Goal: Task Accomplishment & Management: Complete application form

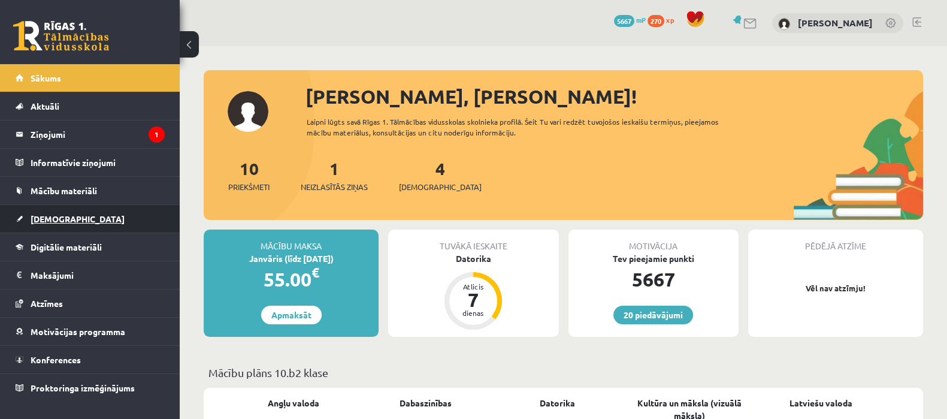
click at [87, 208] on link "[DEMOGRAPHIC_DATA]" at bounding box center [90, 219] width 149 height 28
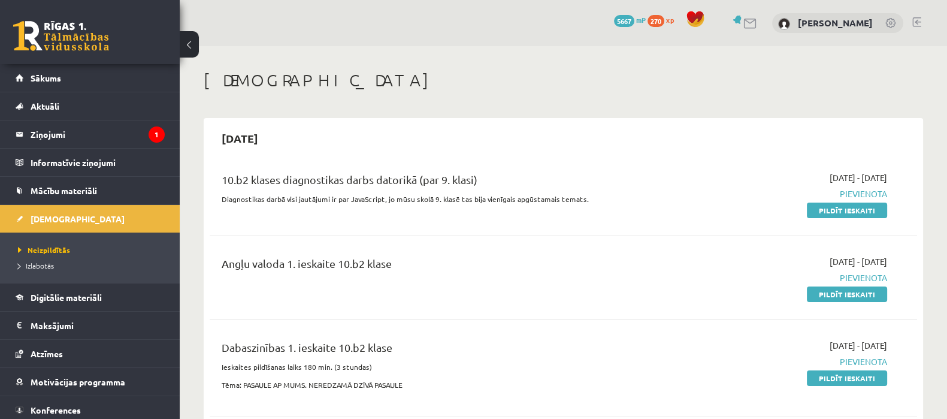
click at [832, 219] on div "10.b2 klases diagnostikas darbs datorikā (par 9. klasi) Diagnostikas darbā visi…" at bounding box center [564, 193] width 708 height 69
click at [832, 209] on link "Pildīt ieskaiti" at bounding box center [847, 211] width 80 height 16
click at [833, 208] on link "Pildīt ieskaiti" at bounding box center [847, 211] width 80 height 16
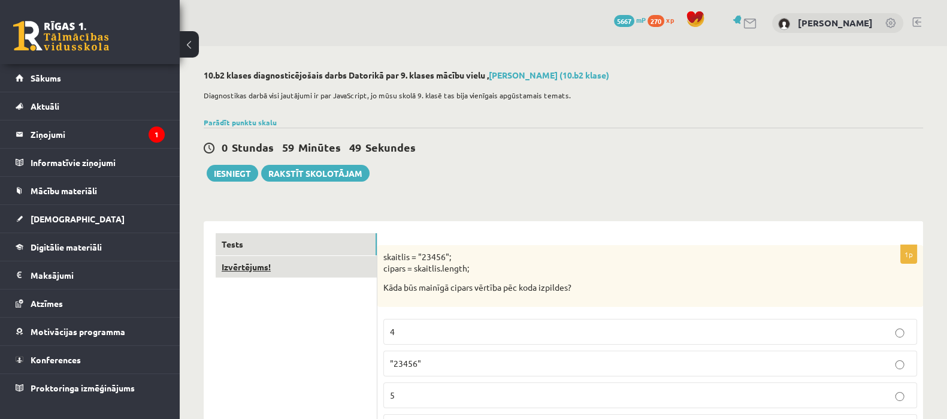
click at [340, 262] on link "Izvērtējums!" at bounding box center [296, 267] width 161 height 22
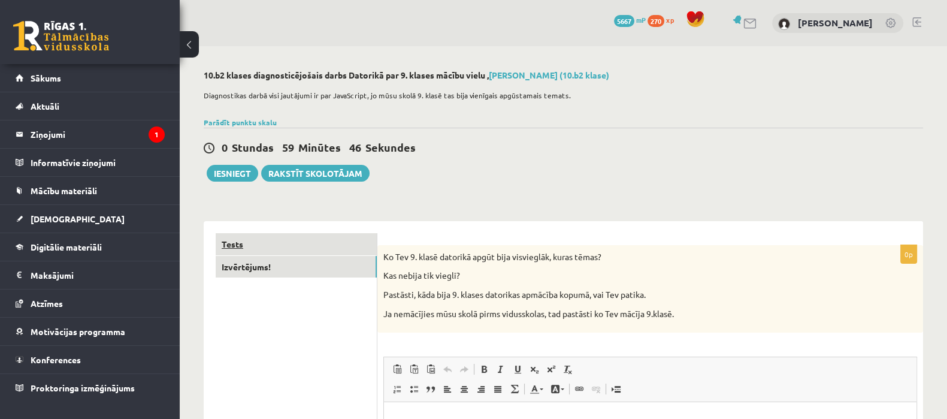
click at [335, 237] on link "Tests" at bounding box center [296, 244] width 161 height 22
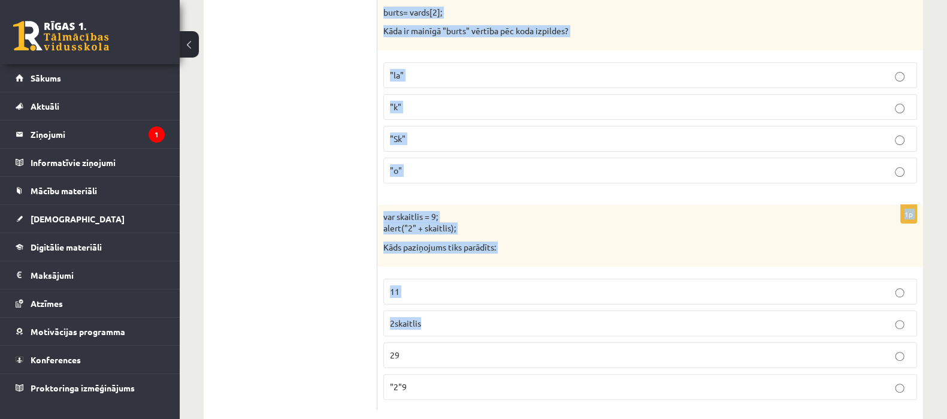
scroll to position [6070, 0]
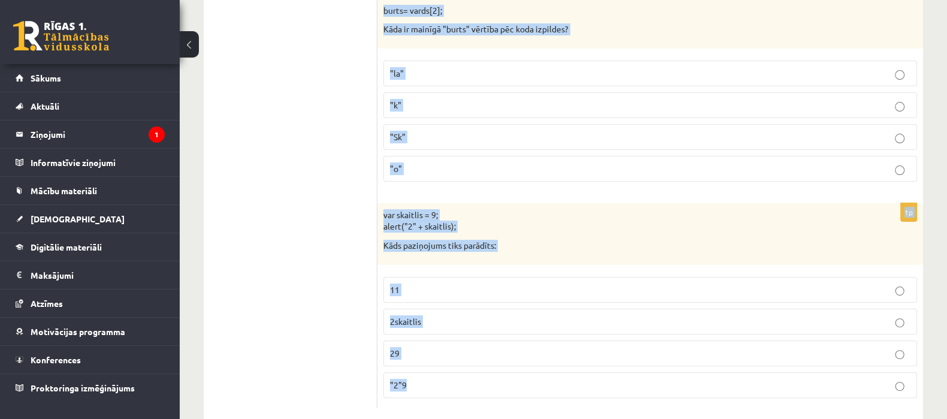
drag, startPoint x: 384, startPoint y: 256, endPoint x: 558, endPoint y: 363, distance: 204.4
copy form "skaitlis = "23456"; cipars = skaitlis.length; Kāda būs mainīgā cipars vērtība p…"
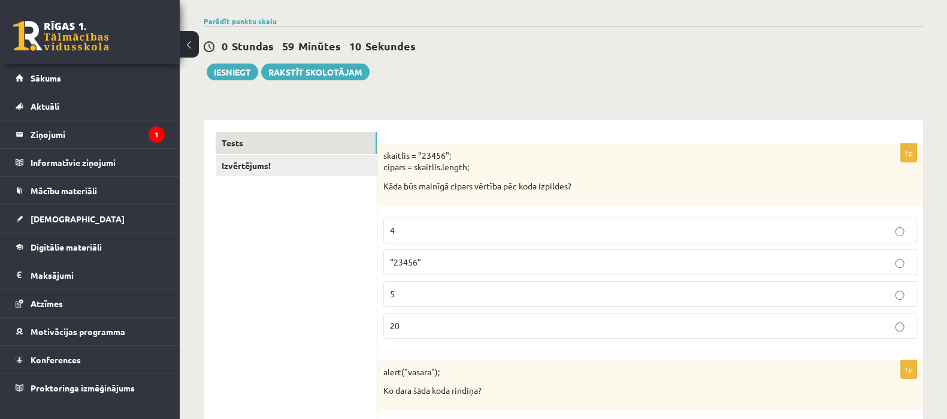
scroll to position [0, 0]
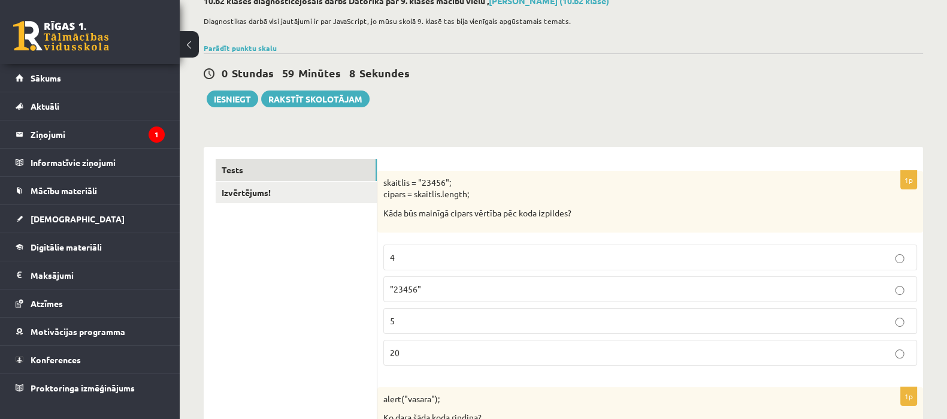
click at [392, 290] on span ""23456"" at bounding box center [405, 288] width 31 height 11
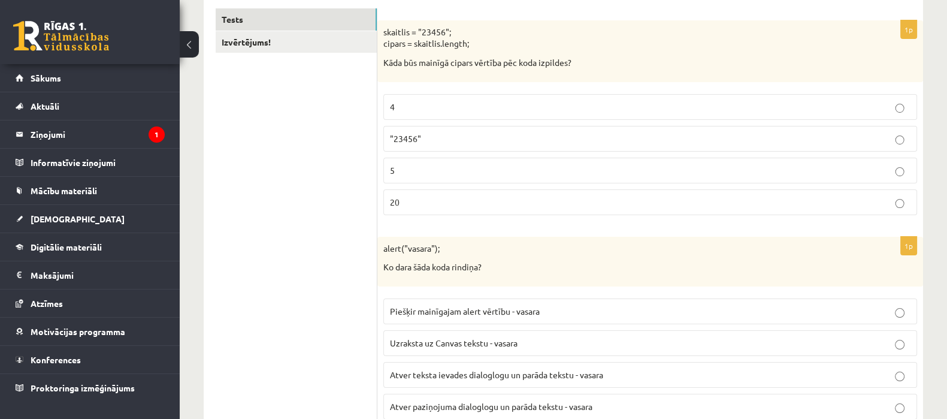
scroll to position [374, 0]
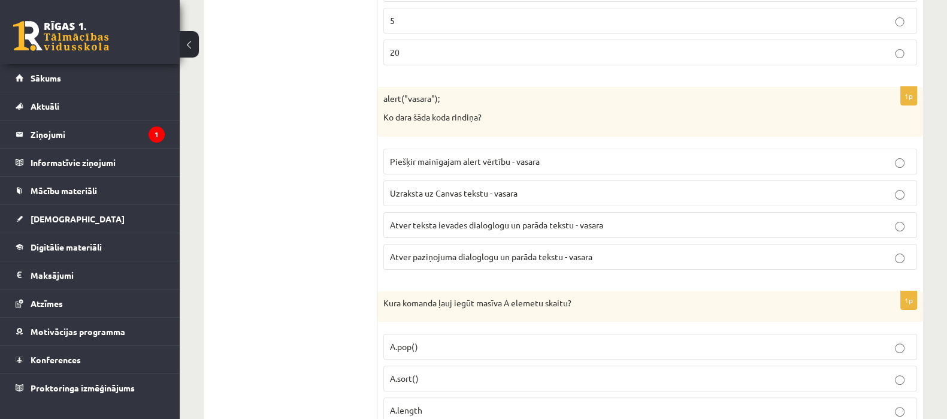
click at [448, 196] on span "Uzraksta uz Canvas tekstu - vasara" at bounding box center [454, 193] width 128 height 11
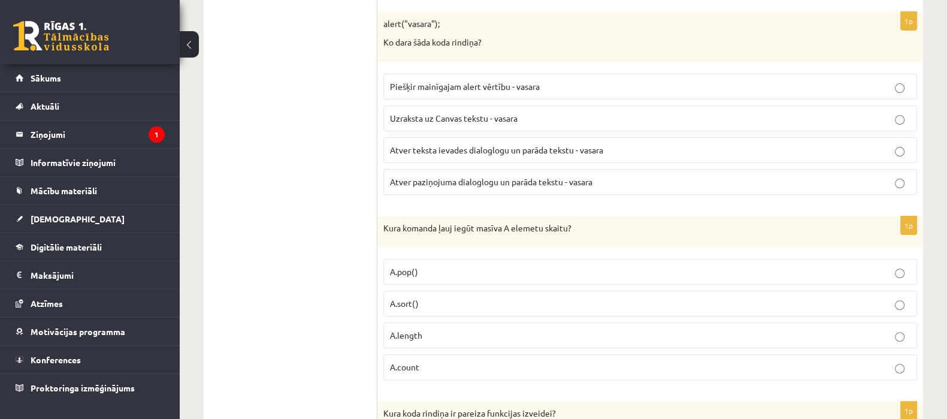
click at [439, 153] on span "Atver teksta ievades dialoglogu un parāda tekstu - vasara" at bounding box center [496, 149] width 213 height 11
click at [413, 180] on span "Atver paziņojuma dialoglogu un parāda tekstu - vasara" at bounding box center [491, 181] width 203 height 11
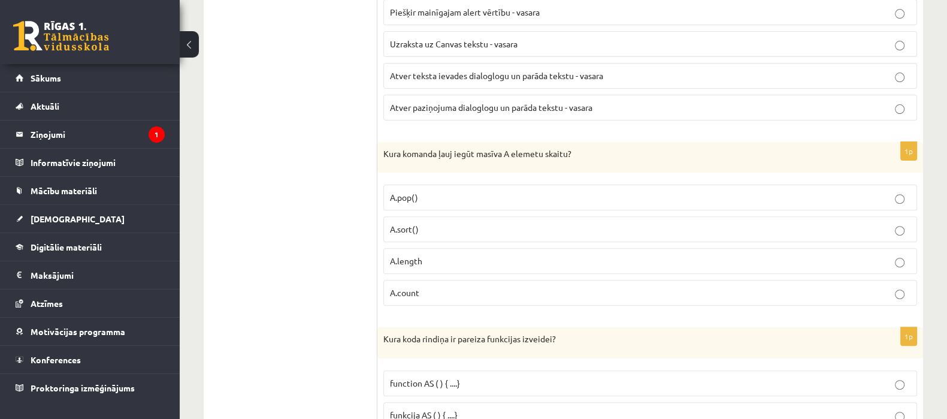
scroll to position [599, 0]
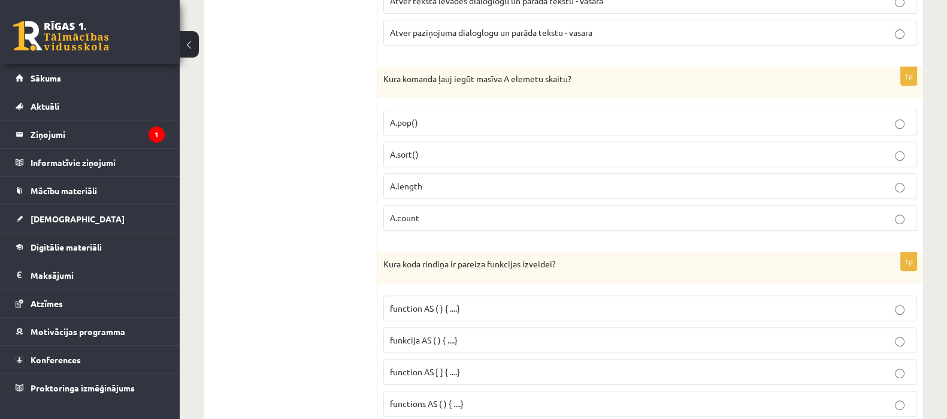
click at [401, 176] on label "A.length" at bounding box center [650, 186] width 534 height 26
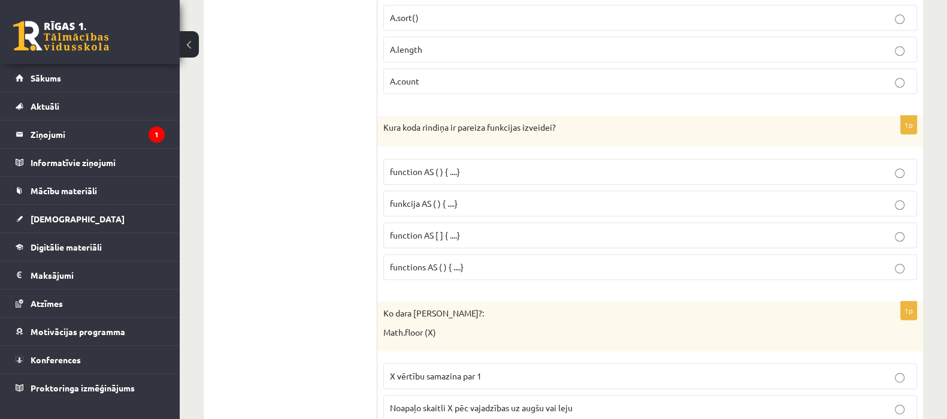
scroll to position [749, 0]
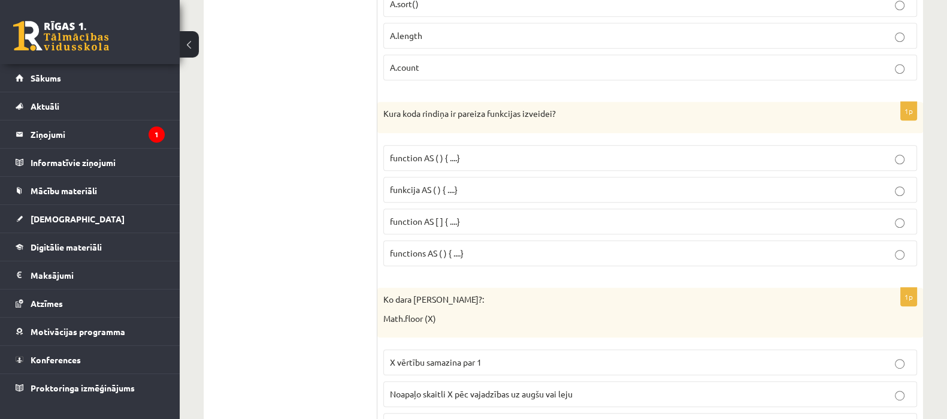
click at [458, 184] on span "funkcija AS ( ) { ....}" at bounding box center [424, 189] width 68 height 11
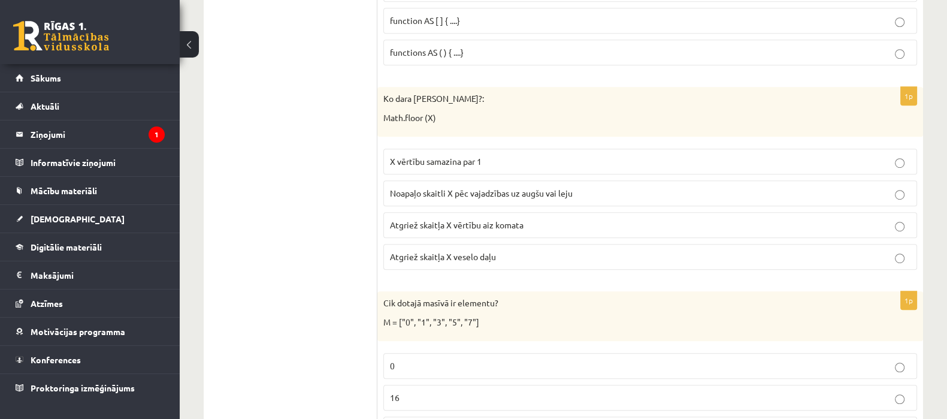
scroll to position [973, 0]
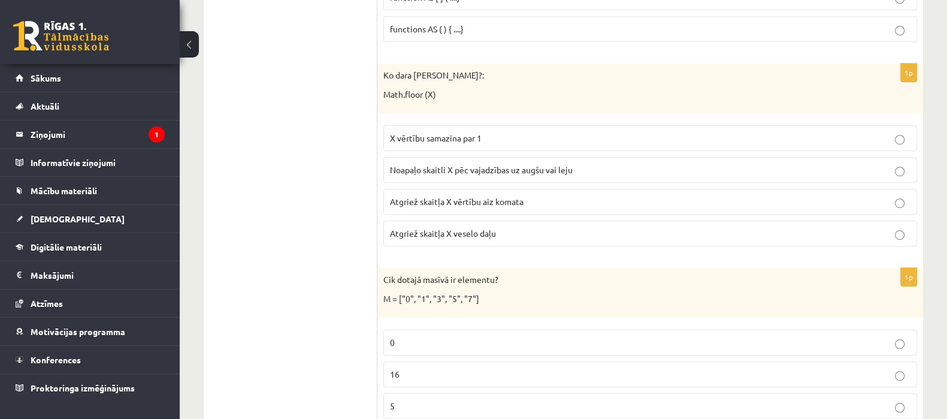
click at [415, 137] on span "X vērtību samazina par 1" at bounding box center [436, 137] width 92 height 11
click at [434, 189] on label "Atgriež skaitļa X vērtību aiz komata" at bounding box center [650, 202] width 534 height 26
click at [473, 240] on label "Atgriež skaitļa X veselo daļu" at bounding box center [650, 234] width 534 height 26
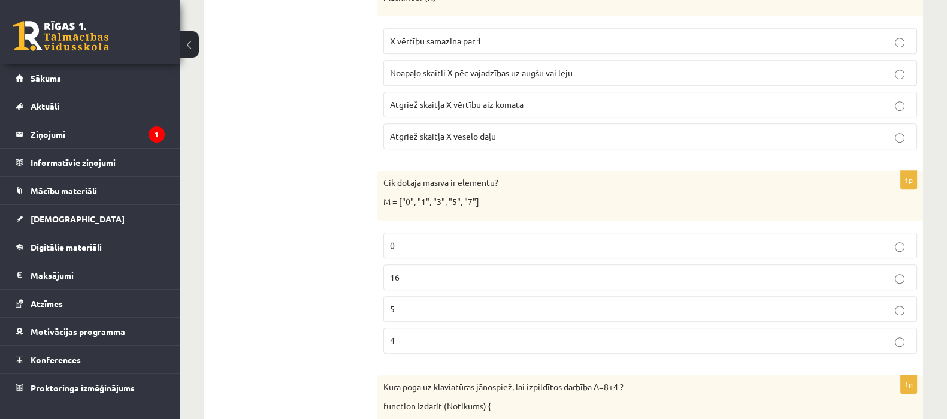
scroll to position [1123, 0]
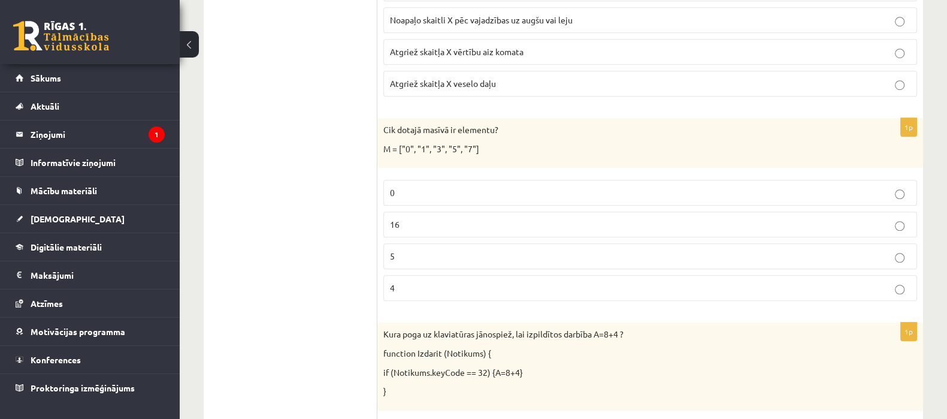
click at [427, 250] on p "5" at bounding box center [650, 256] width 521 height 13
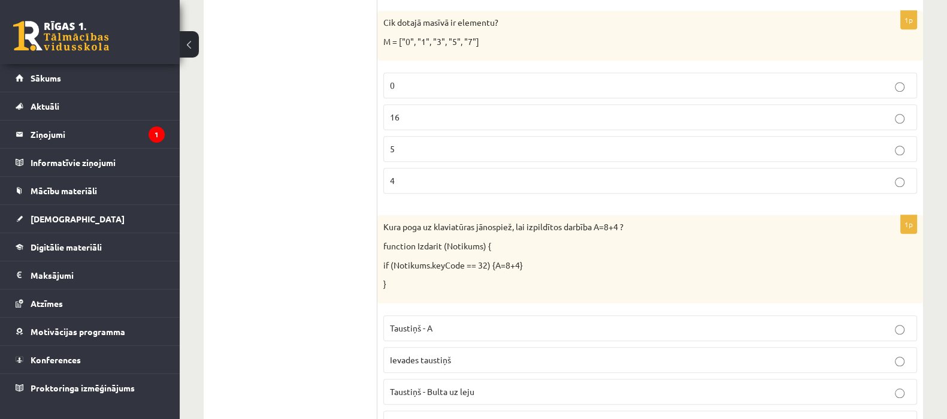
scroll to position [1273, 0]
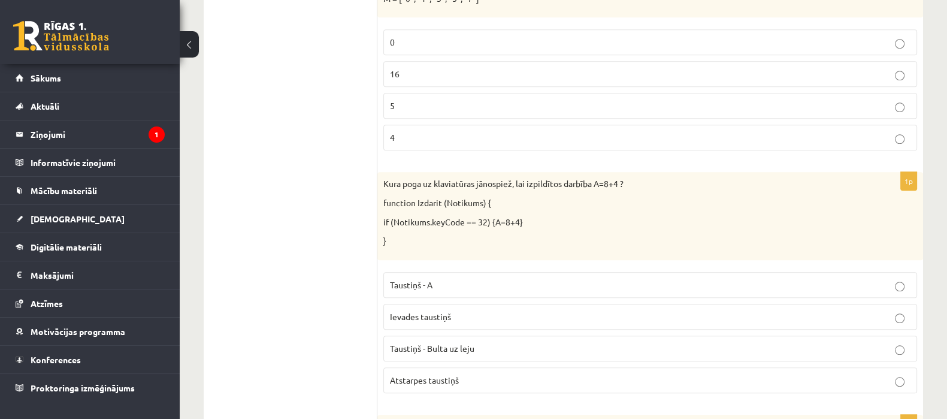
click at [461, 377] on p "Atstarpes taustiņš" at bounding box center [650, 380] width 521 height 13
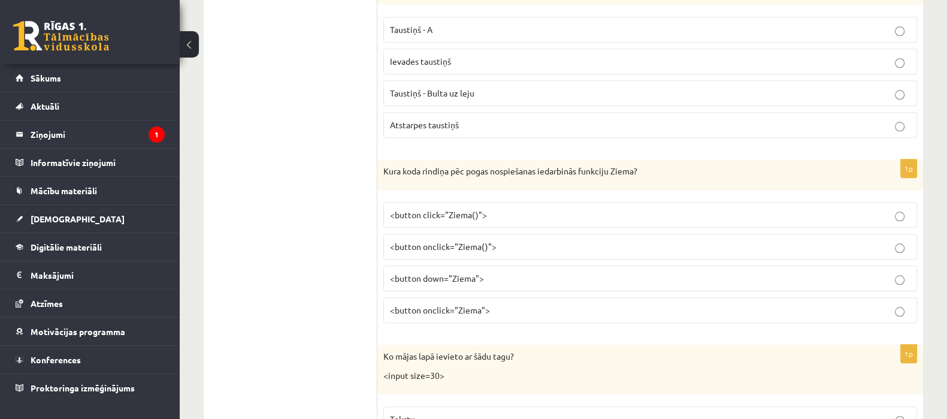
scroll to position [1573, 0]
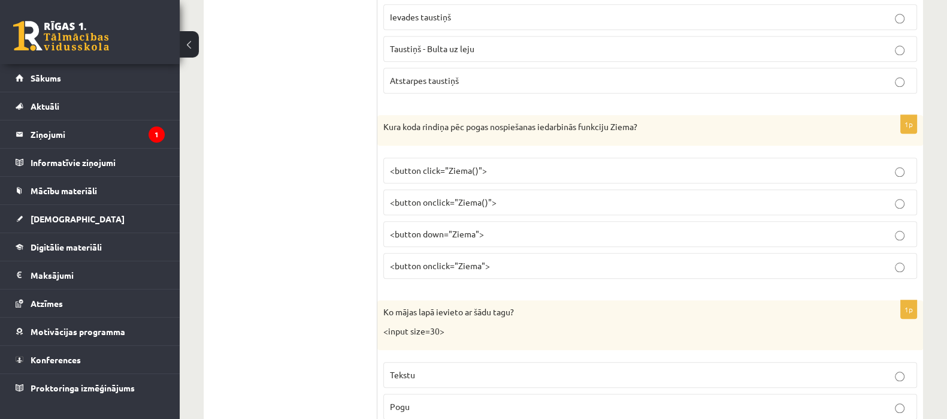
click at [424, 200] on span "<button onclick="Ziema()">" at bounding box center [443, 202] width 107 height 11
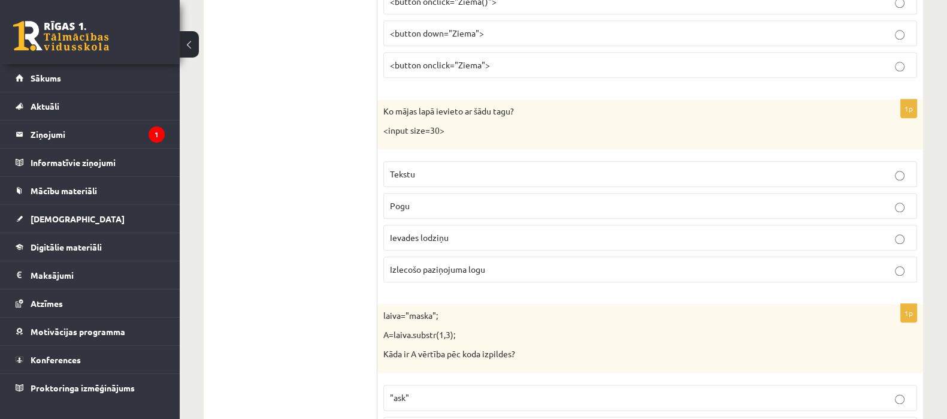
scroll to position [1798, 0]
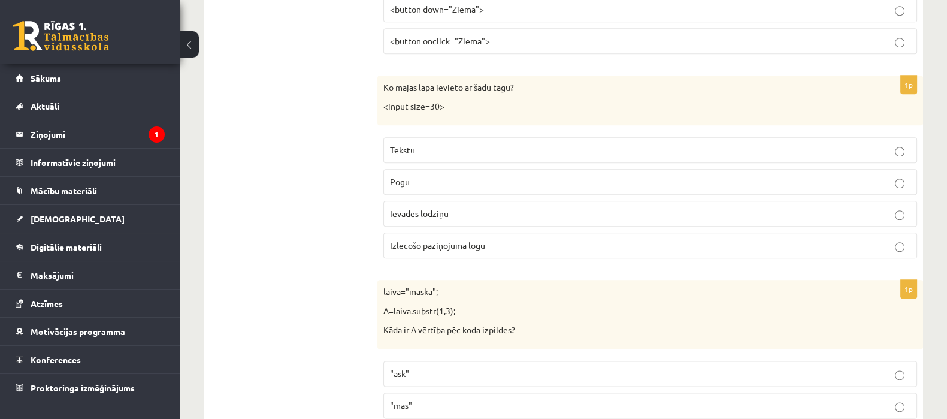
click at [440, 210] on span "Ievades lodziņu" at bounding box center [419, 213] width 59 height 11
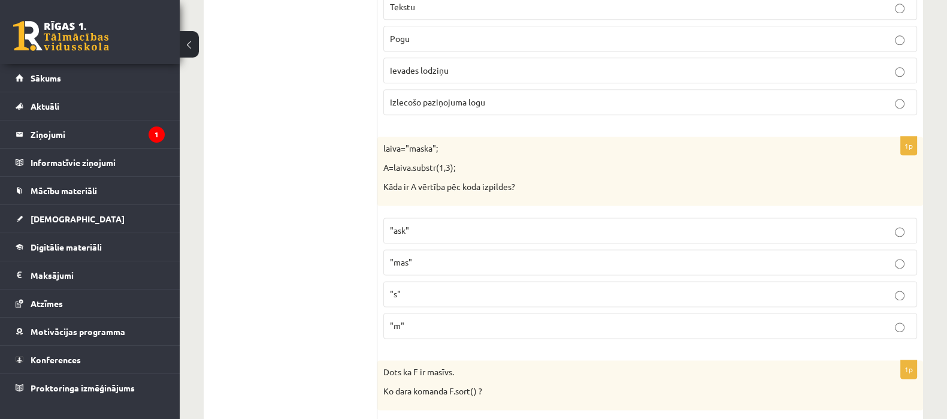
scroll to position [2022, 0]
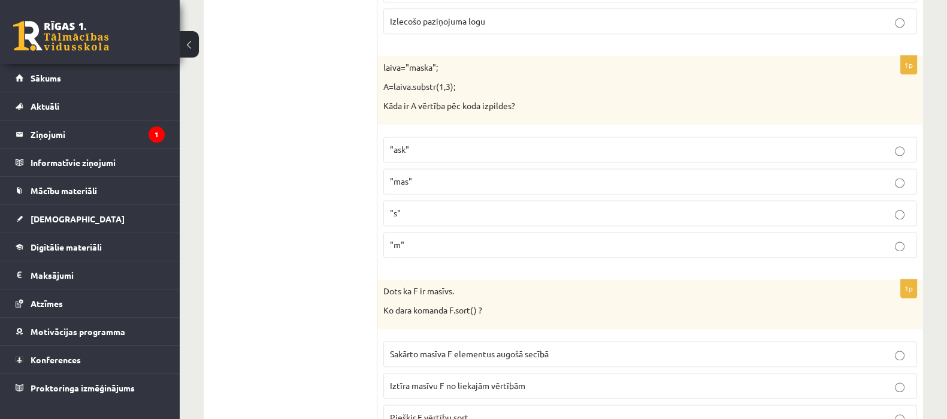
drag, startPoint x: 422, startPoint y: 157, endPoint x: 417, endPoint y: 140, distance: 18.2
click at [422, 152] on fieldset ""ask" "mas" "s" "m"" at bounding box center [650, 196] width 534 height 131
click at [417, 143] on p ""ask"" at bounding box center [650, 149] width 521 height 13
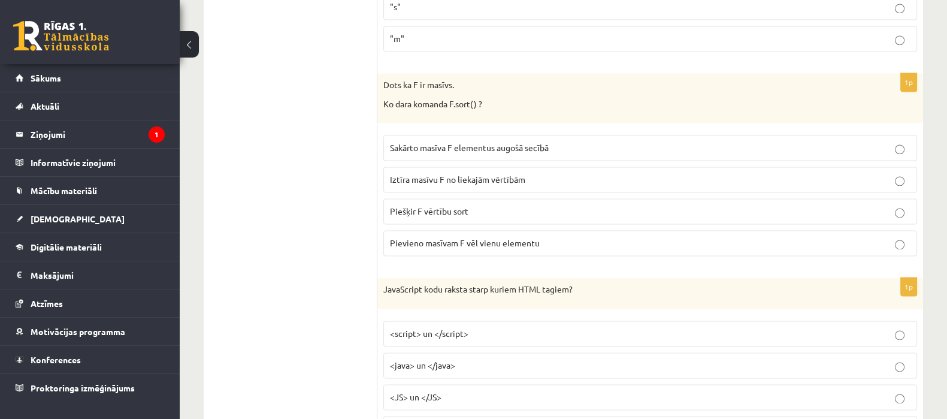
scroll to position [2246, 0]
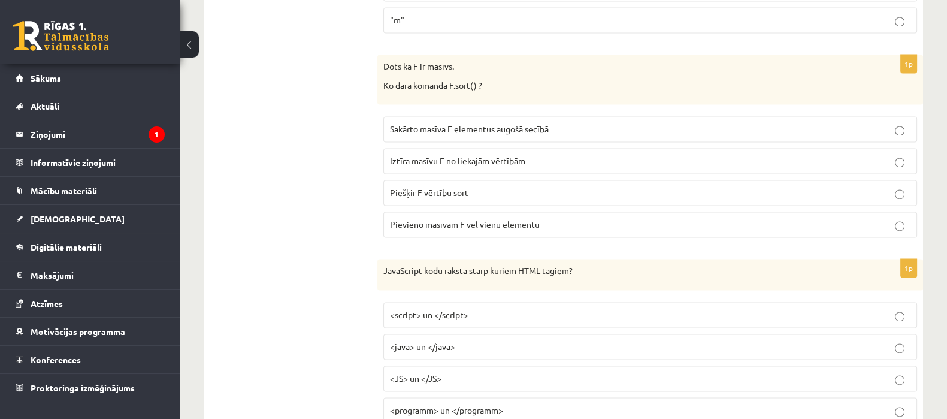
click at [458, 131] on label "Sakārto masīva F elementus augošā secībā" at bounding box center [650, 129] width 534 height 26
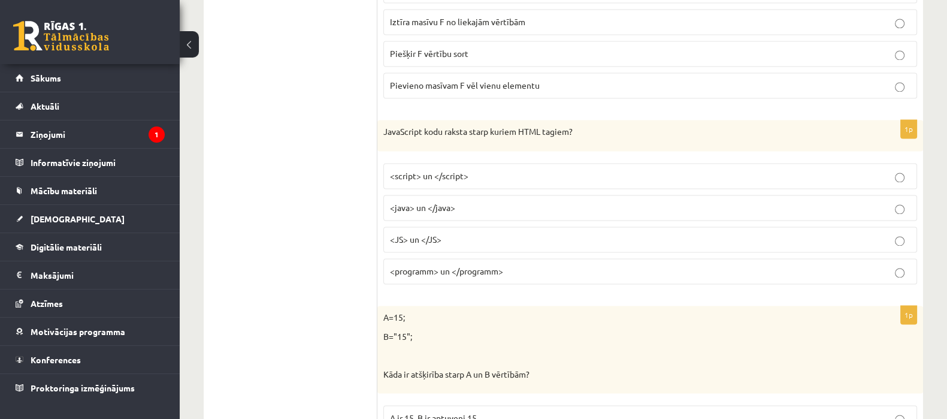
scroll to position [2396, 0]
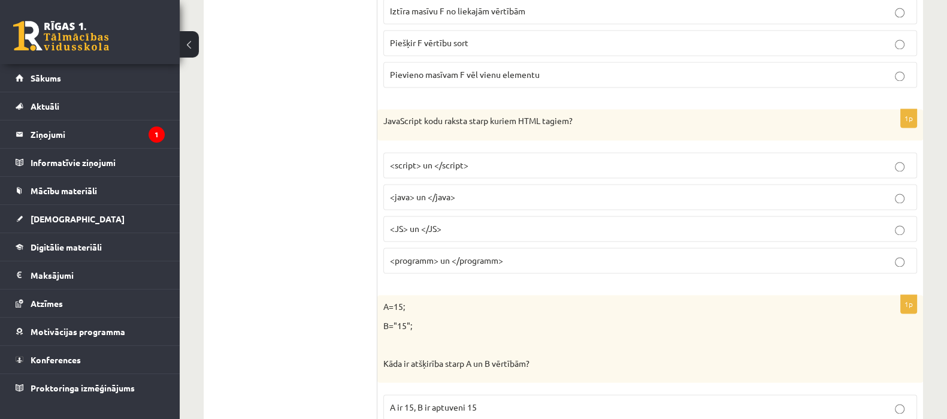
click at [441, 159] on span "<script> un </script>" at bounding box center [429, 164] width 78 height 11
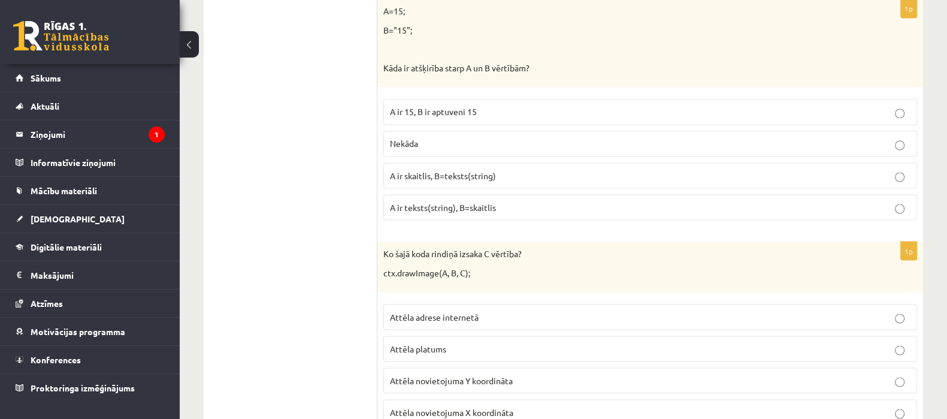
scroll to position [2696, 0]
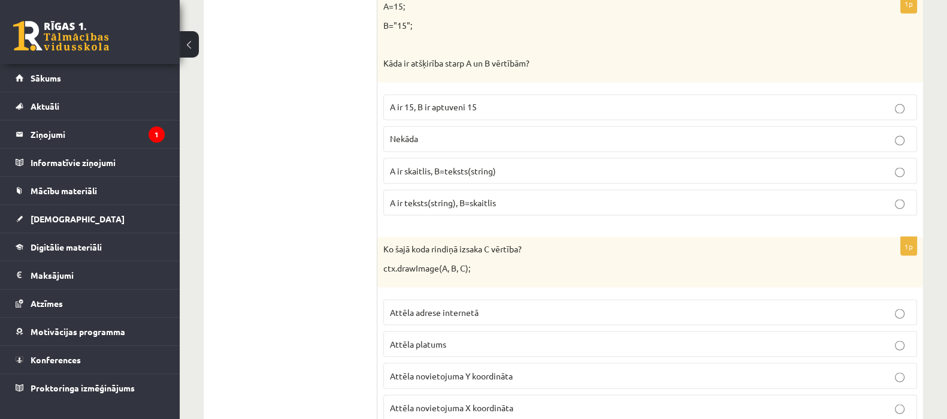
click at [425, 167] on label "A ir skaitlis, B=teksts(string)" at bounding box center [650, 171] width 534 height 26
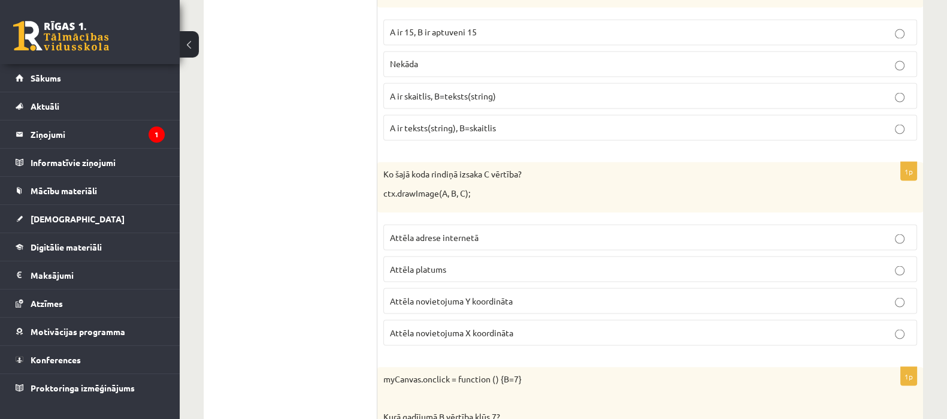
scroll to position [2846, 0]
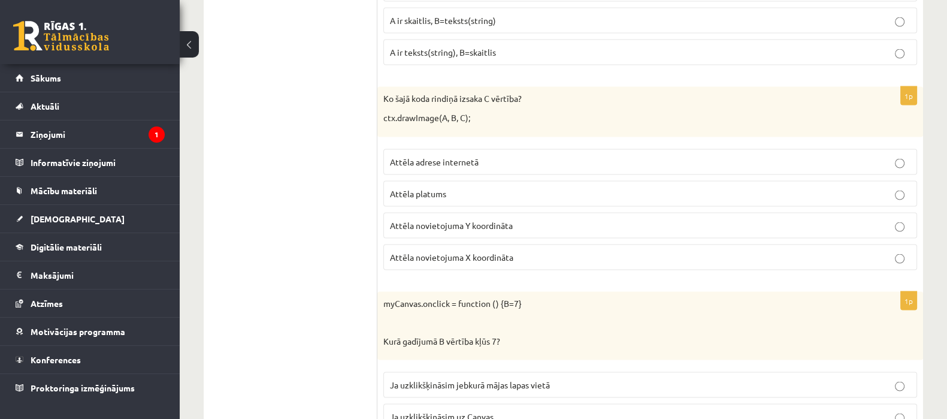
click at [457, 220] on span "Attēla novietojuma Y koordināta" at bounding box center [451, 225] width 123 height 11
drag, startPoint x: 461, startPoint y: 229, endPoint x: 462, endPoint y: 238, distance: 9.6
click at [461, 230] on fieldset "Attēla adrese internetā Attēla platums Attēla novietojuma Y koordināta Attēla n…" at bounding box center [650, 208] width 534 height 131
click at [462, 251] on p "Attēla novietojuma X koordināta" at bounding box center [650, 257] width 521 height 13
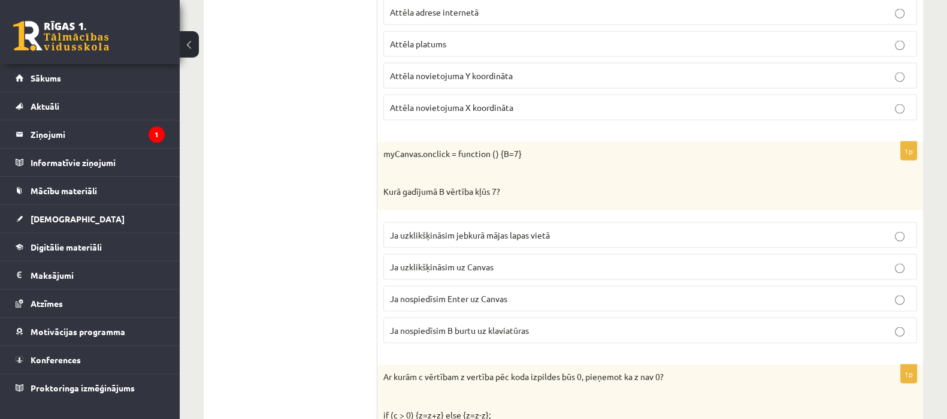
click at [484, 261] on span "Ja uzklikšķināsim uz Canvas" at bounding box center [442, 266] width 104 height 11
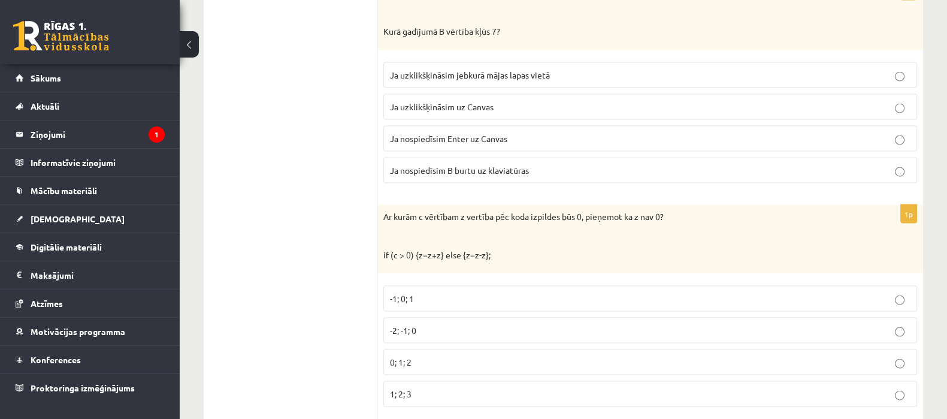
scroll to position [3221, 0]
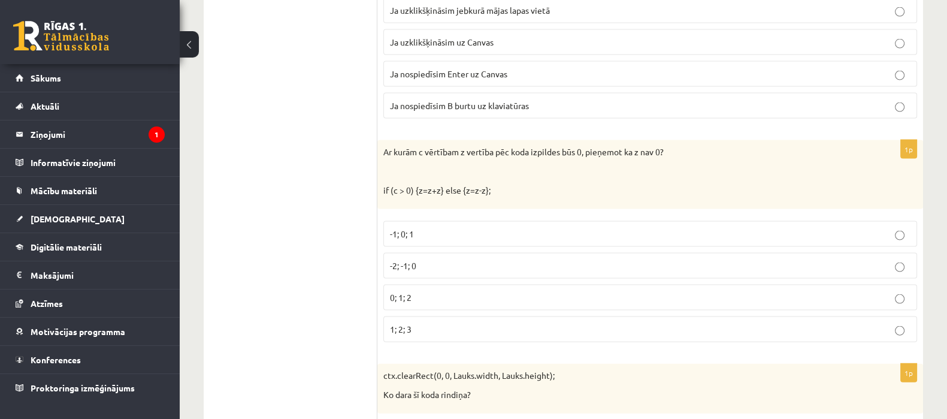
click at [487, 228] on p "-1; 0; 1" at bounding box center [650, 234] width 521 height 13
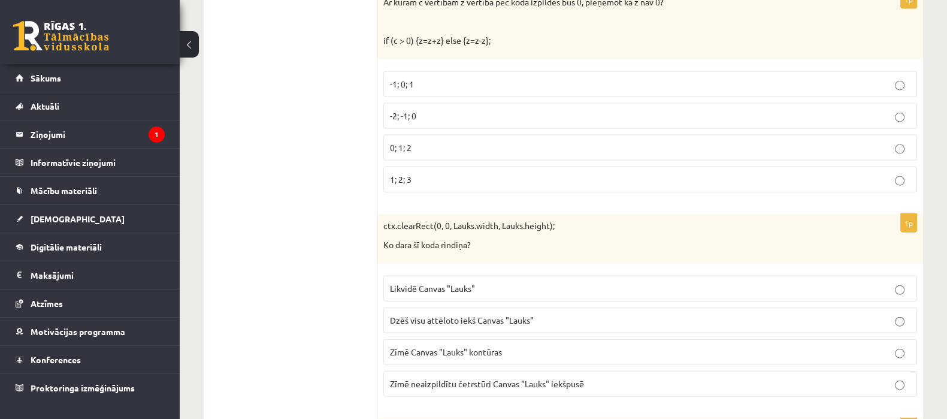
scroll to position [3520, 0]
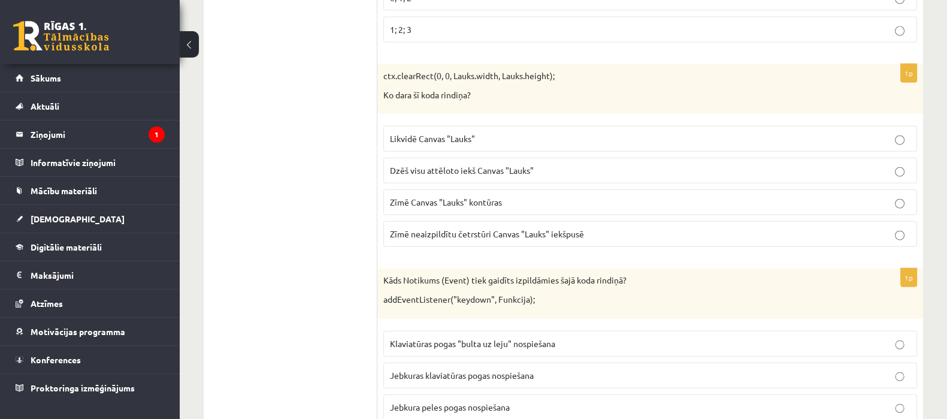
click at [419, 165] on span "Dzēš visu attēloto iekš Canvas "Lauks"" at bounding box center [462, 170] width 144 height 11
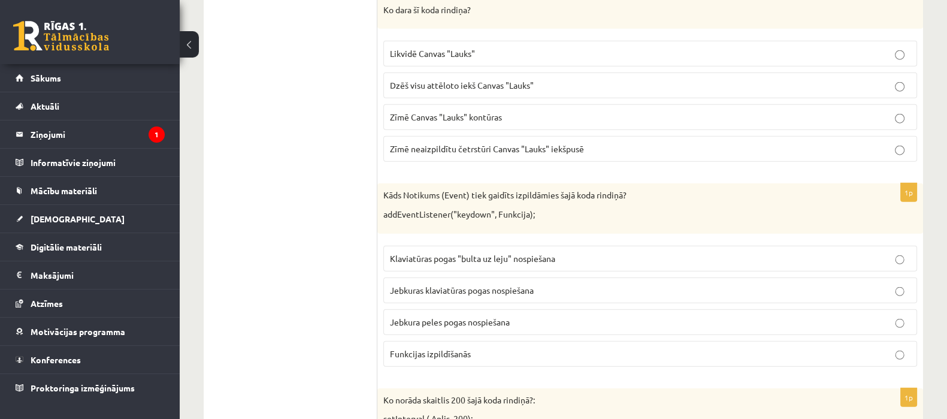
scroll to position [3744, 0]
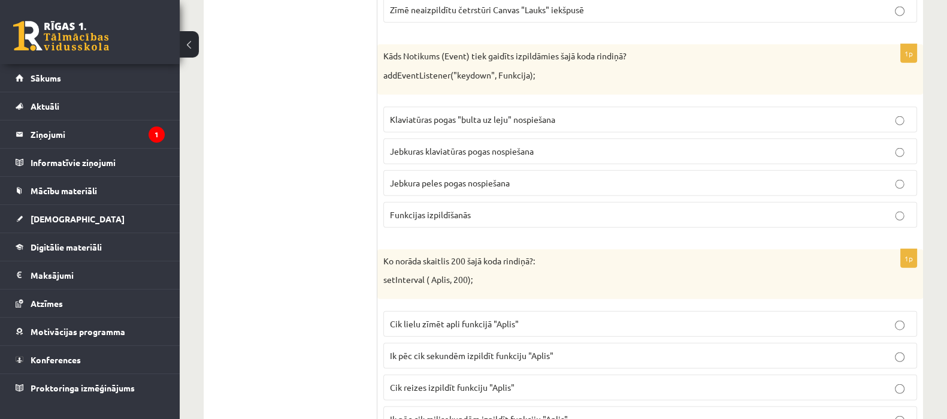
click at [449, 146] on span "Jebkuras klaviatūras pogas nospiešana" at bounding box center [462, 151] width 144 height 11
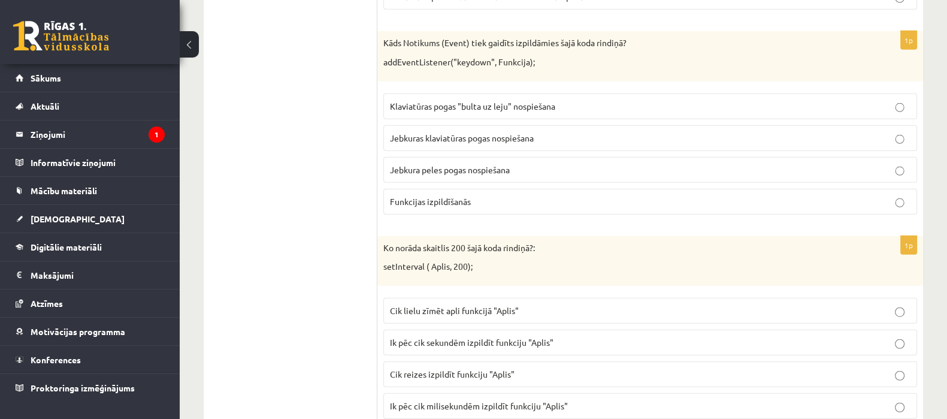
scroll to position [3819, 0]
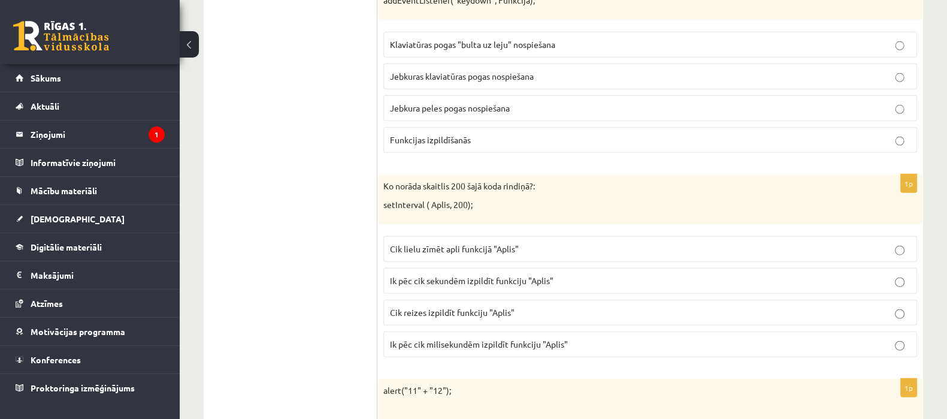
click at [424, 275] on span "Ik pēc cik sekundēm izpildīt funkciju "Aplis"" at bounding box center [472, 280] width 164 height 11
click at [464, 338] on p "Ik pēc cik milisekundēm izpildīt funkciju "Aplis"" at bounding box center [650, 344] width 521 height 13
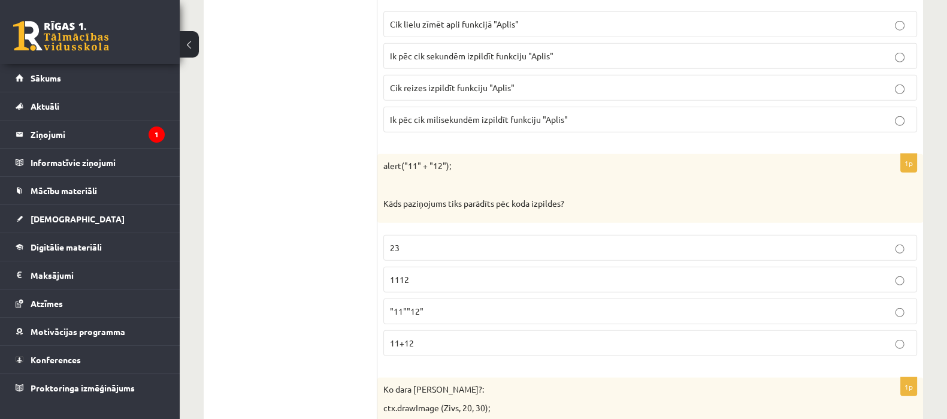
scroll to position [4119, 0]
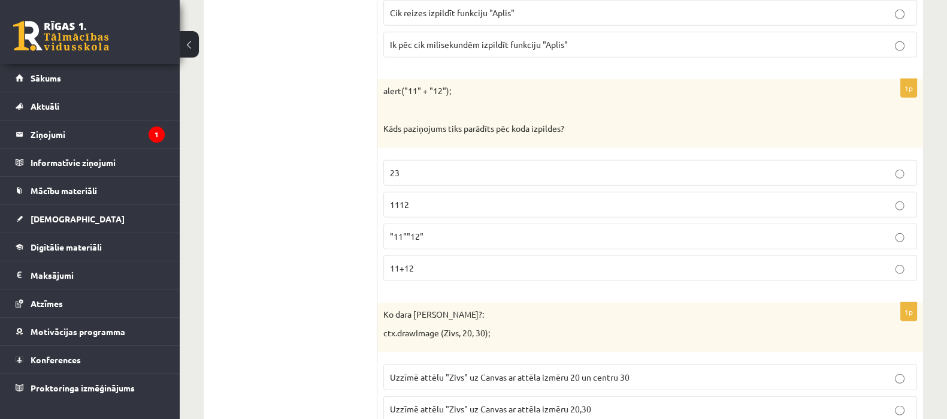
click at [412, 195] on label "1112" at bounding box center [650, 205] width 534 height 26
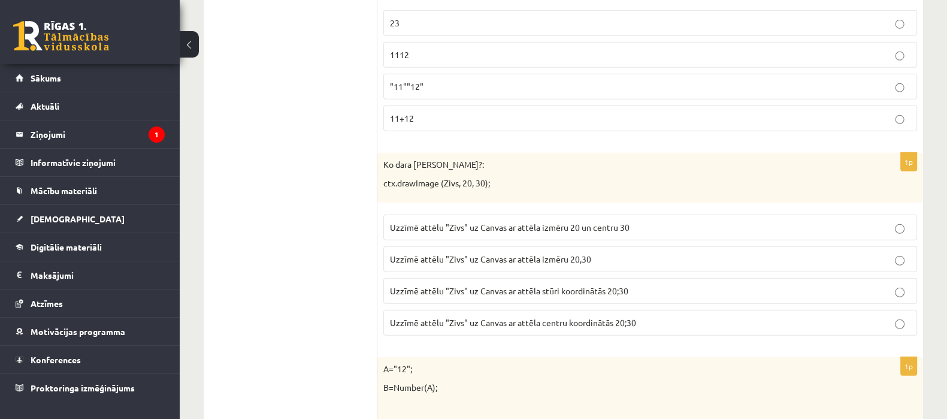
scroll to position [4344, 0]
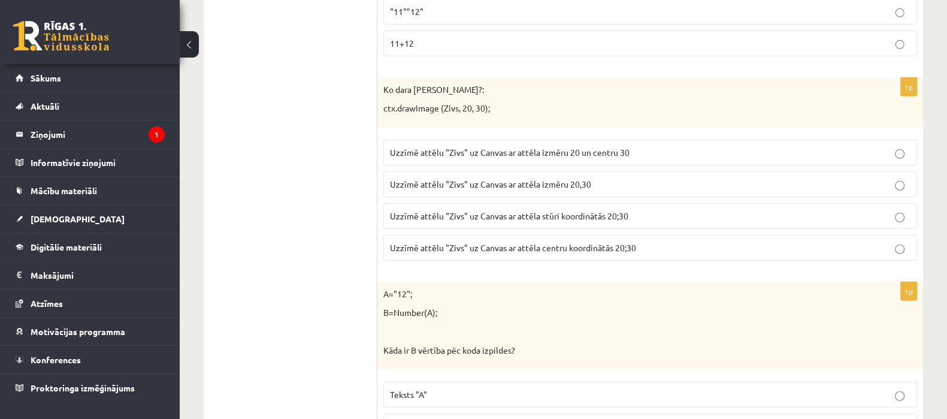
click at [412, 207] on label "Uzzīmē attēlu "Zivs" uz Canvas ar attēla stūri koordinātās 20;30" at bounding box center [650, 216] width 534 height 26
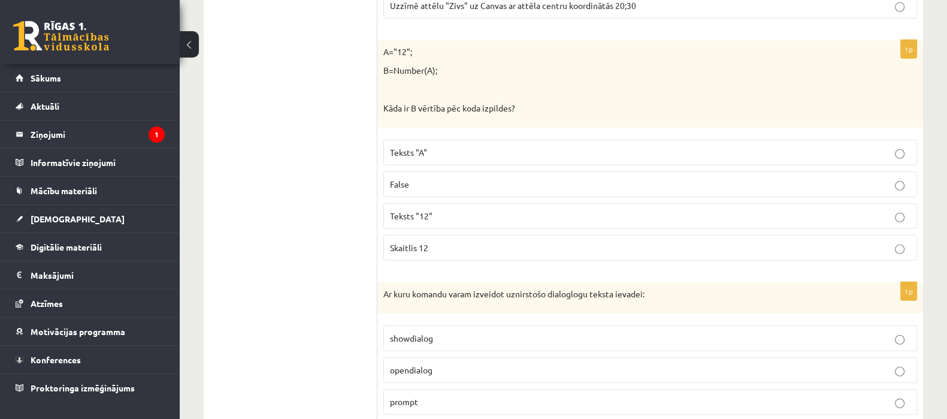
scroll to position [4568, 0]
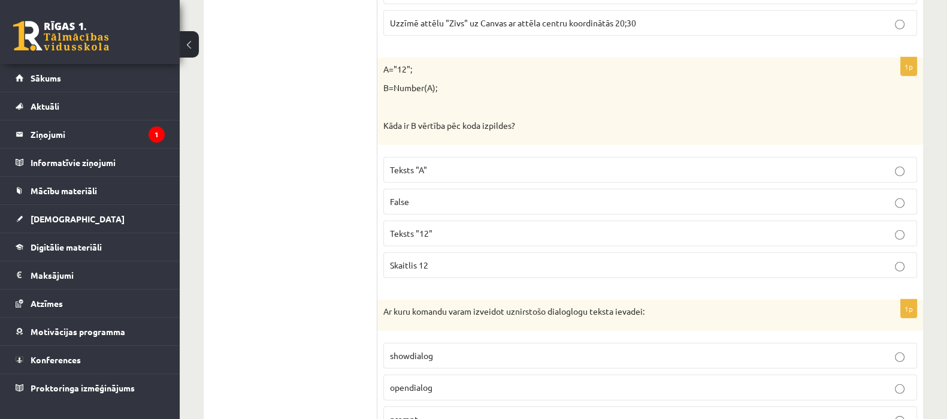
click at [413, 259] on span "Skaitlis 12" at bounding box center [409, 264] width 38 height 11
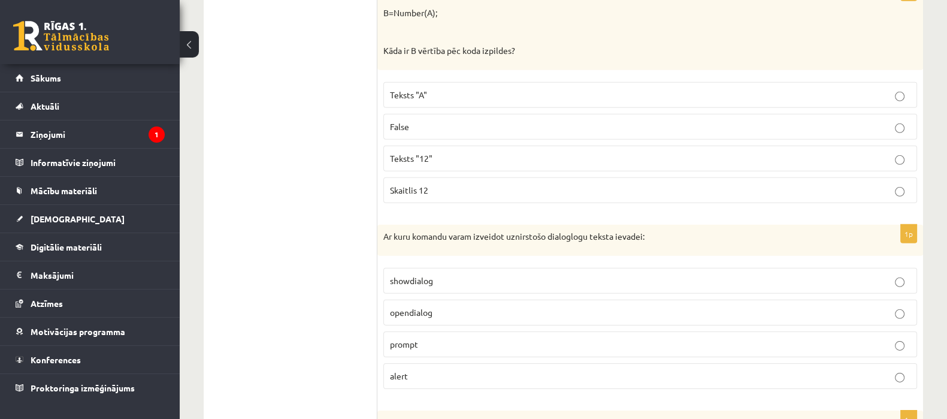
scroll to position [4793, 0]
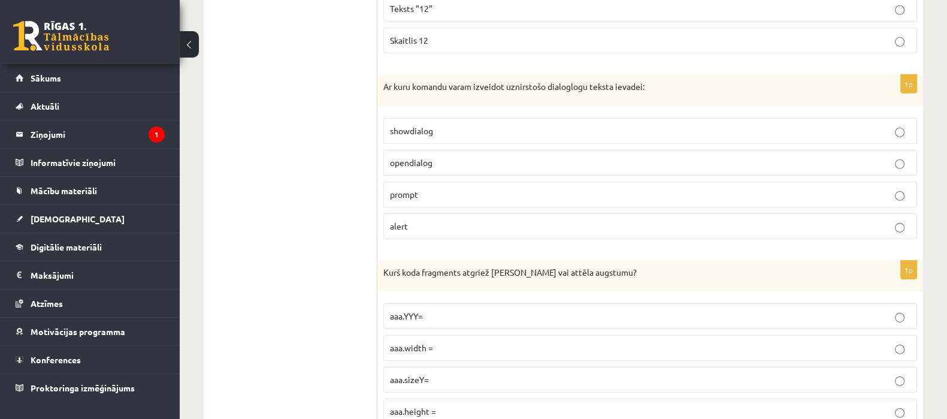
click at [408, 182] on label "prompt" at bounding box center [650, 195] width 534 height 26
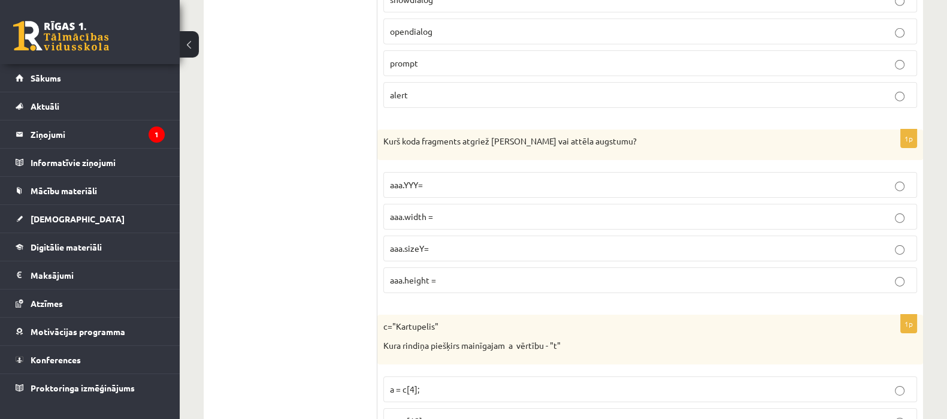
scroll to position [4943, 0]
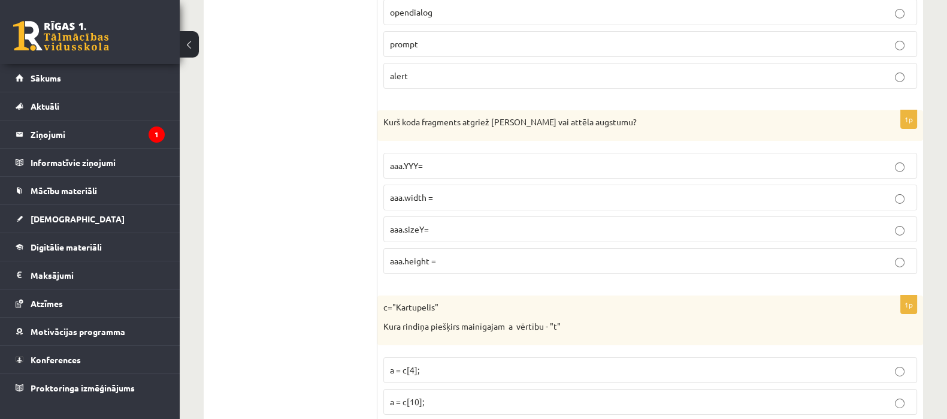
click at [401, 192] on span "aaa.width =" at bounding box center [411, 197] width 43 height 11
click at [445, 249] on label "aaa.height =" at bounding box center [650, 261] width 534 height 26
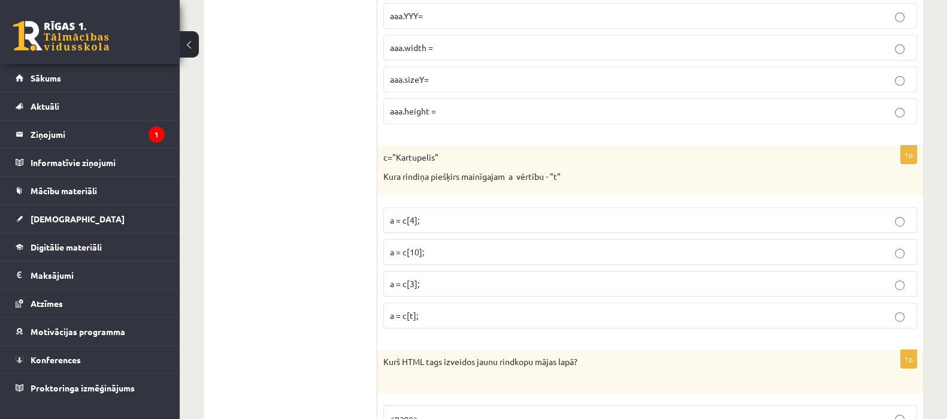
click at [437, 271] on label "a = c[3];" at bounding box center [650, 284] width 534 height 26
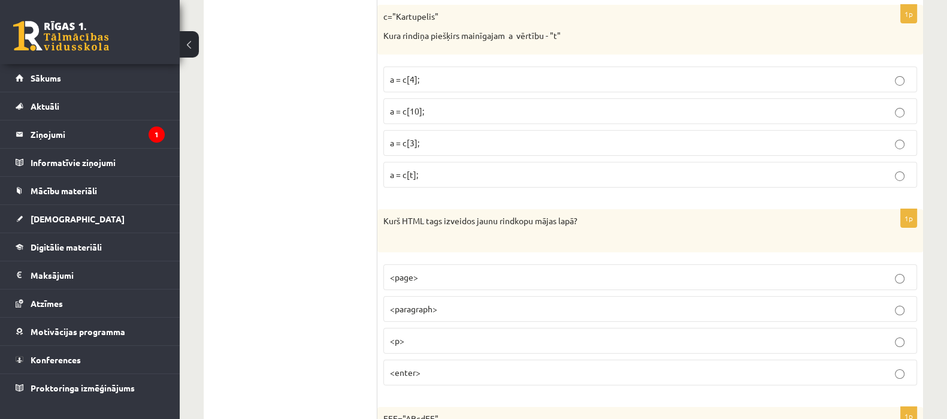
scroll to position [5243, 0]
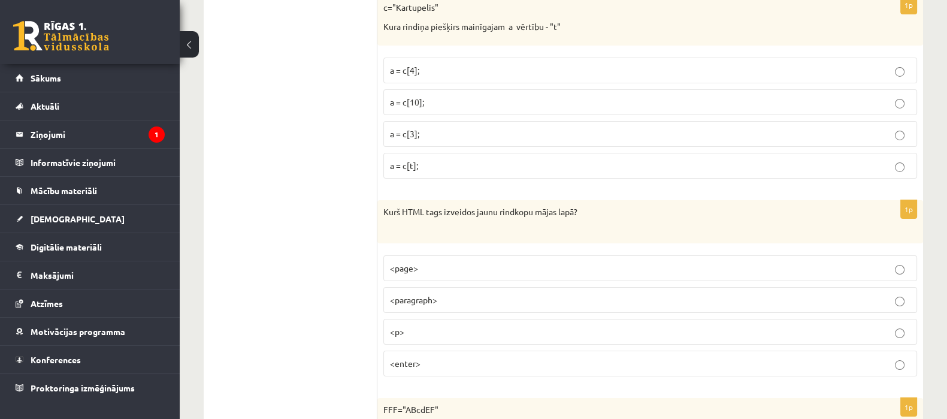
click at [434, 294] on span "<paragraph>" at bounding box center [413, 299] width 47 height 11
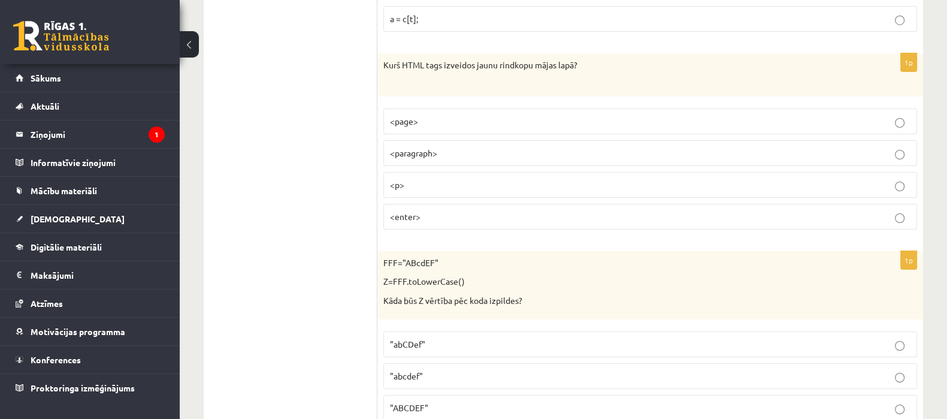
scroll to position [5468, 0]
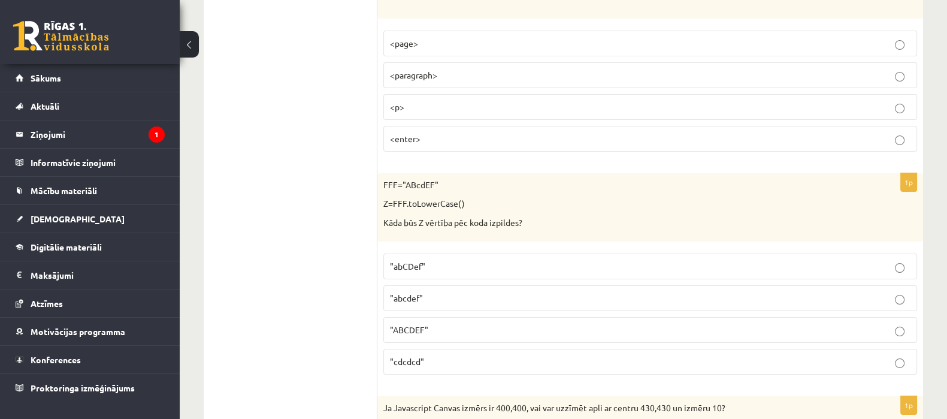
click at [427, 31] on label "<page>" at bounding box center [650, 44] width 534 height 26
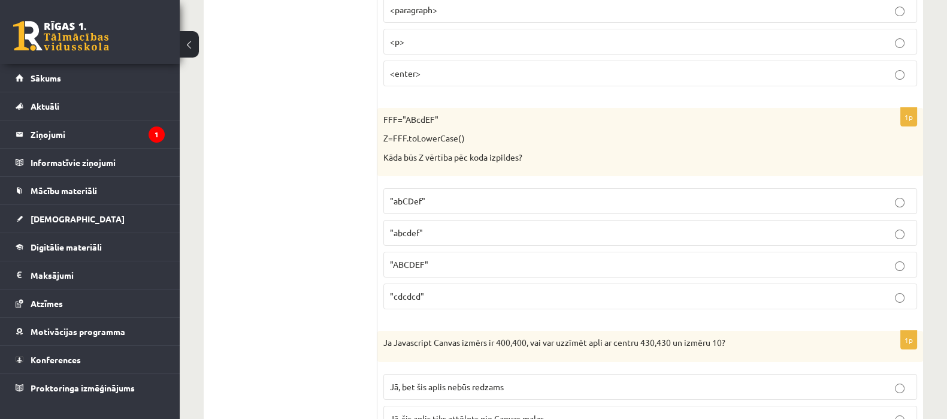
scroll to position [5543, 0]
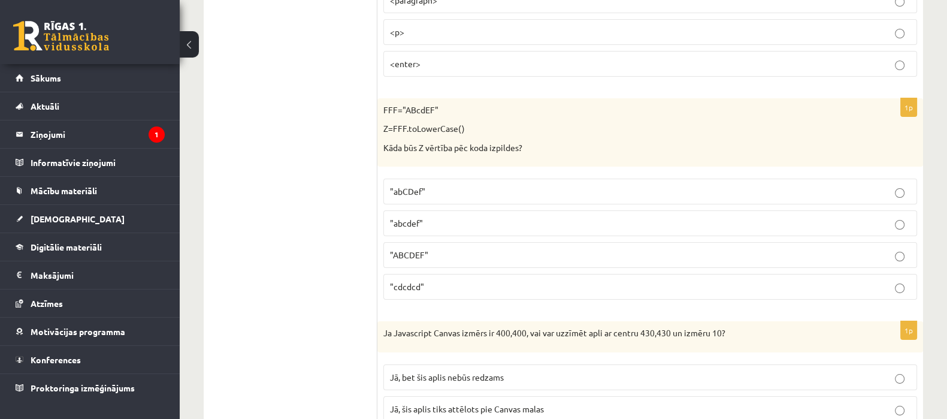
click at [434, 244] on label ""ABCDEF"" at bounding box center [650, 255] width 534 height 26
click at [434, 274] on label ""cdcdcd"" at bounding box center [650, 287] width 534 height 26
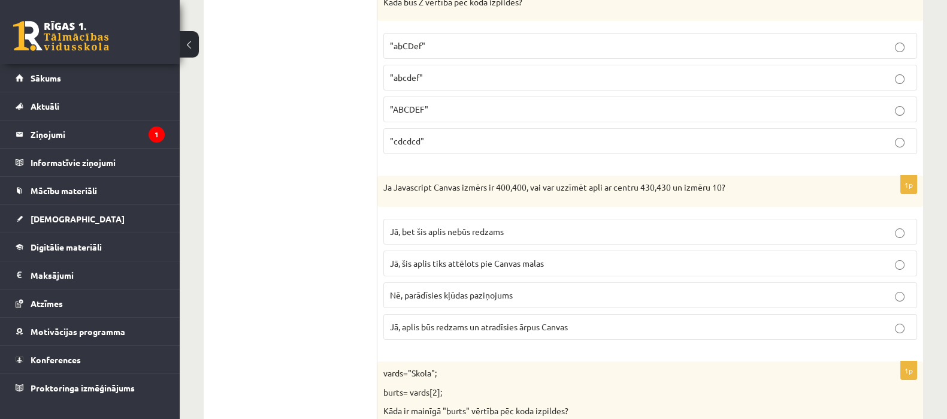
scroll to position [5692, 0]
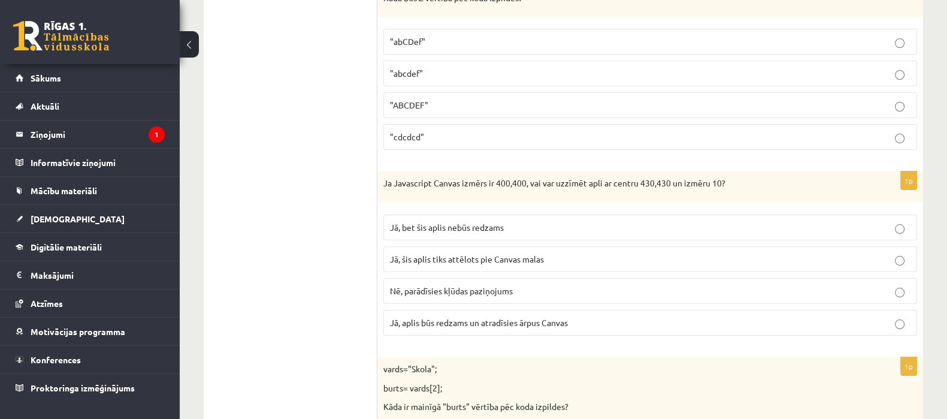
click at [431, 253] on span "Jā, šis aplis tiks attēlots pie Canvas malas" at bounding box center [467, 258] width 154 height 11
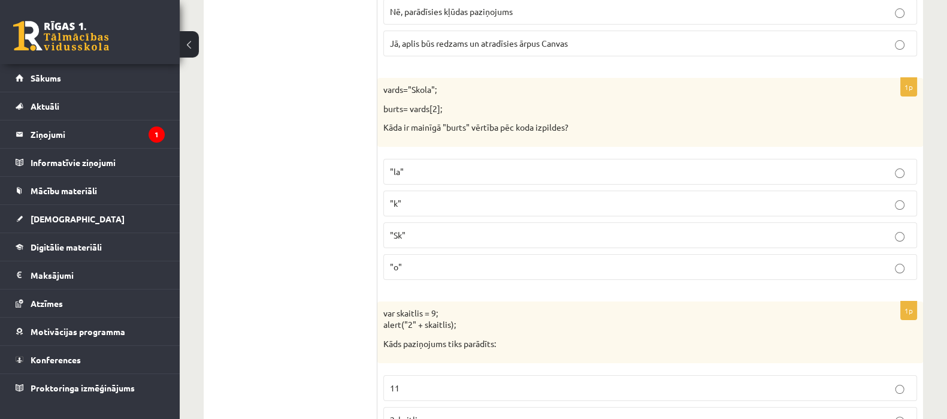
scroll to position [5992, 0]
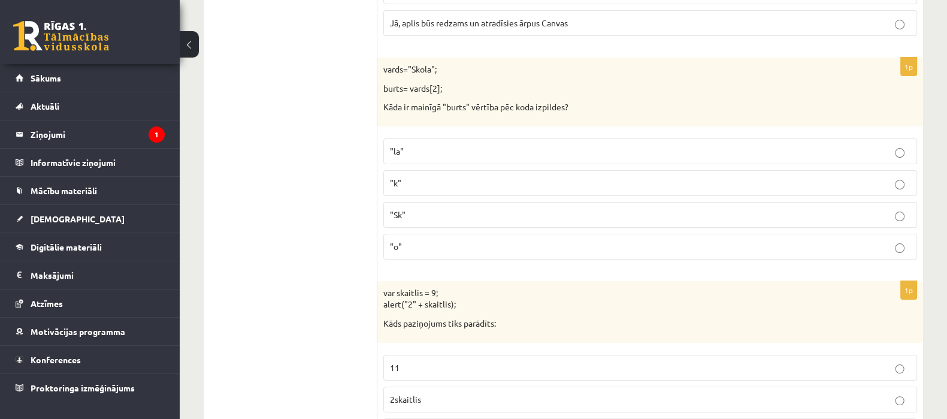
click at [428, 209] on p ""Sk"" at bounding box center [650, 215] width 521 height 13
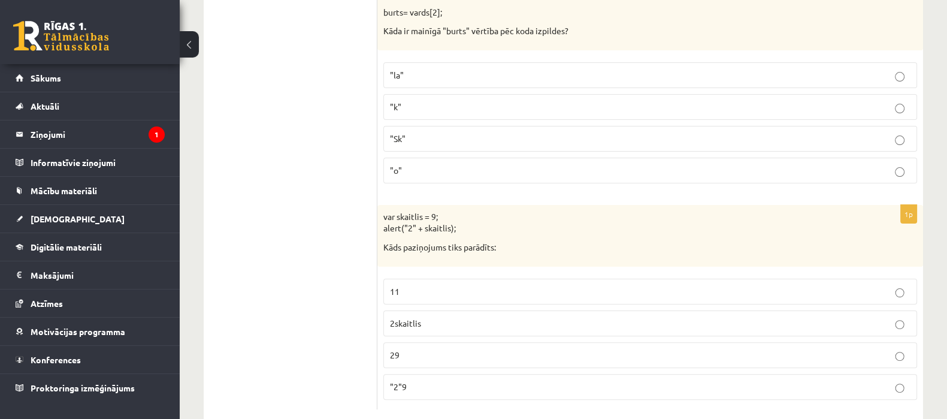
scroll to position [6070, 0]
click at [447, 315] on p "2skaitlis" at bounding box center [650, 321] width 521 height 13
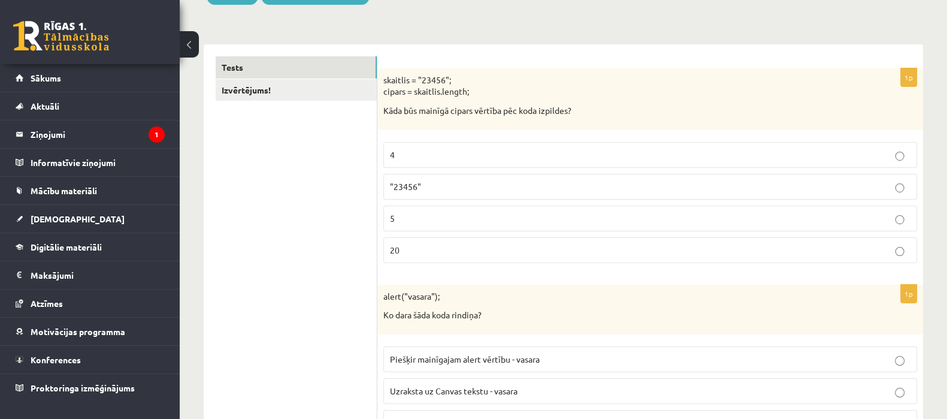
scroll to position [55, 0]
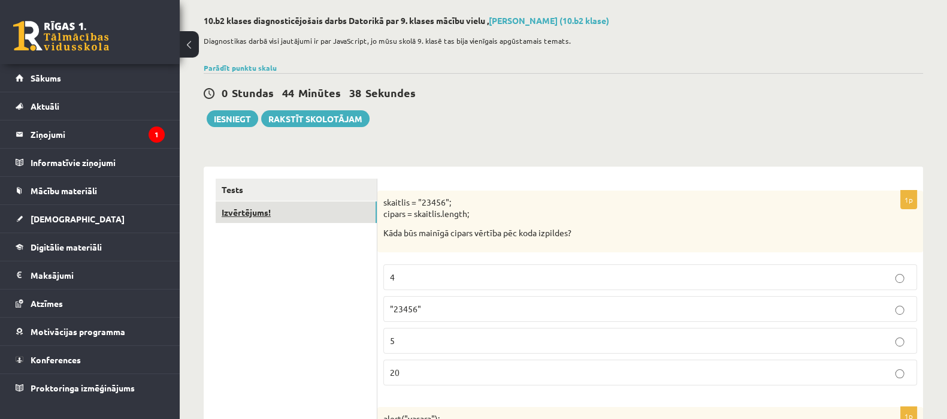
click at [270, 208] on link "Izvērtējums!" at bounding box center [296, 212] width 161 height 22
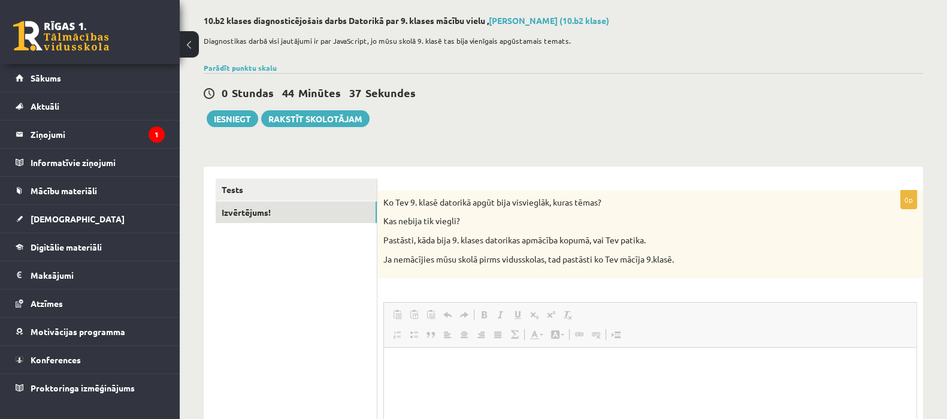
scroll to position [0, 0]
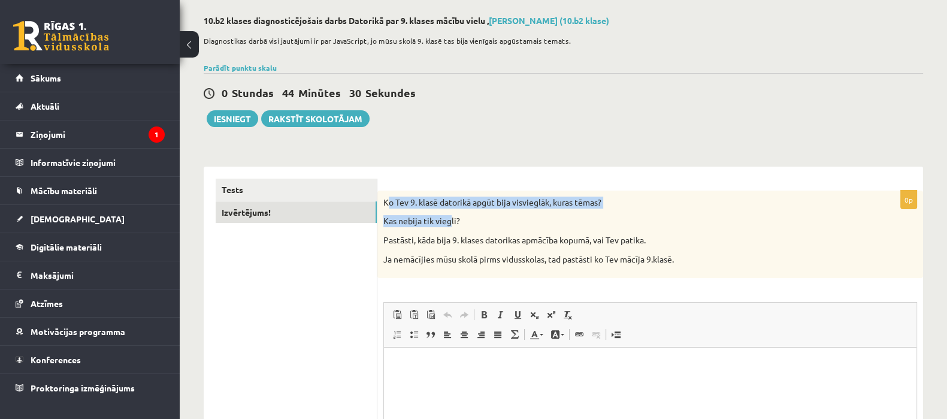
drag, startPoint x: 386, startPoint y: 202, endPoint x: 451, endPoint y: 226, distance: 68.7
click at [451, 226] on div "Ko Tev 9. klasē datorikā apgūt bija visvieglāk, kuras tēmas? Kas nebija tik vie…" at bounding box center [650, 234] width 546 height 87
click at [471, 212] on div "Ko Tev 9. klasē datorikā apgūt bija visvieglāk, kuras tēmas? Kas nebija tik vie…" at bounding box center [650, 234] width 546 height 87
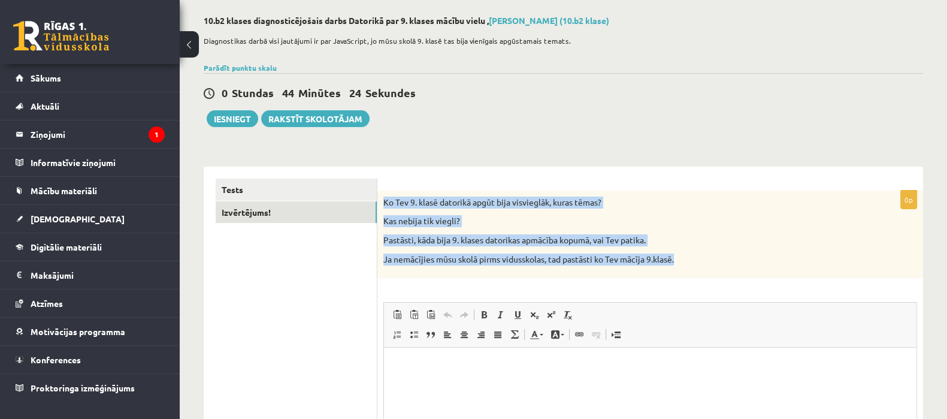
drag, startPoint x: 383, startPoint y: 201, endPoint x: 691, endPoint y: 259, distance: 312.8
click at [691, 259] on div "Ko Tev 9. klasē datorikā apgūt bija visvieglāk, kuras tēmas? Kas nebija tik vie…" at bounding box center [650, 234] width 546 height 87
copy div "Ko Tev 9. klasē datorikā apgūt bija visvieglāk, kuras tēmas? Kas nebija tik vie…"
click at [393, 275] on div "Ko Tev 9. klasē datorikā apgūt bija visvieglāk, kuras tēmas? Kas nebija tik vie…" at bounding box center [650, 234] width 546 height 87
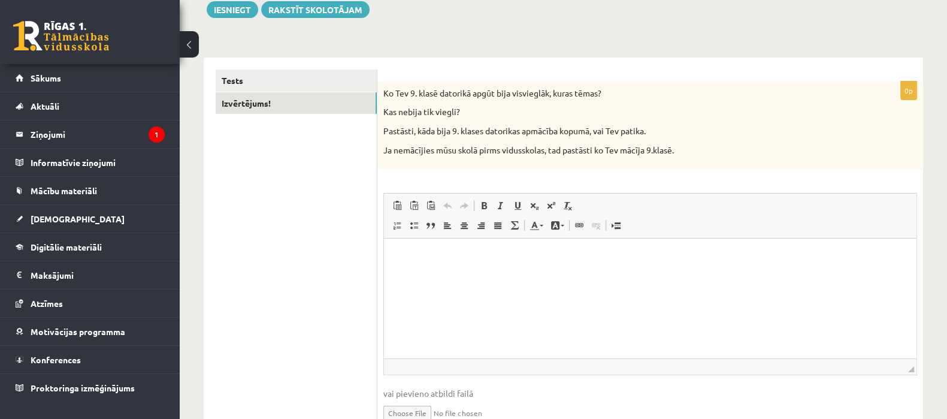
scroll to position [204, 0]
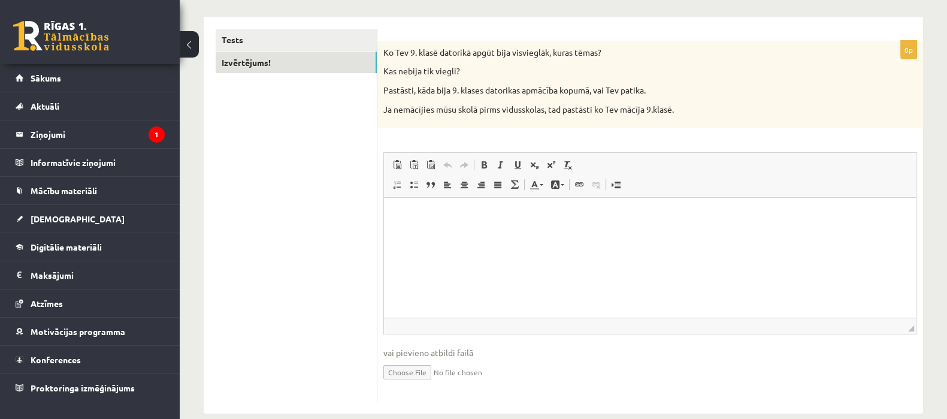
click at [461, 234] on html at bounding box center [650, 216] width 533 height 37
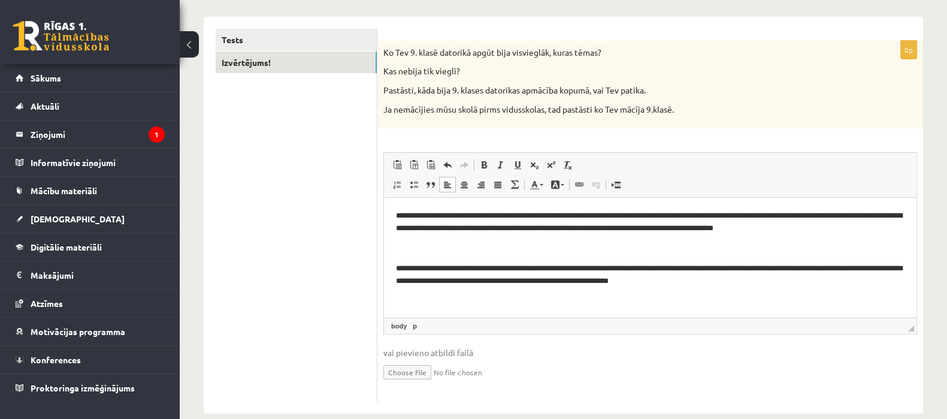
click at [435, 300] on html "**********" at bounding box center [650, 249] width 533 height 102
click at [795, 282] on p "**********" at bounding box center [650, 274] width 509 height 25
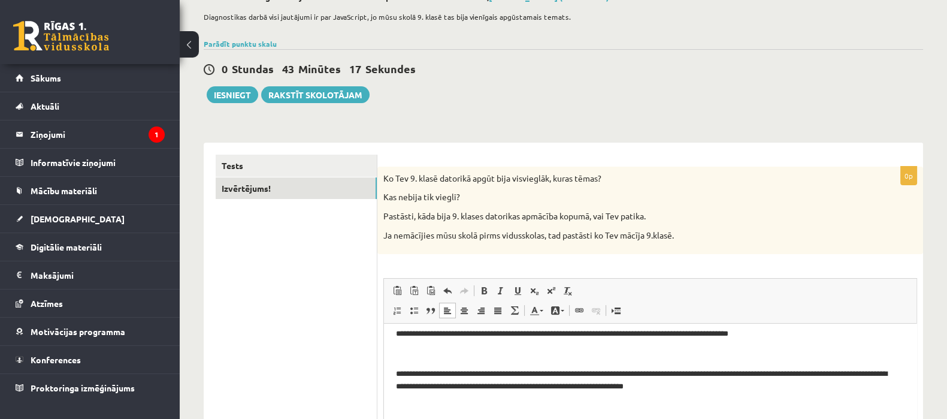
scroll to position [55, 0]
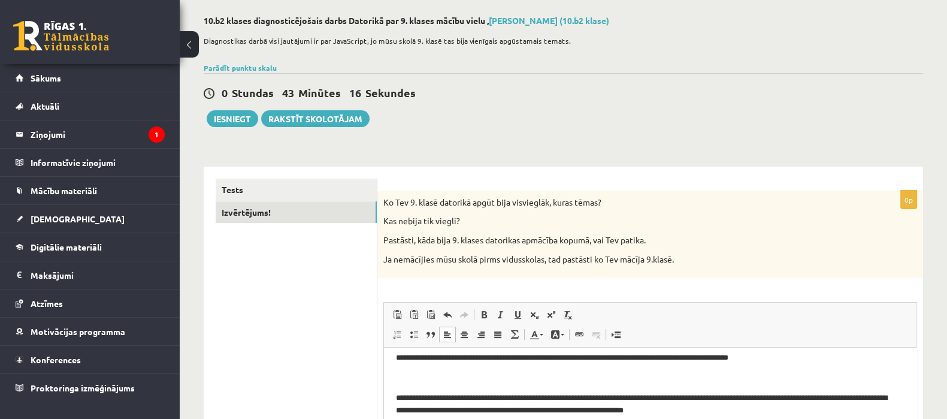
click at [750, 64] on div "Parādīt punktu skalu Atzīme No Līdz 1 0 5 2 6 8 3 9 11 4 12 14 5 15 17 6 18 20 …" at bounding box center [564, 67] width 720 height 11
click at [218, 117] on button "Iesniegt" at bounding box center [233, 118] width 52 height 17
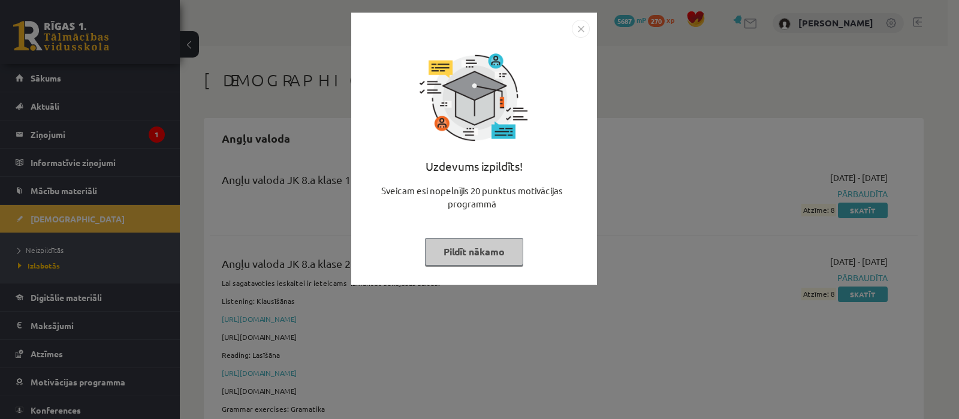
click at [482, 251] on button "Pildīt nākamo" at bounding box center [474, 252] width 98 height 28
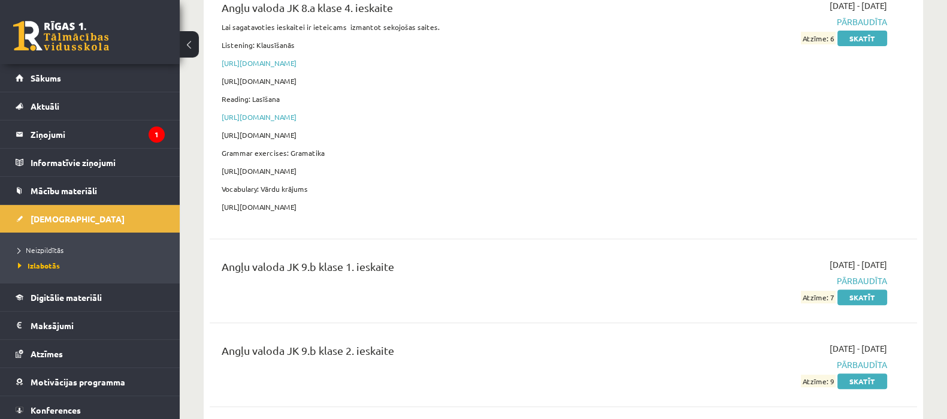
scroll to position [749, 0]
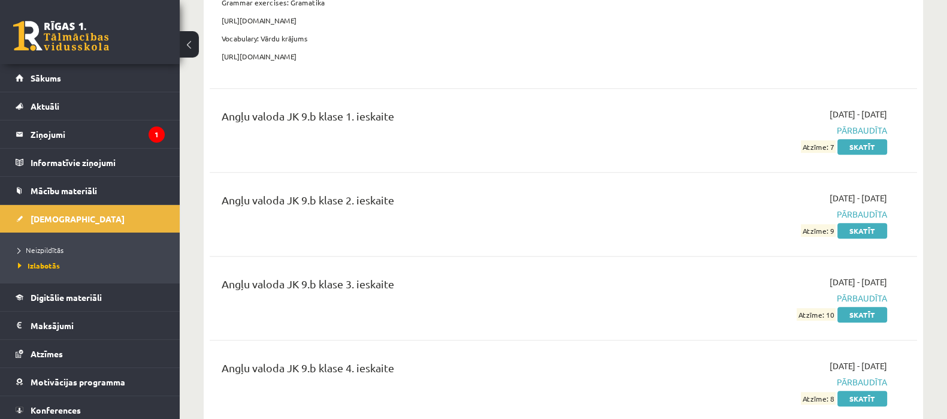
click at [52, 243] on li "Neizpildītās" at bounding box center [93, 250] width 150 height 16
click at [49, 244] on link "Neizpildītās" at bounding box center [93, 249] width 150 height 11
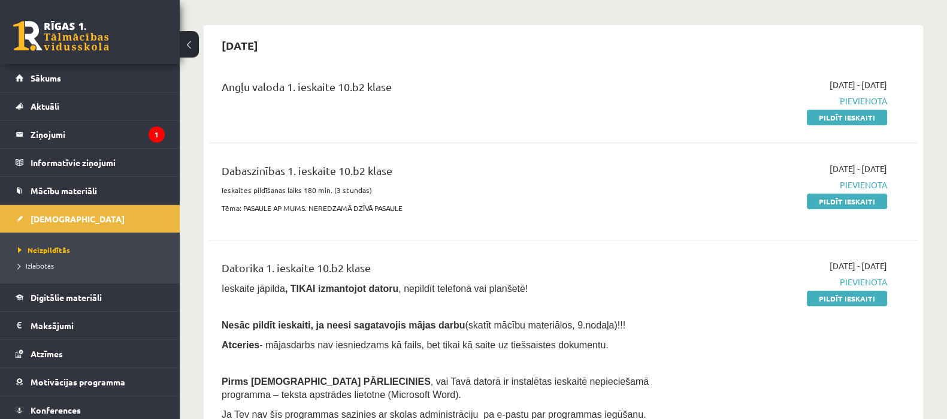
scroll to position [74, 0]
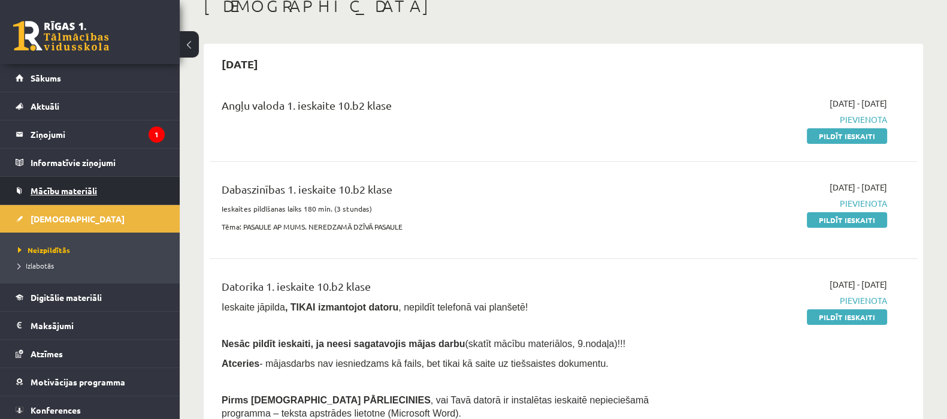
click at [84, 184] on link "Mācību materiāli" at bounding box center [90, 191] width 149 height 28
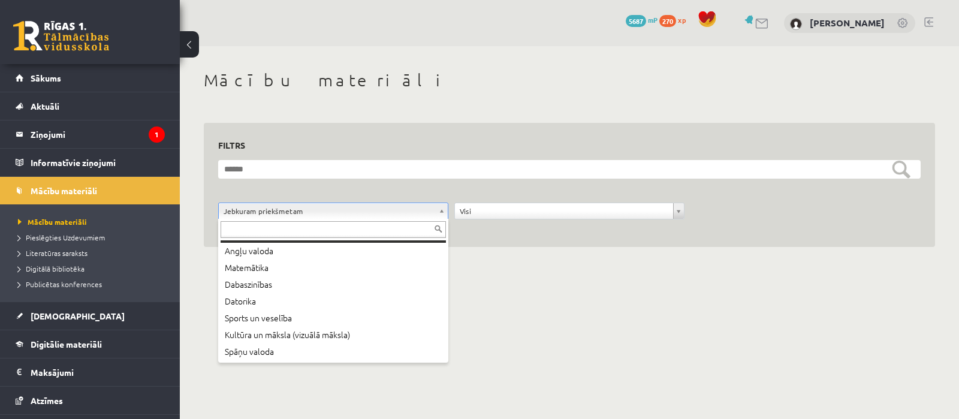
scroll to position [64, 0]
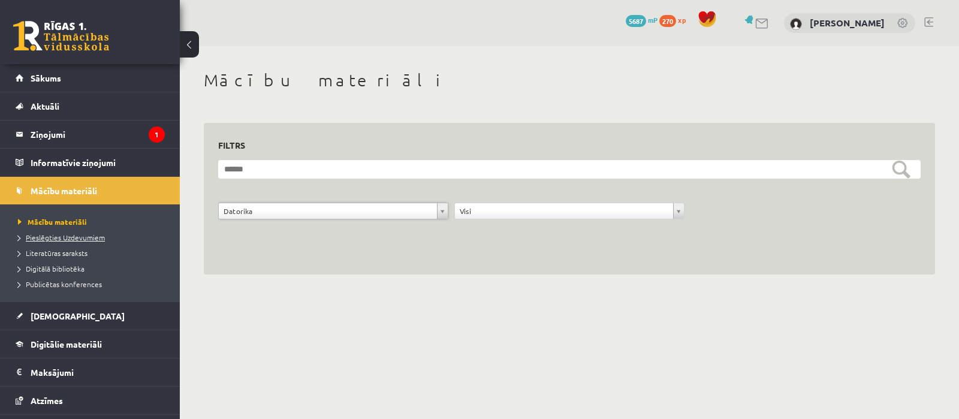
click at [80, 234] on span "Pieslēgties Uzdevumiem" at bounding box center [61, 237] width 87 height 10
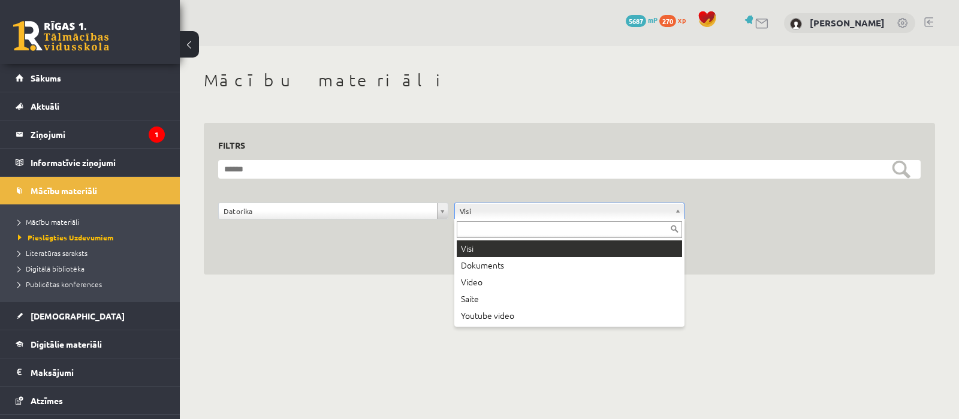
drag, startPoint x: 489, startPoint y: 197, endPoint x: 499, endPoint y: 160, distance: 37.9
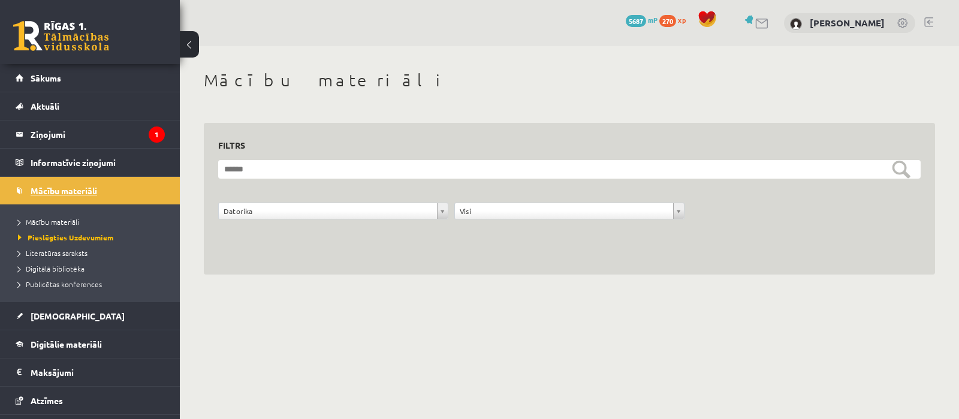
click at [112, 194] on link "Mācību materiāli" at bounding box center [90, 191] width 149 height 28
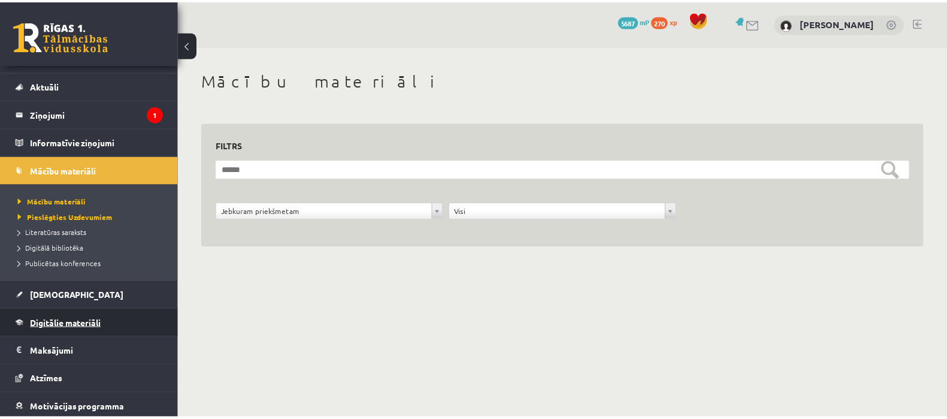
scroll to position [0, 0]
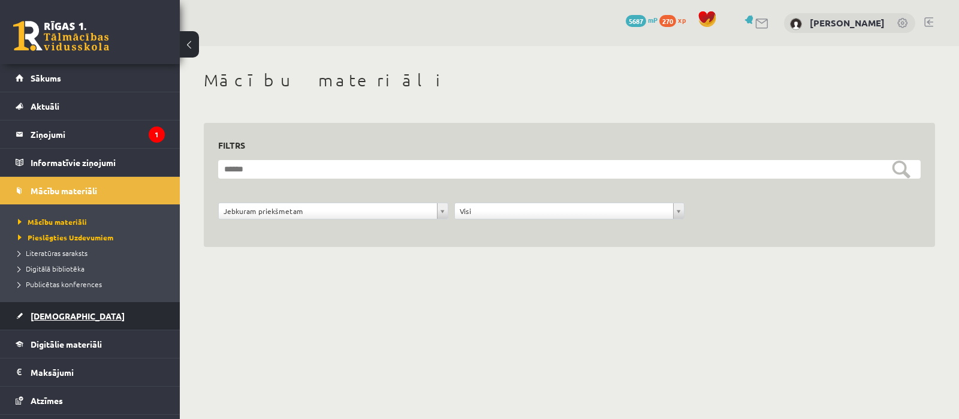
click at [100, 306] on link "[DEMOGRAPHIC_DATA]" at bounding box center [90, 316] width 149 height 28
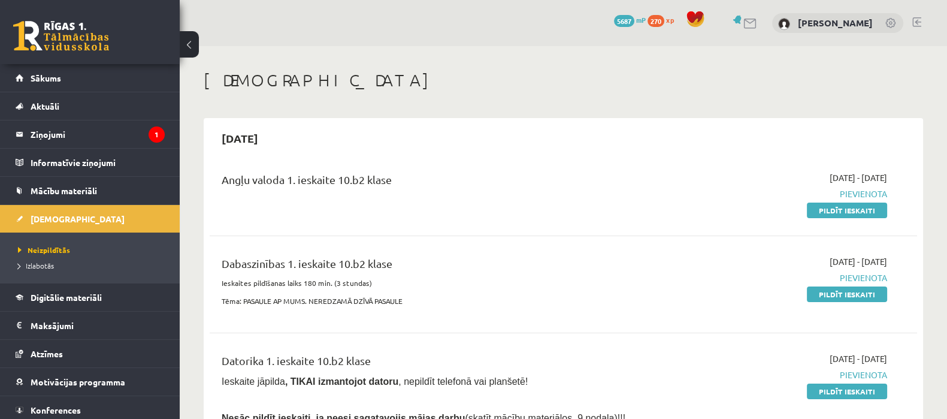
scroll to position [74, 0]
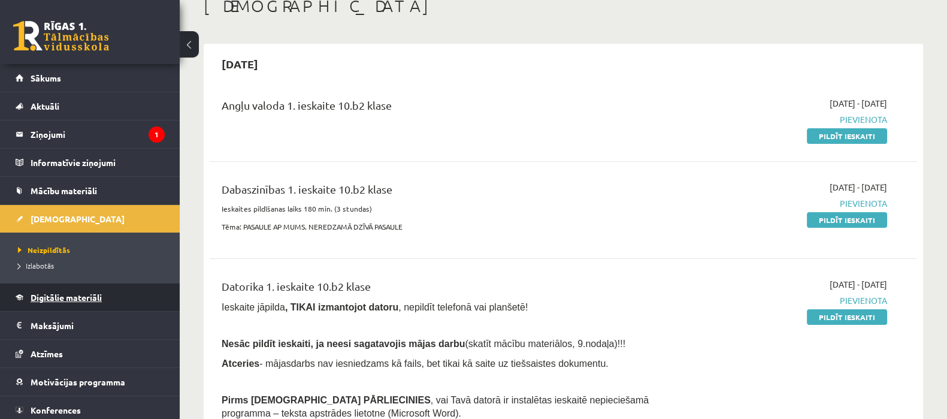
click at [117, 295] on link "Digitālie materiāli" at bounding box center [90, 297] width 149 height 28
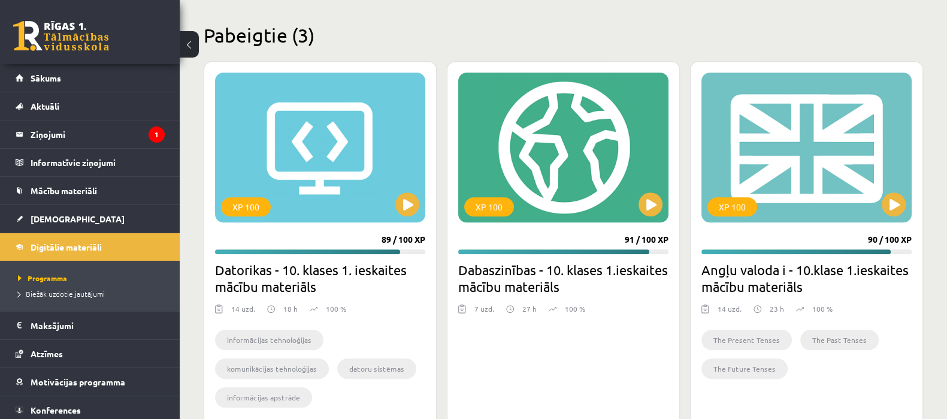
scroll to position [1132, 0]
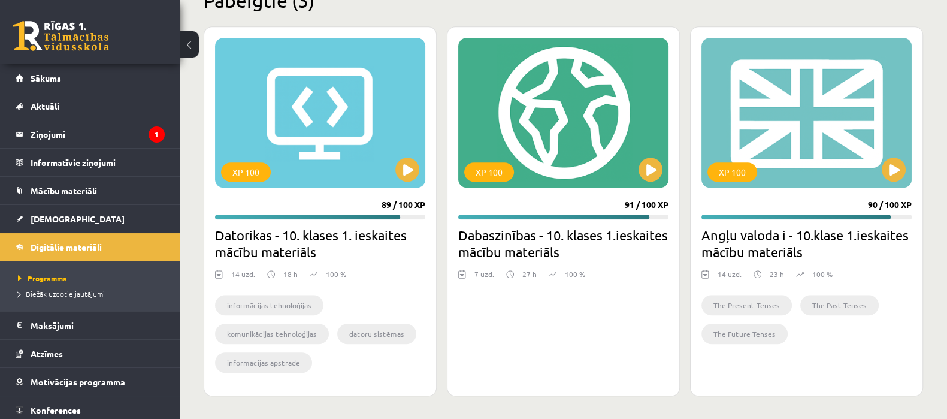
click at [341, 232] on h2 "Datorikas - 10. klases 1. ieskaites mācību materiāls" at bounding box center [320, 243] width 210 height 34
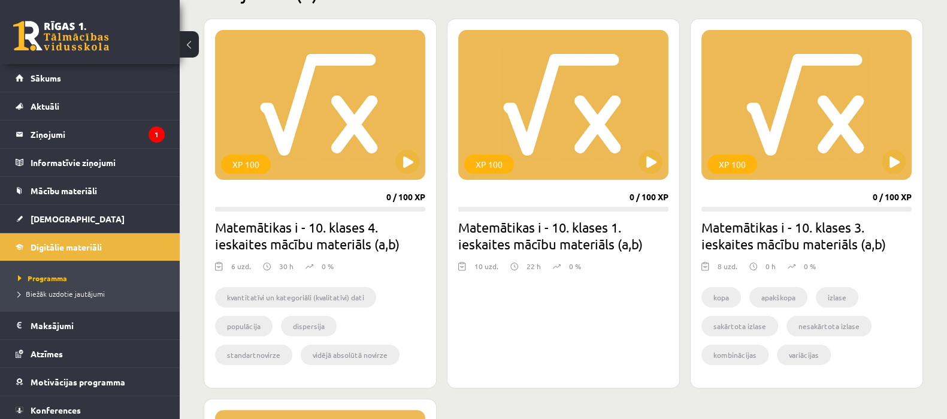
scroll to position [159, 0]
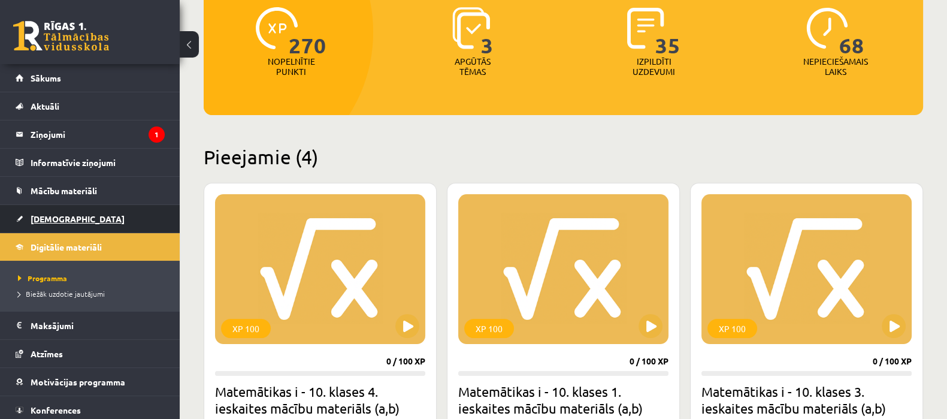
click at [60, 229] on link "[DEMOGRAPHIC_DATA]" at bounding box center [90, 219] width 149 height 28
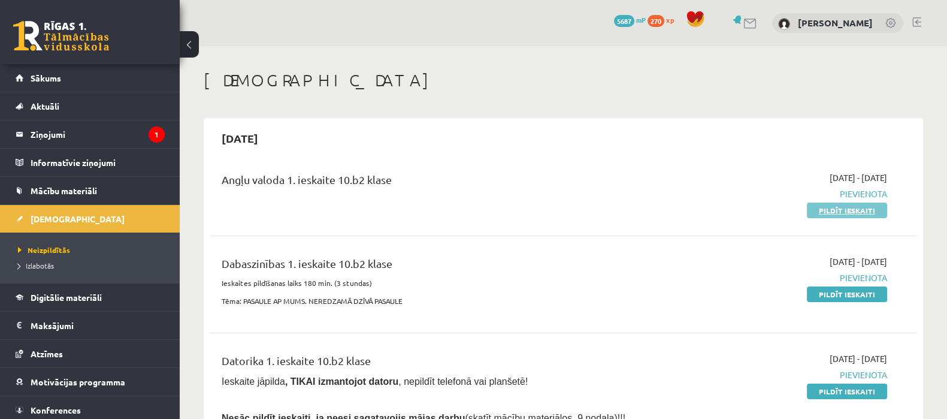
drag, startPoint x: 816, startPoint y: 203, endPoint x: 827, endPoint y: 213, distance: 14.8
click at [819, 205] on div "2025-09-01 - 2025-09-15 Pievienota Pildīt ieskaiti" at bounding box center [783, 193] width 228 height 45
click at [827, 213] on link "Pildīt ieskaiti" at bounding box center [847, 211] width 80 height 16
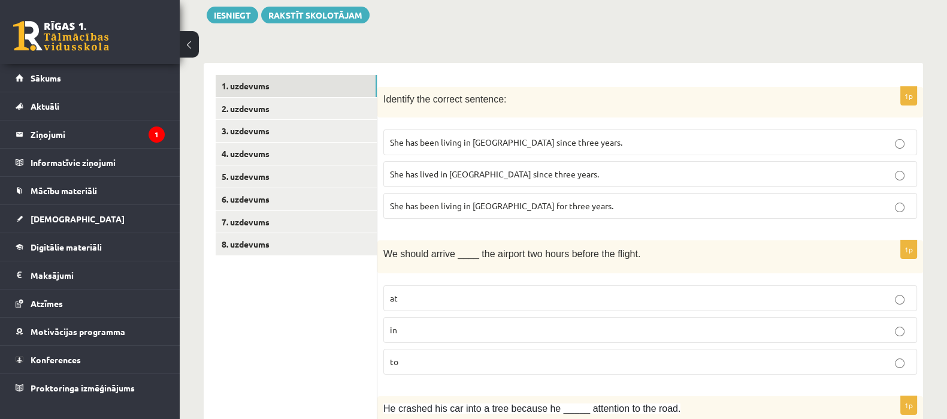
scroll to position [149, 0]
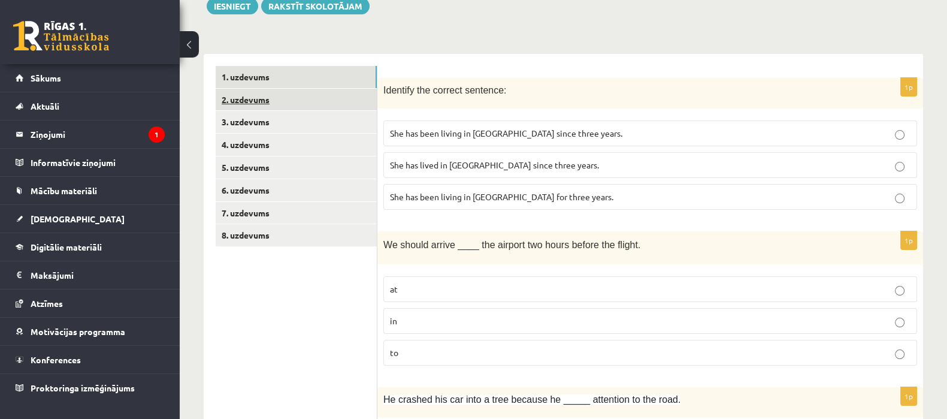
click at [330, 101] on link "2. uzdevums" at bounding box center [296, 100] width 161 height 22
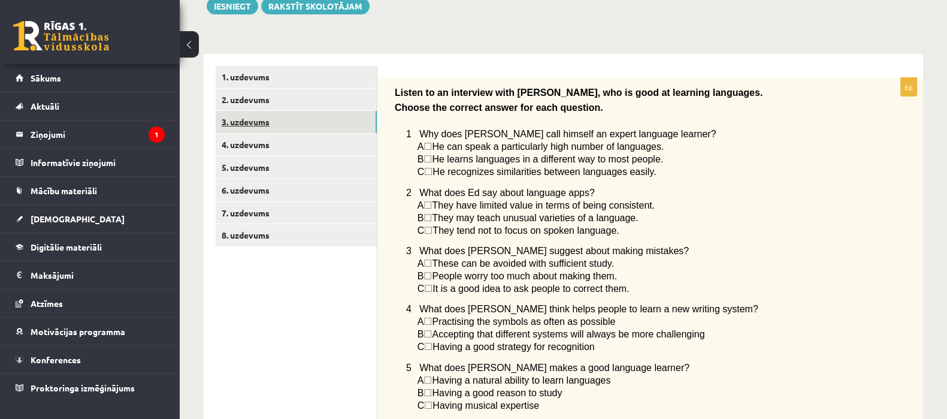
click at [331, 118] on link "3. uzdevums" at bounding box center [296, 122] width 161 height 22
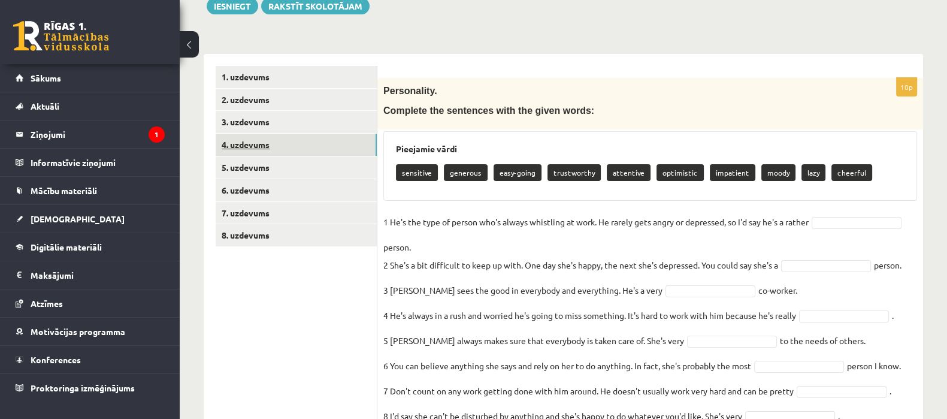
click at [322, 137] on link "4. uzdevums" at bounding box center [296, 145] width 161 height 22
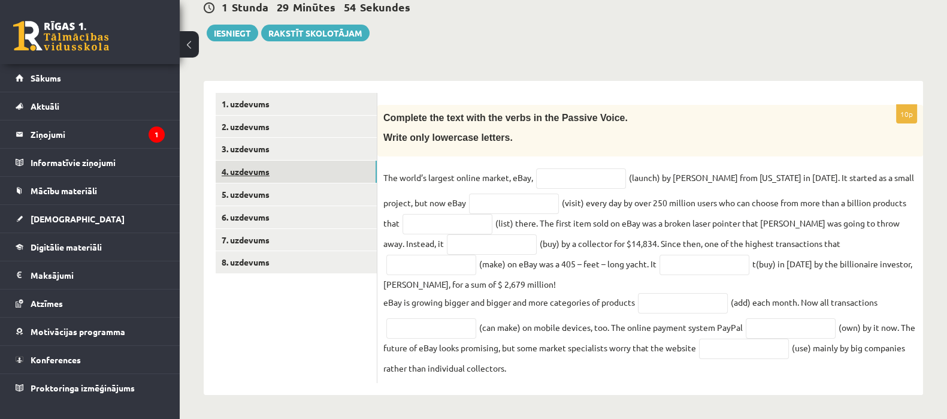
scroll to position [122, 0]
click at [262, 193] on link "5. uzdevums" at bounding box center [296, 194] width 161 height 22
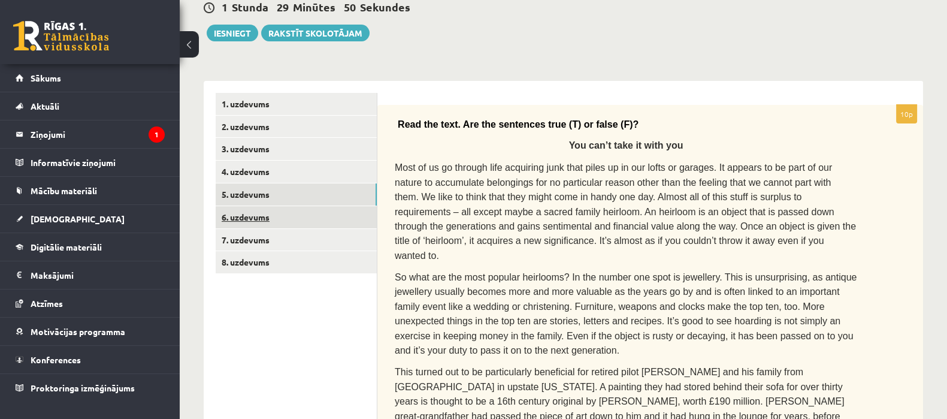
click at [248, 216] on link "6. uzdevums" at bounding box center [296, 217] width 161 height 22
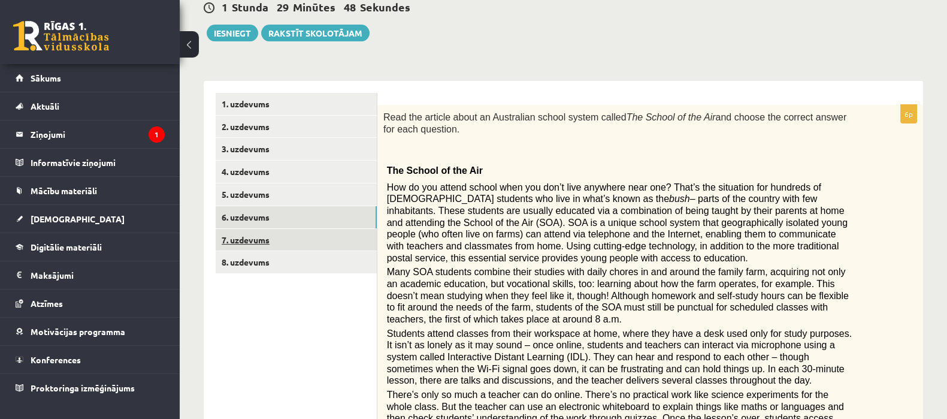
click at [255, 243] on link "7. uzdevums" at bounding box center [296, 240] width 161 height 22
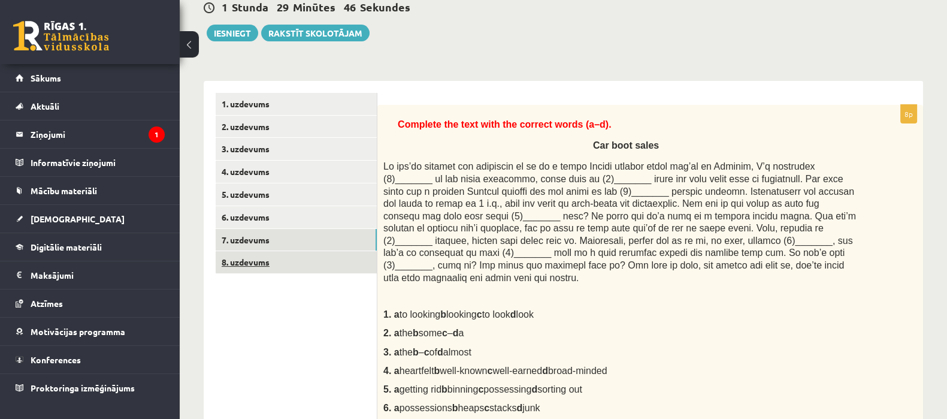
click at [255, 260] on link "8. uzdevums" at bounding box center [296, 262] width 161 height 22
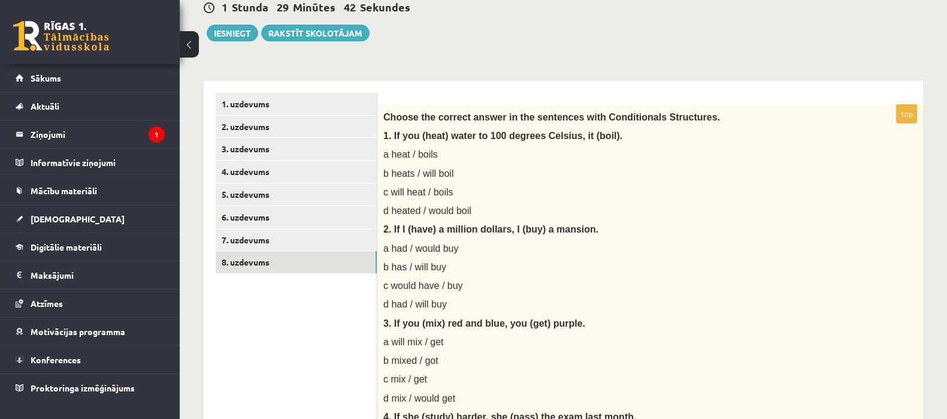
click at [294, 93] on link "1. uzdevums" at bounding box center [296, 104] width 161 height 22
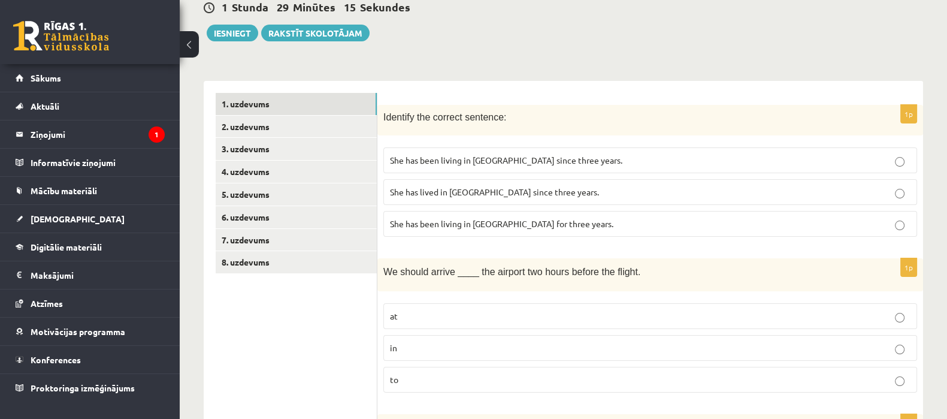
click at [485, 216] on label "She has been living in Paris for three years." at bounding box center [650, 224] width 534 height 26
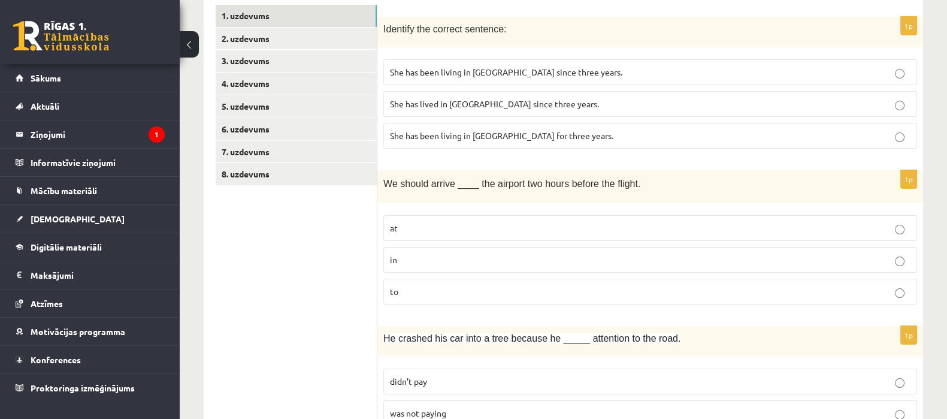
scroll to position [272, 0]
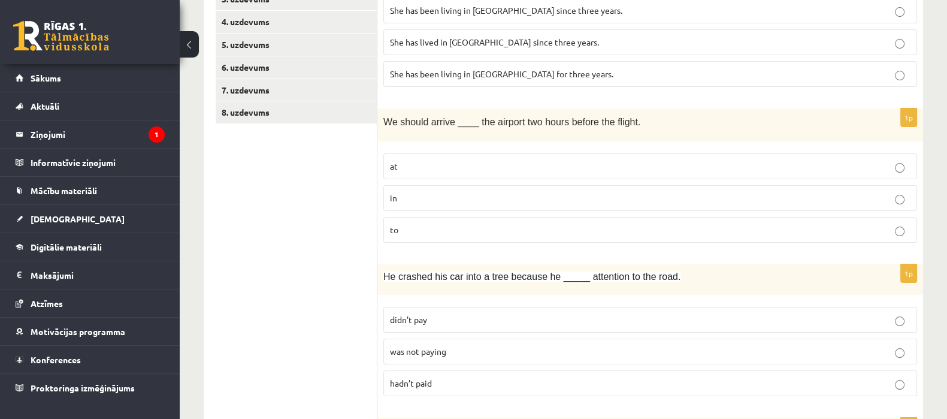
click at [410, 167] on p "at" at bounding box center [650, 166] width 521 height 13
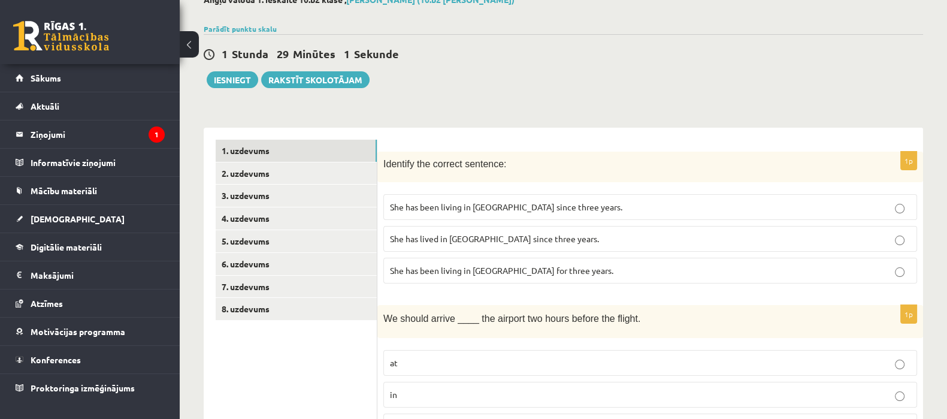
scroll to position [48, 0]
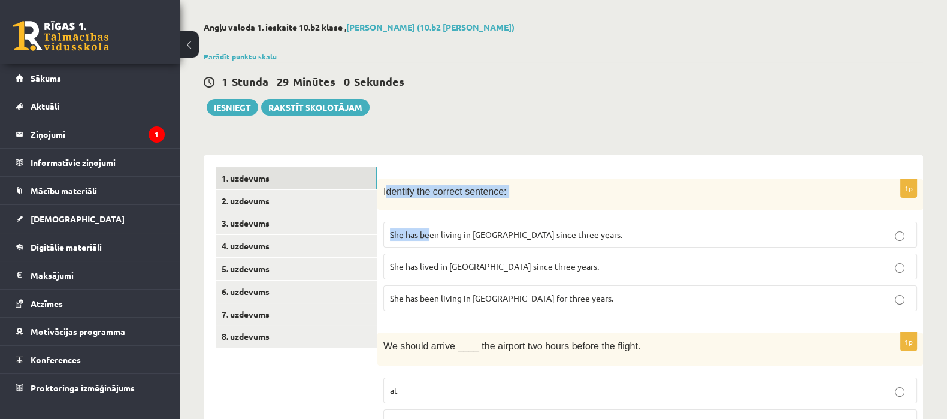
drag, startPoint x: 385, startPoint y: 195, endPoint x: 425, endPoint y: 214, distance: 45.0
click at [427, 215] on div "1p Identify the correct sentence: She has been living in Paris since three year…" at bounding box center [650, 249] width 546 height 141
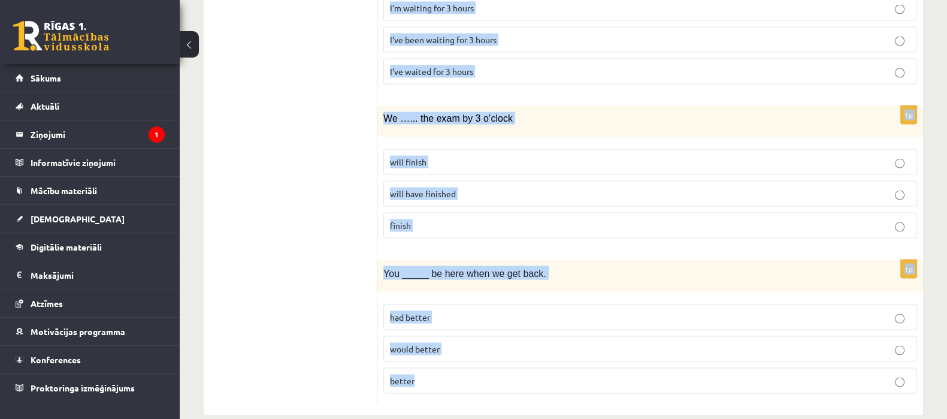
scroll to position [2914, 0]
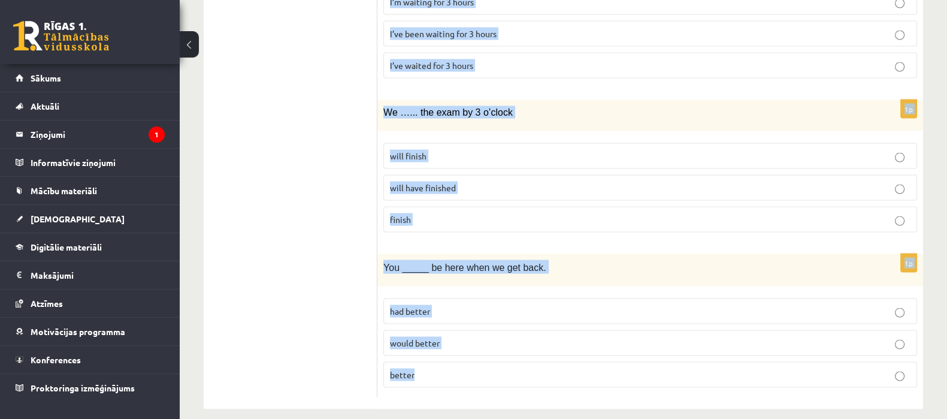
drag, startPoint x: 383, startPoint y: 189, endPoint x: 508, endPoint y: 345, distance: 200.0
copy form "Identify the correct sentence: She has been living in Paris since three years. …"
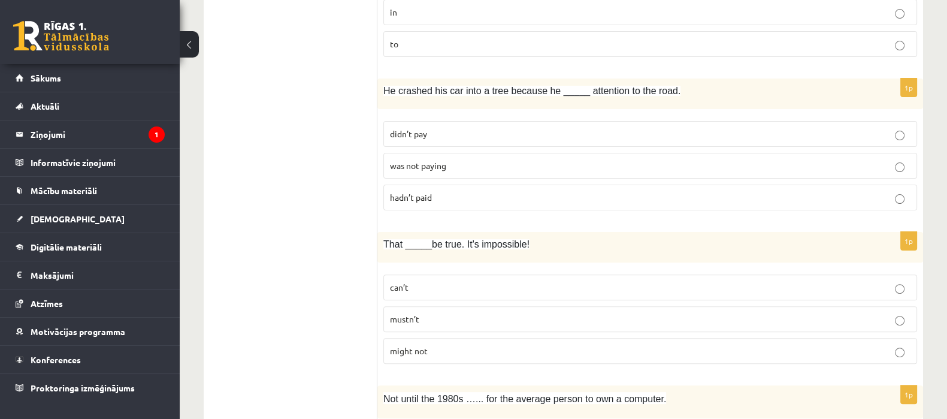
scroll to position [340, 0]
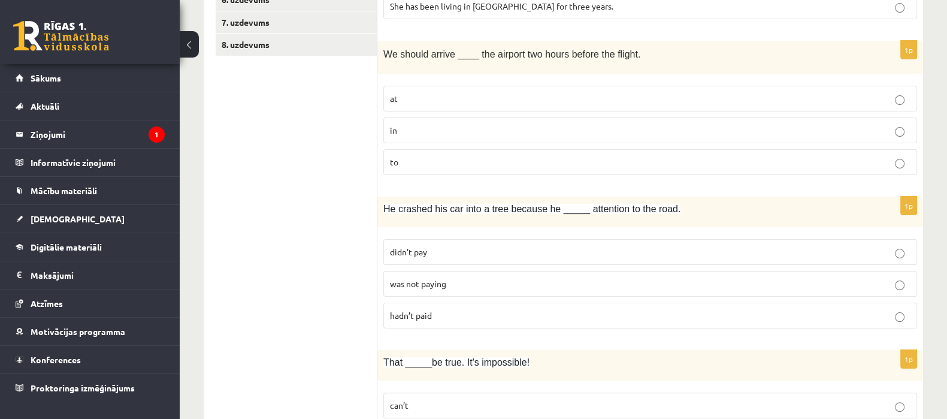
click at [443, 291] on label "was not paying" at bounding box center [650, 284] width 534 height 26
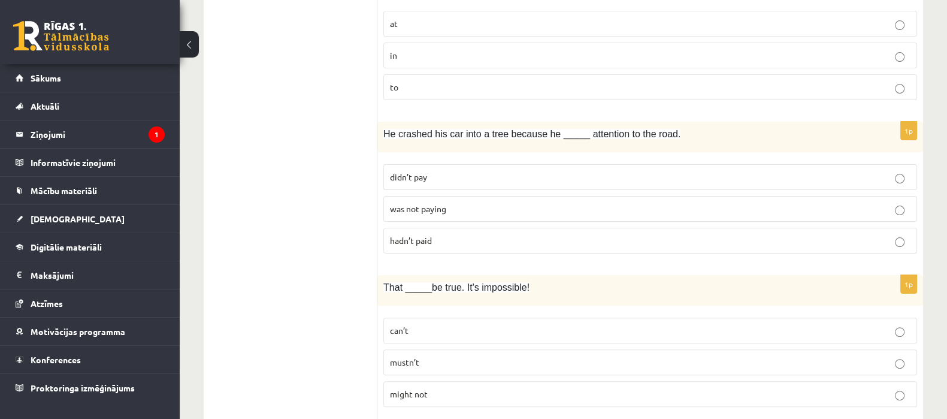
click at [401, 331] on span "can’t" at bounding box center [399, 330] width 19 height 11
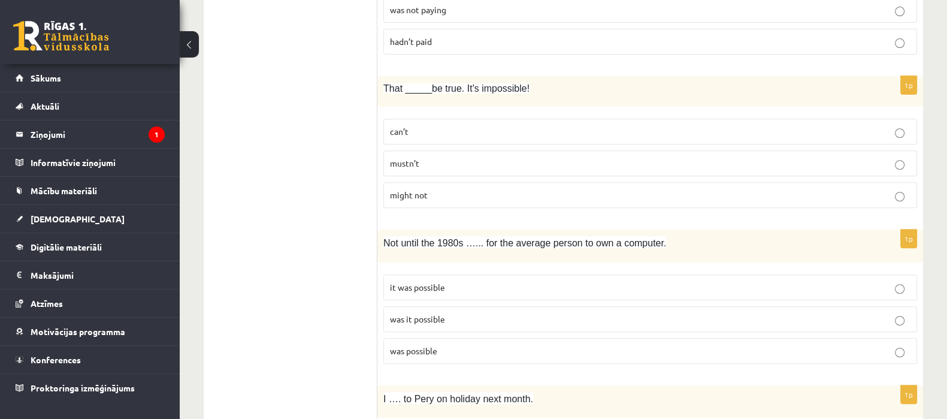
scroll to position [639, 0]
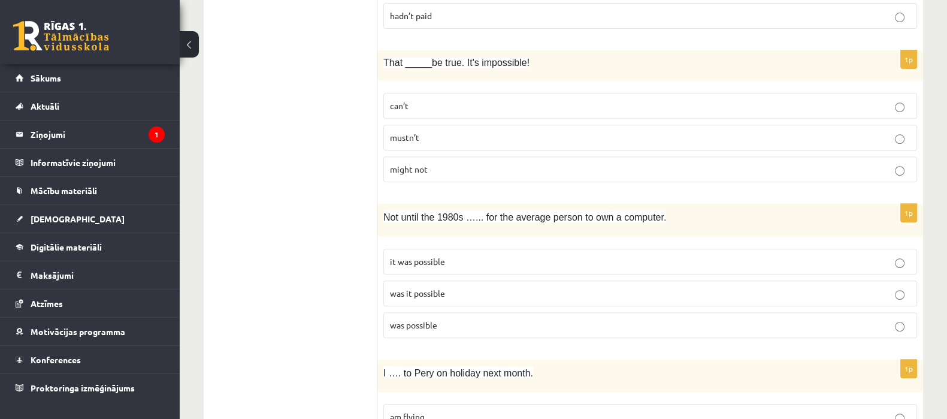
click at [402, 292] on span "was it possible" at bounding box center [417, 293] width 55 height 11
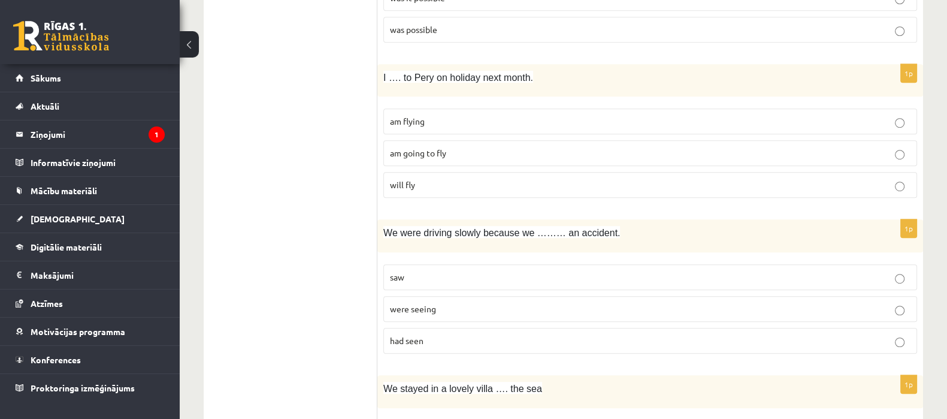
scroll to position [939, 0]
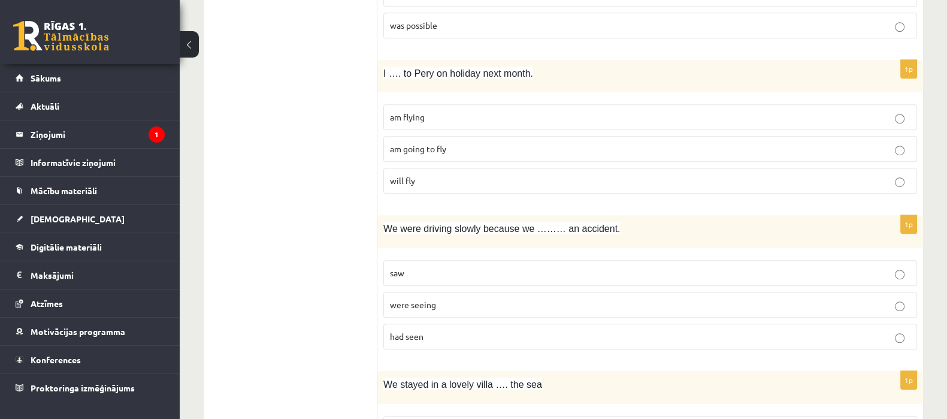
click at [421, 118] on span "am flying" at bounding box center [407, 116] width 35 height 11
click at [496, 146] on p "am going to fly" at bounding box center [650, 149] width 521 height 13
click at [431, 330] on p "had seen" at bounding box center [650, 336] width 521 height 13
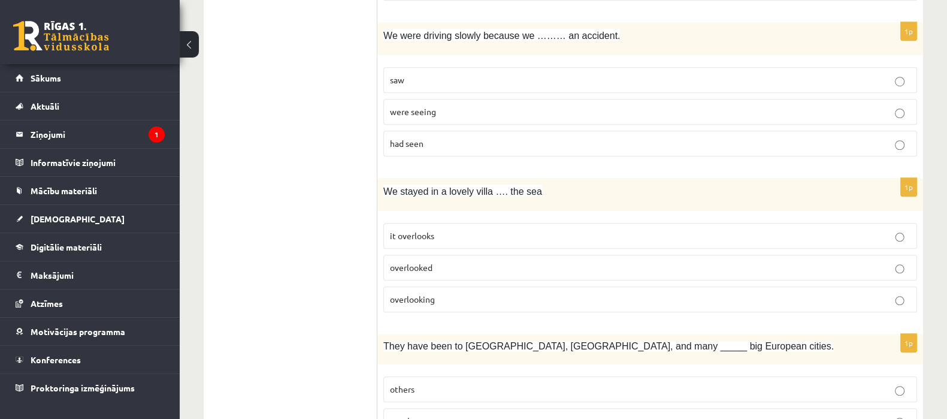
scroll to position [1164, 0]
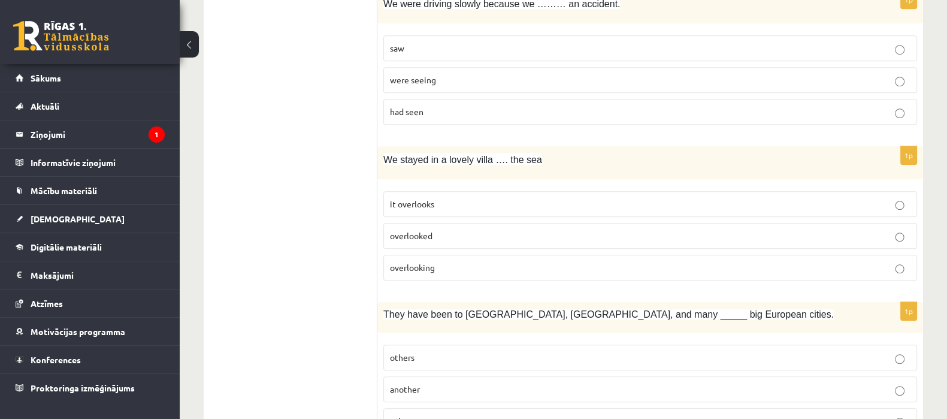
click at [398, 282] on div "1p We stayed in a lovely villa …. the sea it overlooks overlooked overlooking" at bounding box center [650, 218] width 546 height 144
click at [399, 274] on label "overlooking" at bounding box center [650, 268] width 534 height 26
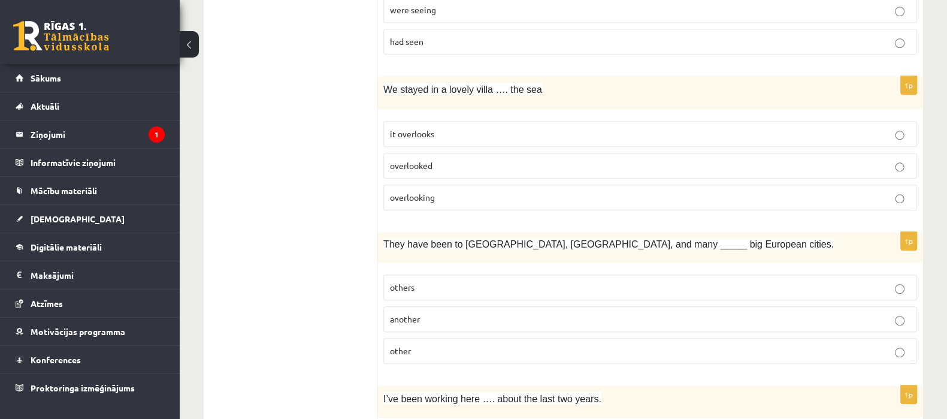
scroll to position [1313, 0]
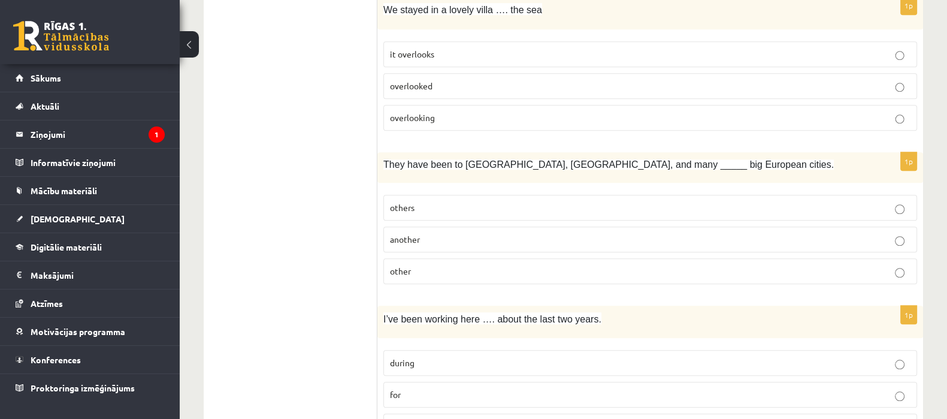
click at [406, 211] on label "others" at bounding box center [650, 208] width 534 height 26
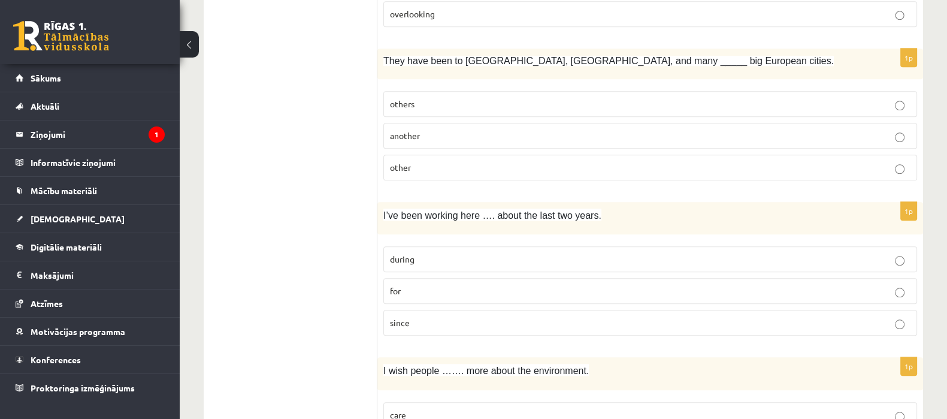
scroll to position [1463, 0]
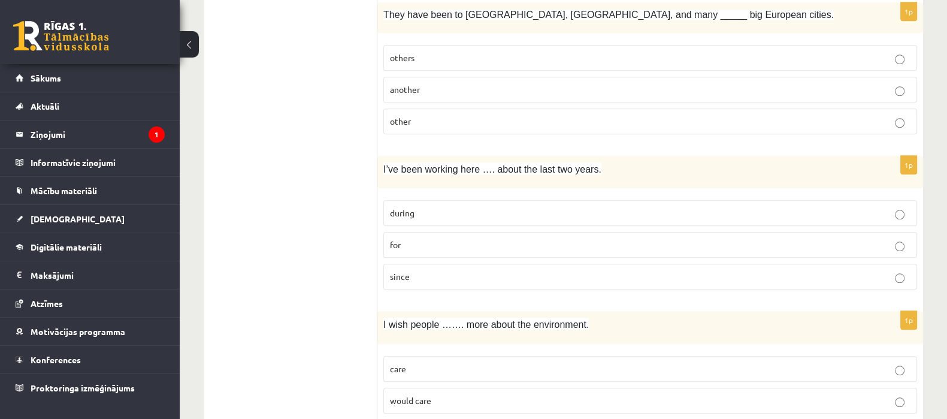
click at [395, 252] on fieldset "during for since" at bounding box center [650, 243] width 534 height 99
click at [395, 249] on label "for" at bounding box center [650, 245] width 534 height 26
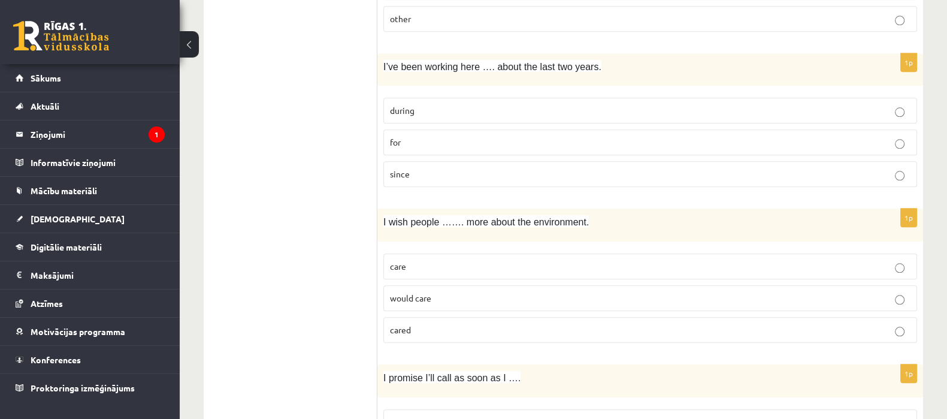
scroll to position [1613, 0]
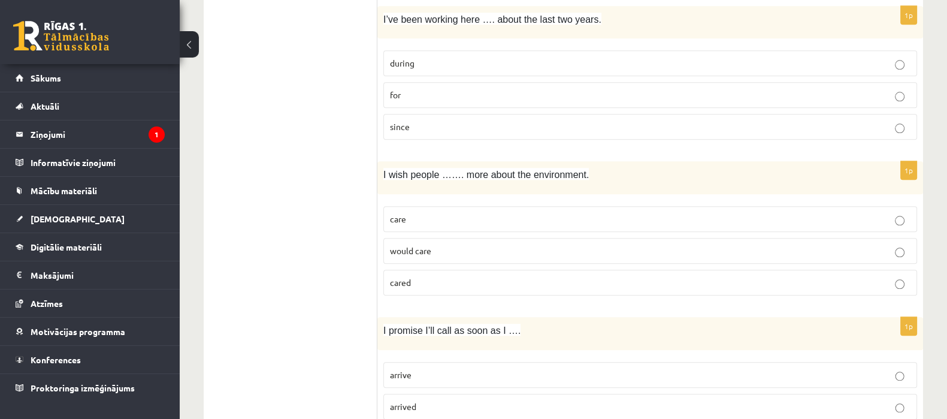
click at [428, 276] on p "cared" at bounding box center [650, 282] width 521 height 13
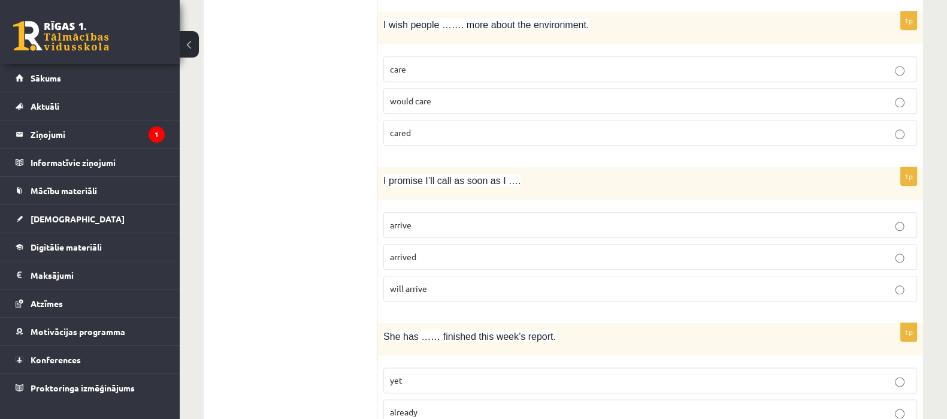
click at [409, 219] on span "arrive" at bounding box center [401, 224] width 22 height 11
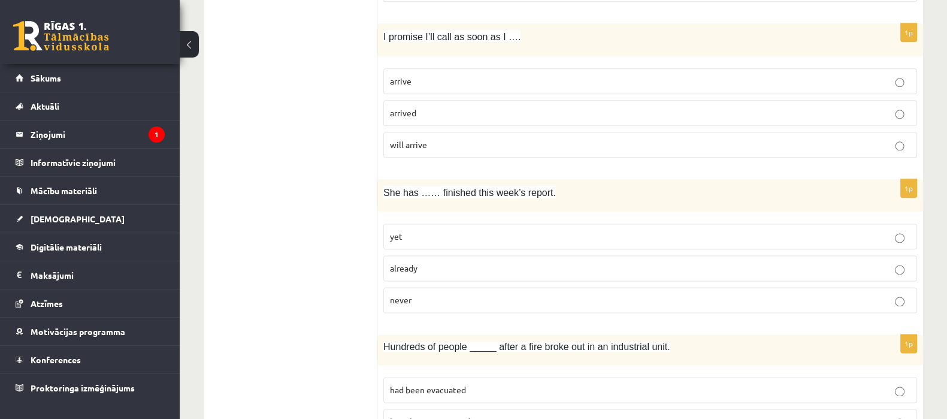
scroll to position [1913, 0]
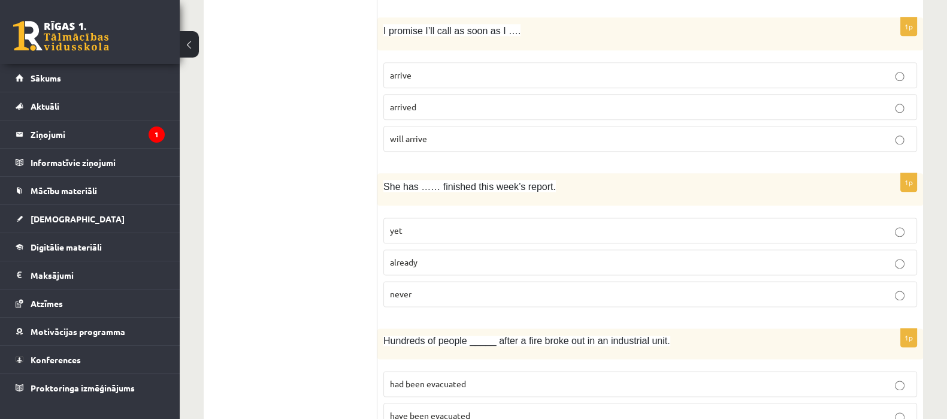
click at [408, 265] on label "already" at bounding box center [650, 262] width 534 height 26
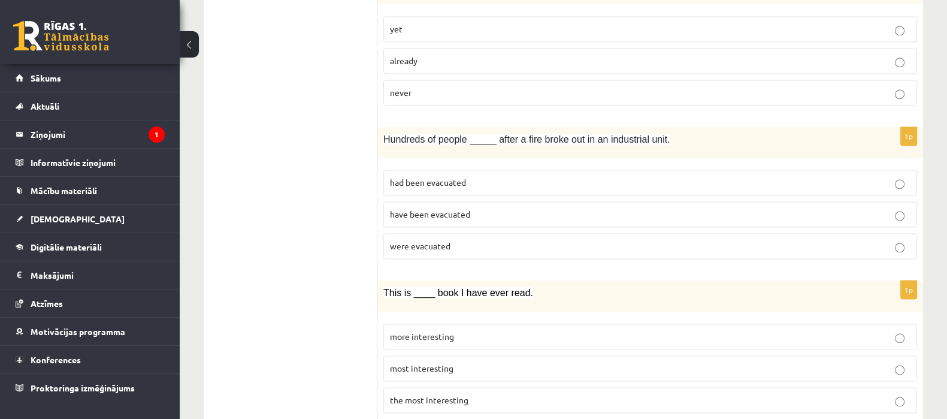
scroll to position [2137, 0]
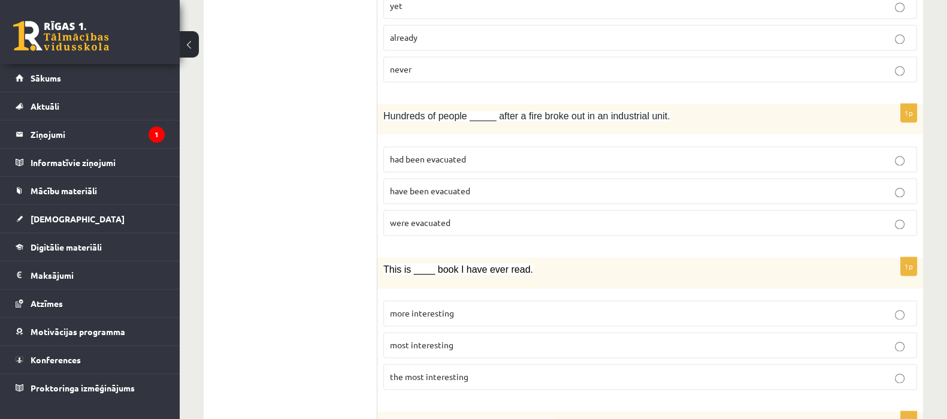
click at [405, 217] on span "were evacuated" at bounding box center [420, 222] width 61 height 11
click at [419, 371] on span "the most interesting" at bounding box center [429, 376] width 78 height 11
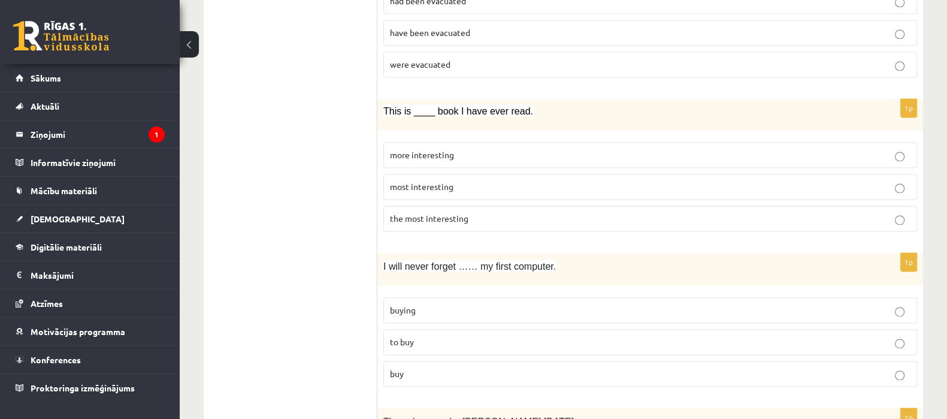
scroll to position [2362, 0]
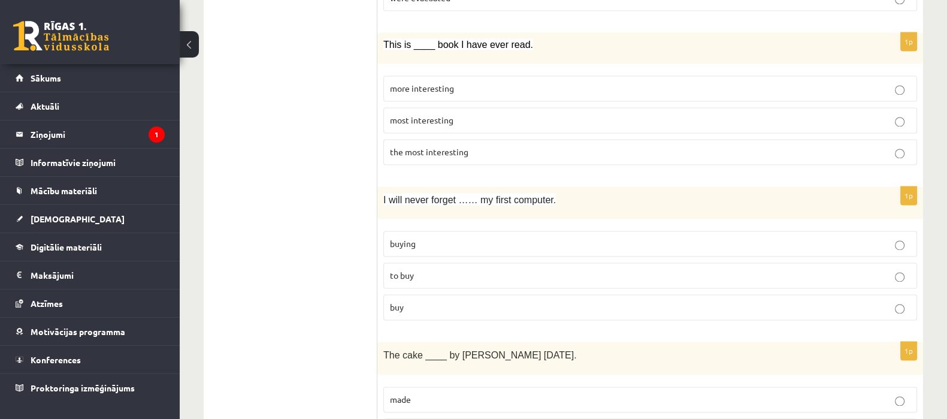
click at [448, 237] on p "buying" at bounding box center [650, 243] width 521 height 13
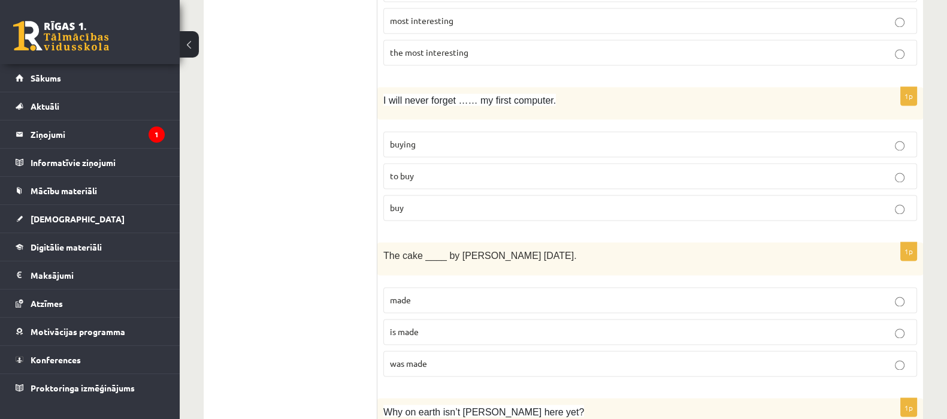
scroll to position [2512, 0]
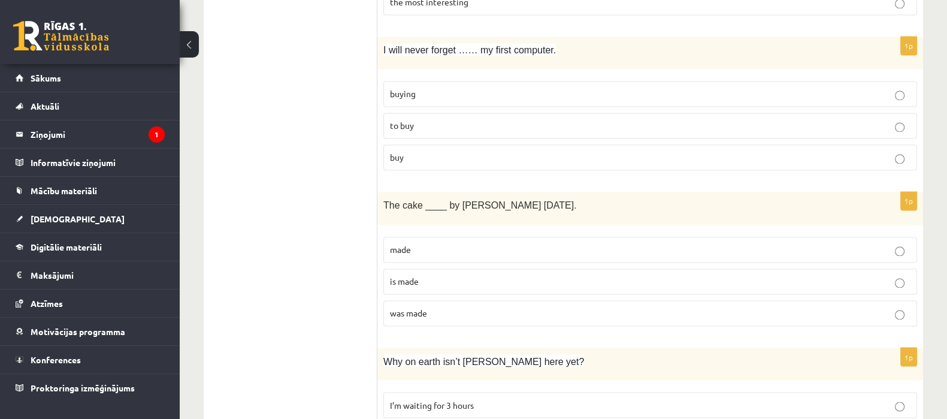
click at [422, 307] on p "was made" at bounding box center [650, 313] width 521 height 13
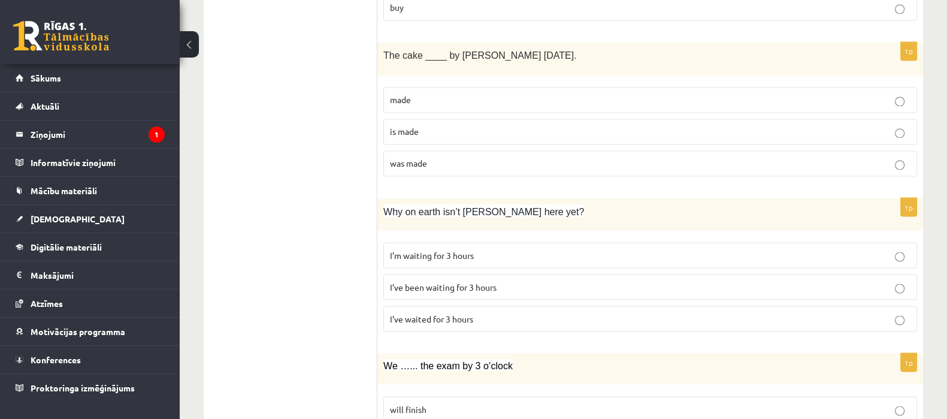
click at [449, 283] on label "I’ve been waiting for 3 hours" at bounding box center [650, 287] width 534 height 26
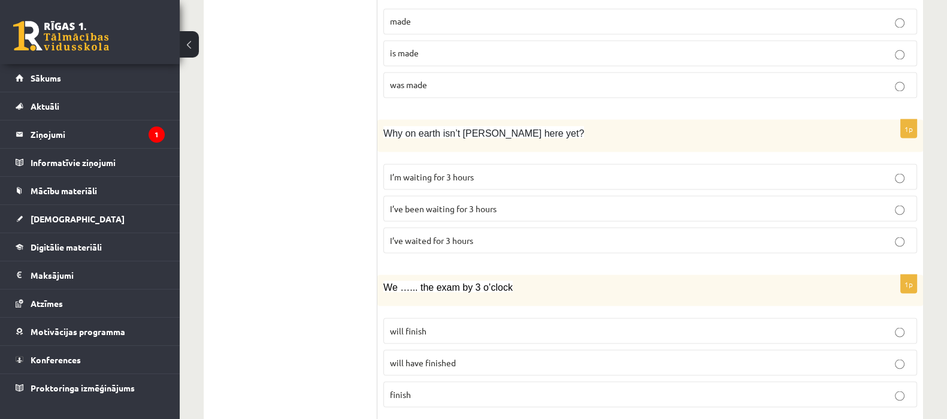
scroll to position [2811, 0]
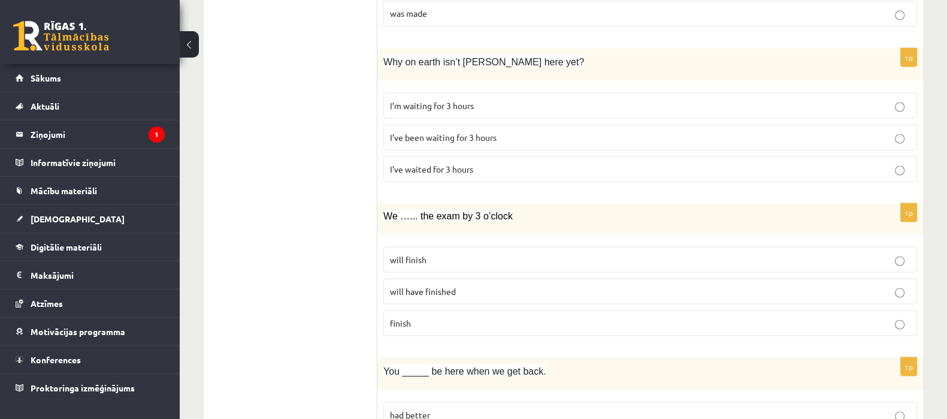
click at [468, 285] on p "will have finished" at bounding box center [650, 291] width 521 height 13
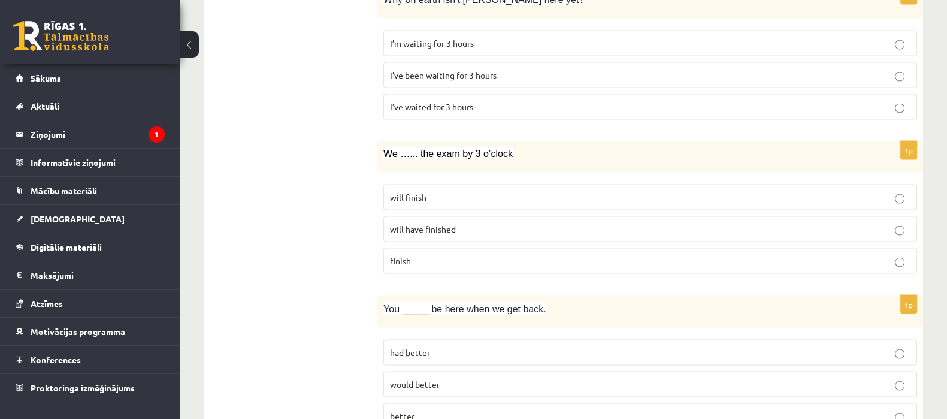
scroll to position [2914, 0]
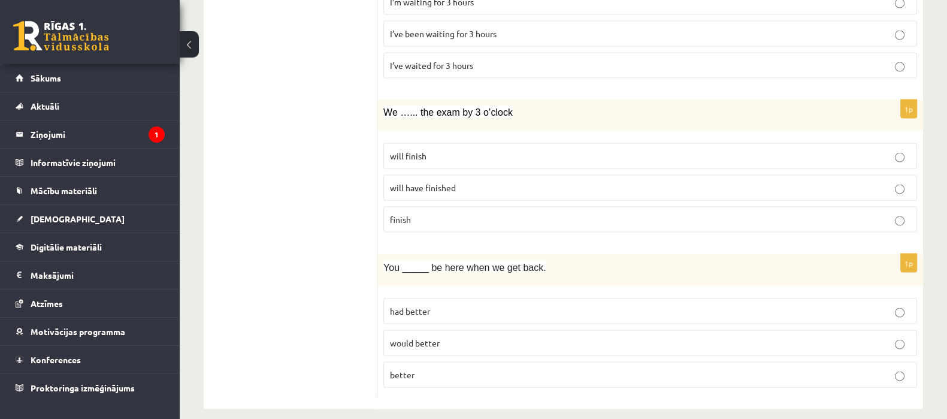
click at [461, 305] on p "had better" at bounding box center [650, 311] width 521 height 13
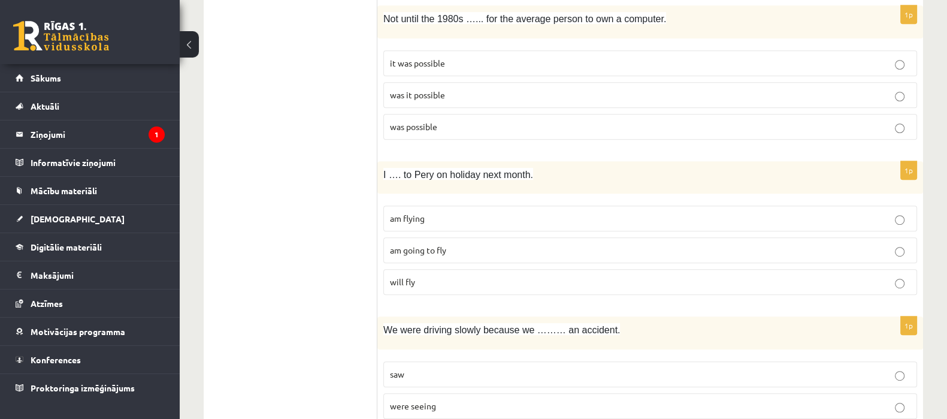
scroll to position [0, 0]
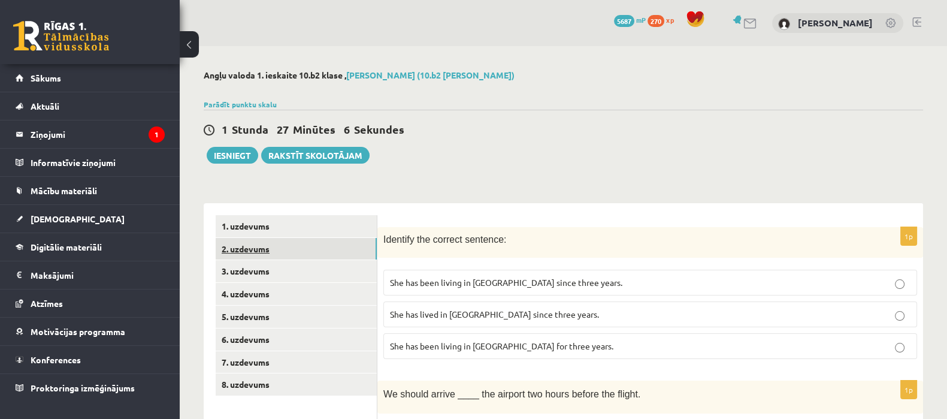
click at [324, 255] on link "2. uzdevums" at bounding box center [296, 249] width 161 height 22
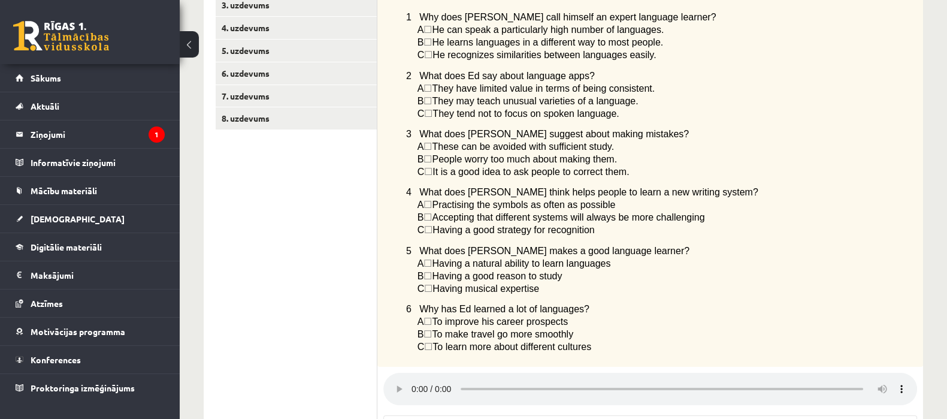
scroll to position [149, 0]
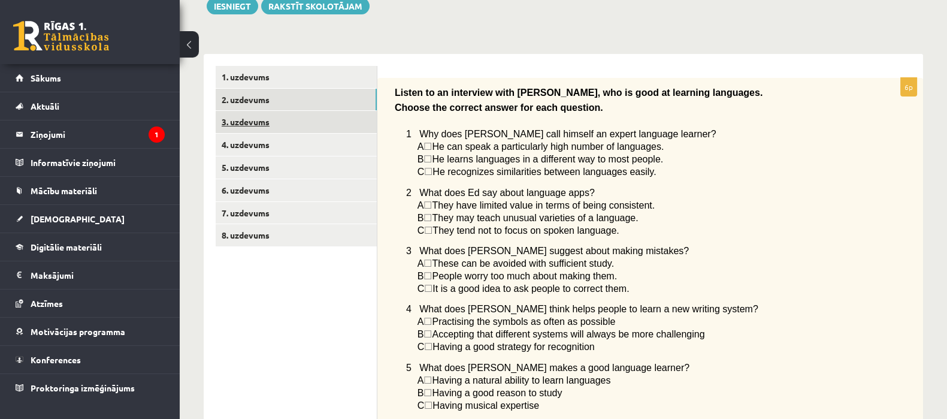
click at [277, 116] on link "3. uzdevums" at bounding box center [296, 122] width 161 height 22
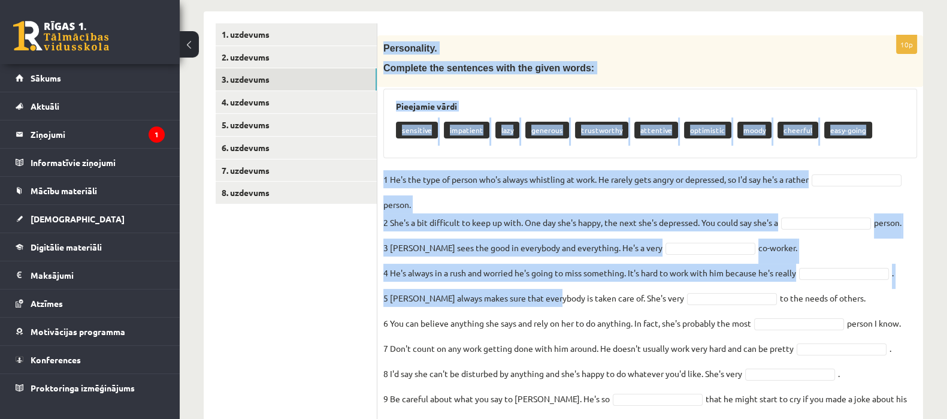
scroll to position [272, 0]
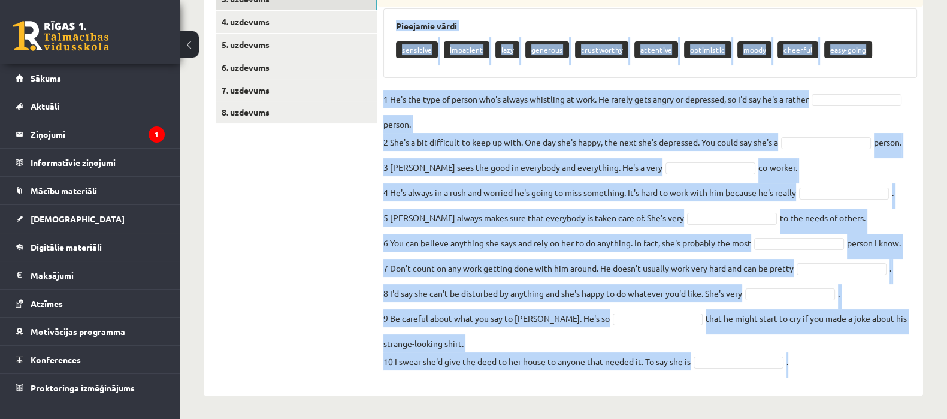
drag, startPoint x: 385, startPoint y: 88, endPoint x: 854, endPoint y: 371, distance: 547.8
click at [854, 371] on div "10p Personality. Complete the sentences with the given words: Pieejamie vārdi s…" at bounding box center [650, 169] width 546 height 428
copy div "Personality. Complete the sentences with the given words: Pieejamie vārdi sensi…"
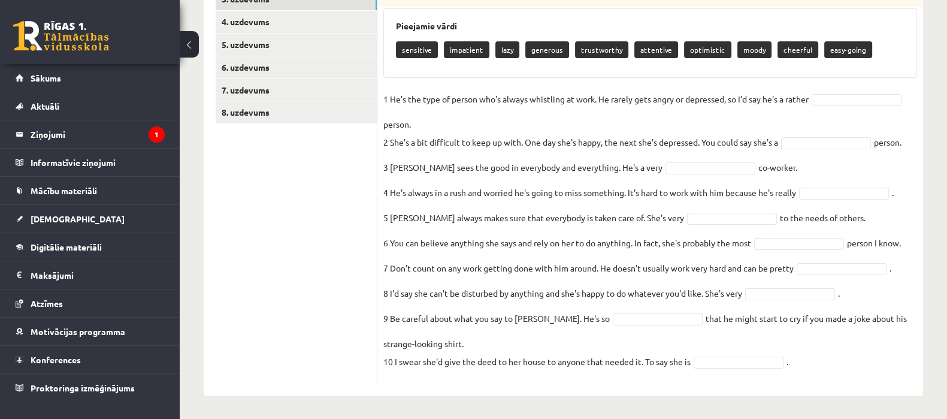
click at [333, 205] on ul "1. uzdevums 2. uzdevums 3. uzdevums 4. uzdevums 5. uzdevums 6. uzdevums 7. uzde…" at bounding box center [297, 163] width 162 height 440
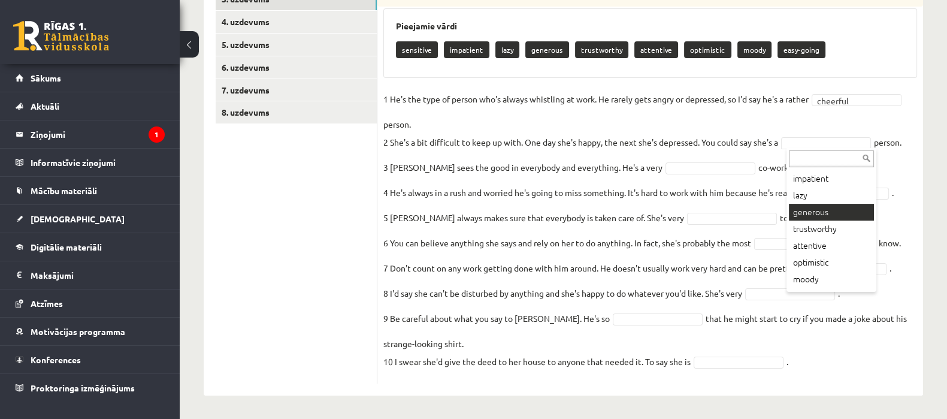
scroll to position [48, 0]
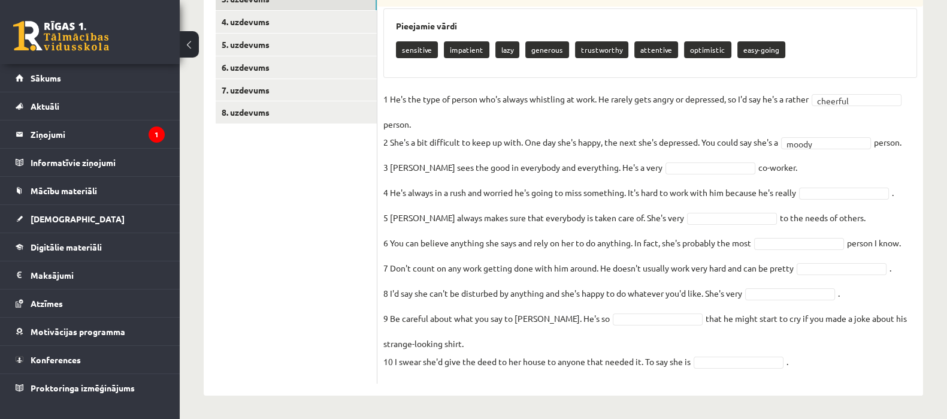
click at [649, 161] on fieldset "1 He's the type of person who's always whistling at work. He rarely gets angry …" at bounding box center [650, 234] width 534 height 288
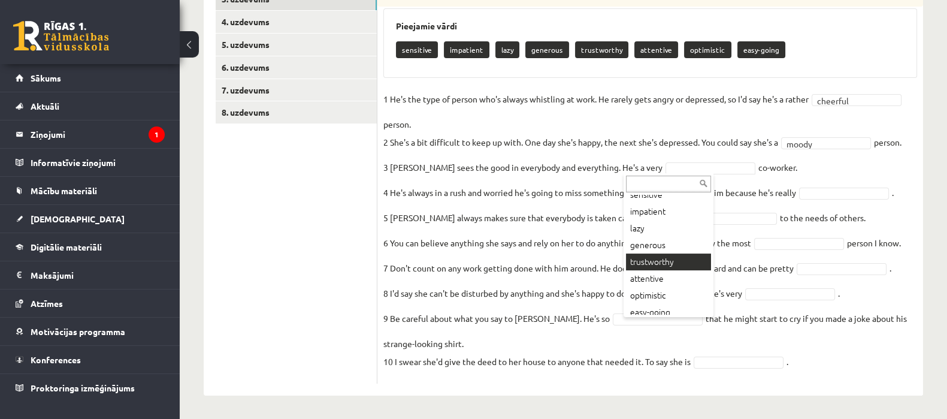
scroll to position [31, 0]
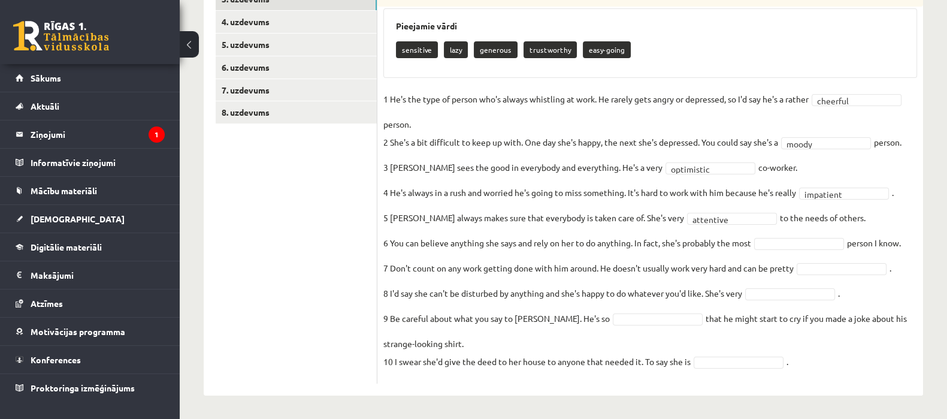
drag, startPoint x: 821, startPoint y: 253, endPoint x: 816, endPoint y: 241, distance: 13.1
click at [821, 253] on fieldset "**********" at bounding box center [650, 234] width 534 height 288
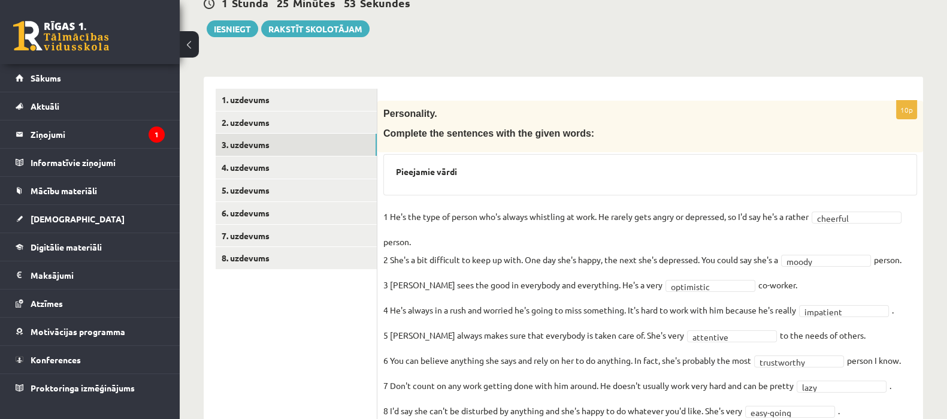
scroll to position [94, 0]
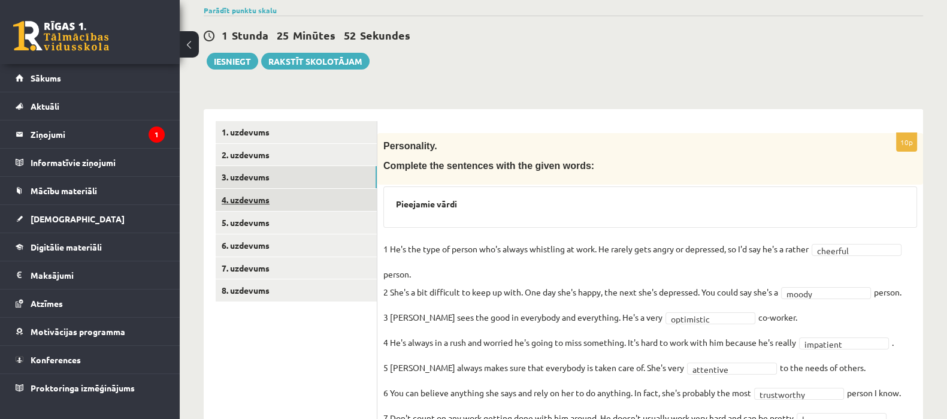
click at [296, 192] on link "4. uzdevums" at bounding box center [296, 200] width 161 height 22
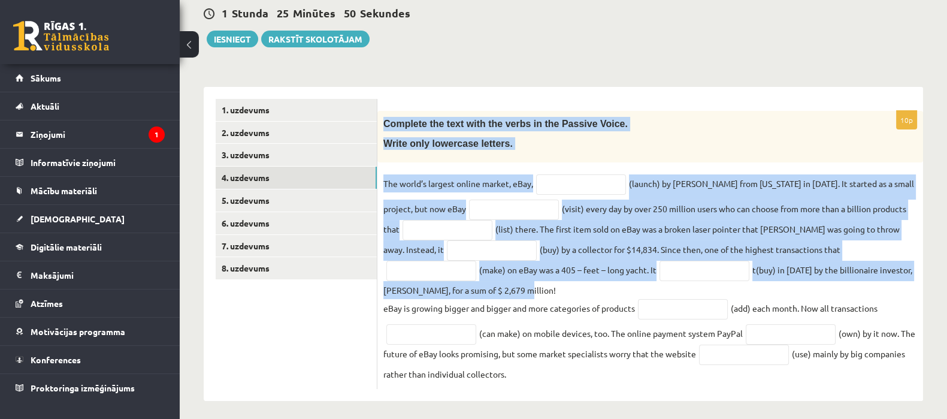
scroll to position [122, 0]
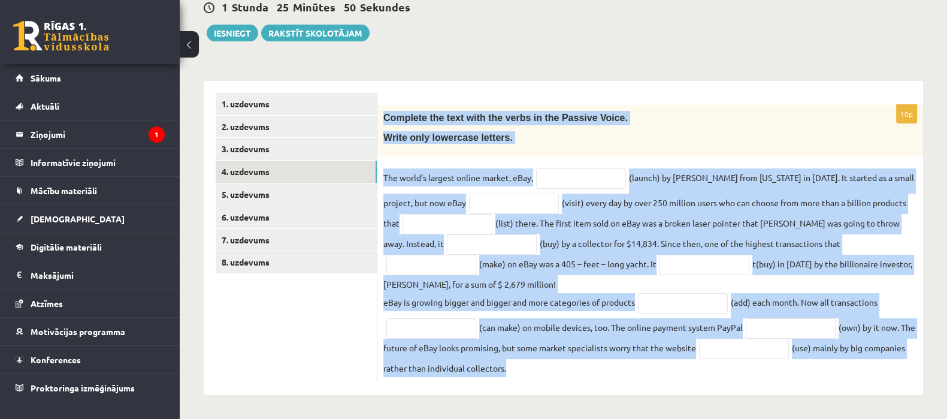
drag, startPoint x: 382, startPoint y: 144, endPoint x: 572, endPoint y: 379, distance: 301.7
click at [572, 379] on div "10p Complete the text with the verbs in the Passive Voice. Write only lowercase…" at bounding box center [650, 244] width 546 height 278
copy div "Complete the text with the verbs in the Passive Voice. Write only lowercase let…"
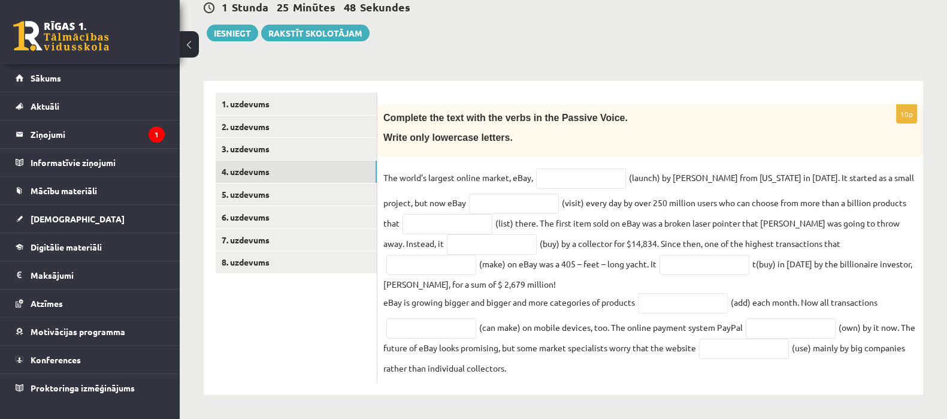
click at [307, 315] on ul "1. uzdevums 2. uzdevums 3. uzdevums 4. uzdevums 5. uzdevums 6. uzdevums 7. uzde…" at bounding box center [297, 238] width 162 height 290
click at [592, 181] on input "text" at bounding box center [581, 178] width 90 height 20
type input "**********"
click at [498, 205] on input "text" at bounding box center [514, 204] width 90 height 20
type input "**********"
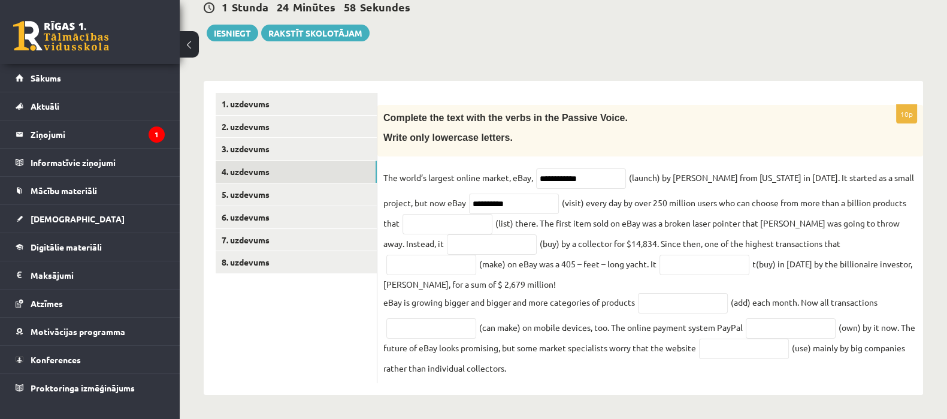
click at [425, 211] on fieldset "**********" at bounding box center [650, 272] width 534 height 209
click at [428, 221] on input "text" at bounding box center [448, 224] width 90 height 20
type input "**********"
click at [451, 243] on input "text" at bounding box center [492, 244] width 90 height 20
click at [412, 265] on input "text" at bounding box center [431, 265] width 90 height 20
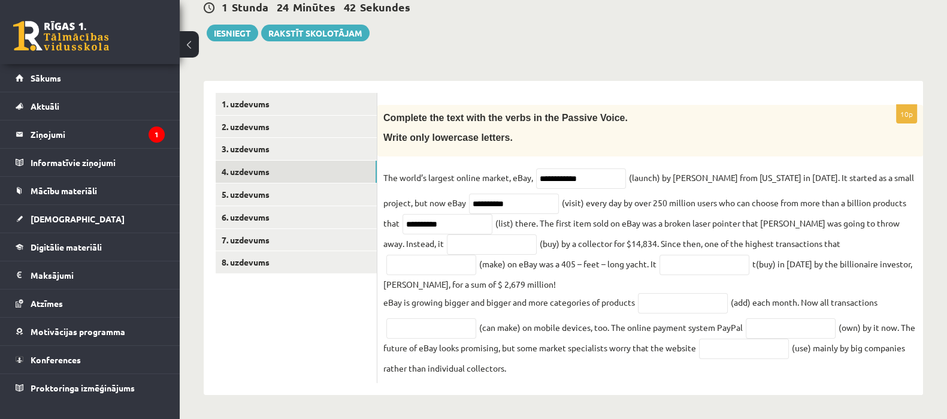
drag, startPoint x: 488, startPoint y: 274, endPoint x: 494, endPoint y: 254, distance: 20.7
click at [490, 267] on fieldset "**********" at bounding box center [650, 272] width 534 height 209
click at [488, 235] on input "text" at bounding box center [492, 244] width 90 height 20
type input "**********"
click at [425, 260] on input "text" at bounding box center [431, 265] width 90 height 20
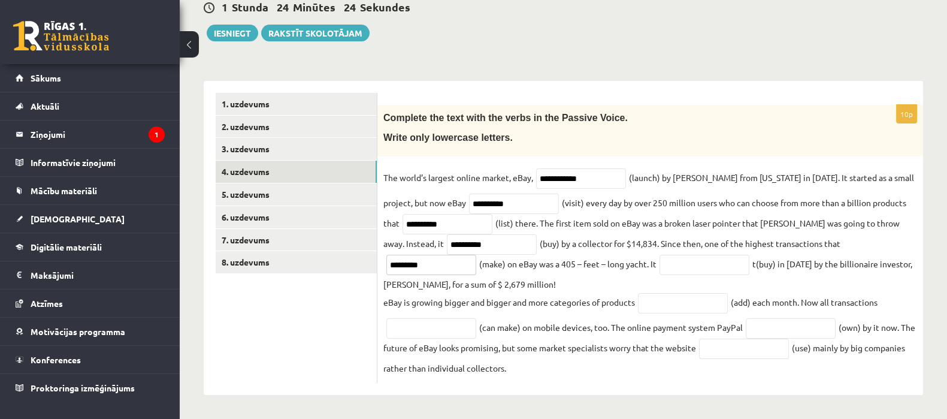
type input "*********"
click at [705, 266] on input "text" at bounding box center [705, 265] width 90 height 20
click at [723, 259] on input "******" at bounding box center [705, 265] width 90 height 20
type input "**********"
drag, startPoint x: 386, startPoint y: 336, endPoint x: 406, endPoint y: 320, distance: 25.2
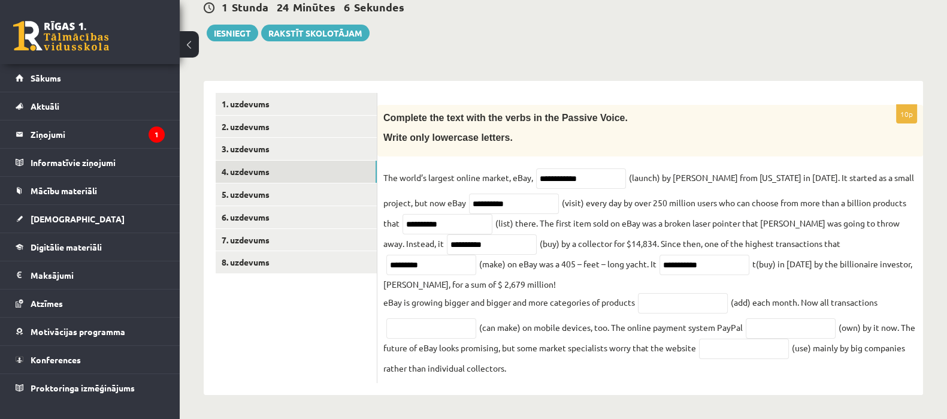
click at [395, 326] on fieldset "**********" at bounding box center [650, 272] width 534 height 209
click at [406, 319] on input "text" at bounding box center [431, 328] width 90 height 20
click at [701, 301] on input "text" at bounding box center [683, 303] width 90 height 20
click at [651, 307] on input "*******" at bounding box center [683, 303] width 90 height 20
type input "********"
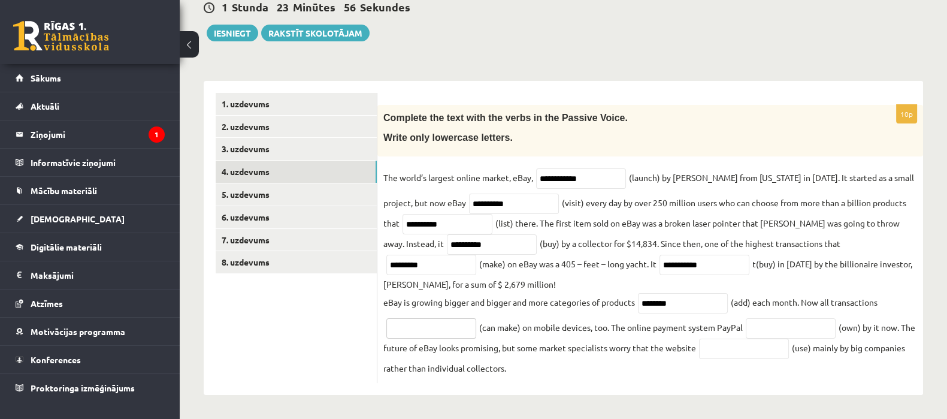
click at [449, 325] on input "text" at bounding box center [431, 328] width 90 height 20
type input "*******"
click at [789, 328] on input "text" at bounding box center [791, 328] width 90 height 20
click at [653, 324] on fieldset "**********" at bounding box center [650, 272] width 534 height 209
drag, startPoint x: 482, startPoint y: 327, endPoint x: 488, endPoint y: 330, distance: 6.5
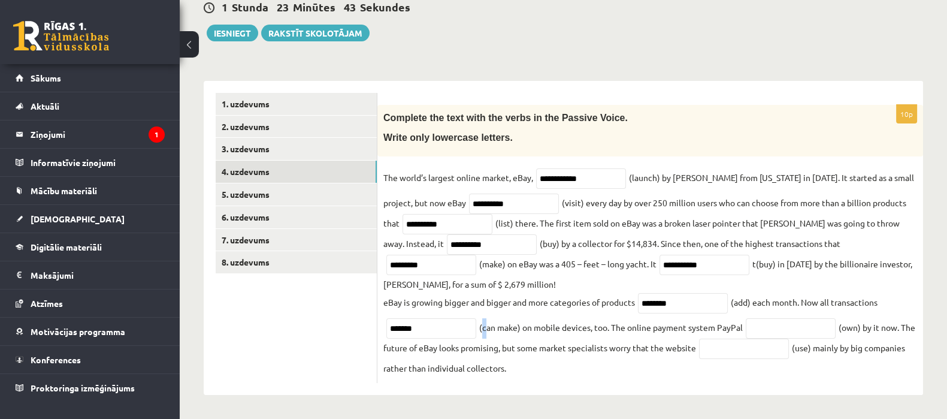
click at [487, 330] on fieldset "**********" at bounding box center [650, 272] width 534 height 209
click at [497, 313] on fieldset "**********" at bounding box center [650, 272] width 534 height 209
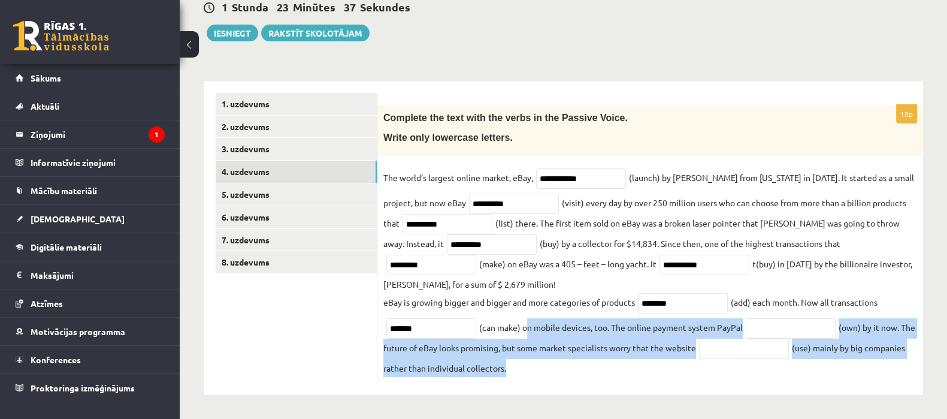
drag, startPoint x: 525, startPoint y: 331, endPoint x: 914, endPoint y: 367, distance: 391.1
click at [914, 367] on fieldset "**********" at bounding box center [650, 272] width 534 height 209
copy fieldset "n mobile devices, too. The online payment system PayPal (own) by it now. The fu…"
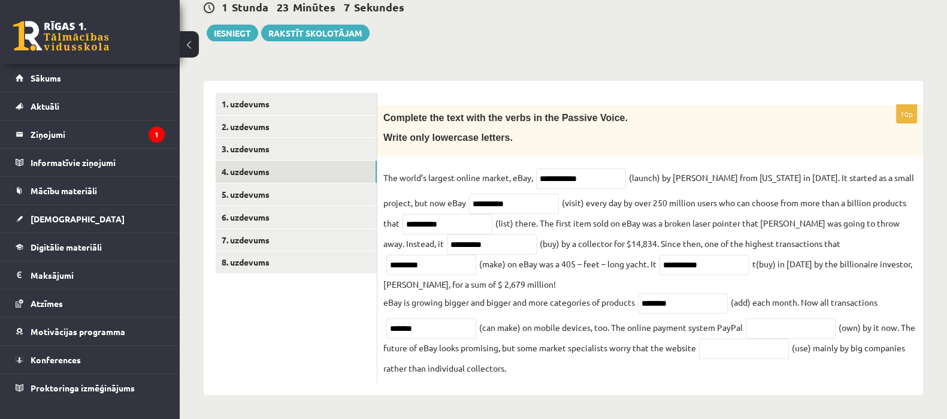
click at [659, 280] on fieldset "**********" at bounding box center [650, 272] width 534 height 209
click at [757, 322] on input "text" at bounding box center [791, 328] width 90 height 20
click at [793, 325] on input "text" at bounding box center [791, 328] width 90 height 20
drag, startPoint x: 773, startPoint y: 327, endPoint x: 739, endPoint y: 328, distance: 33.6
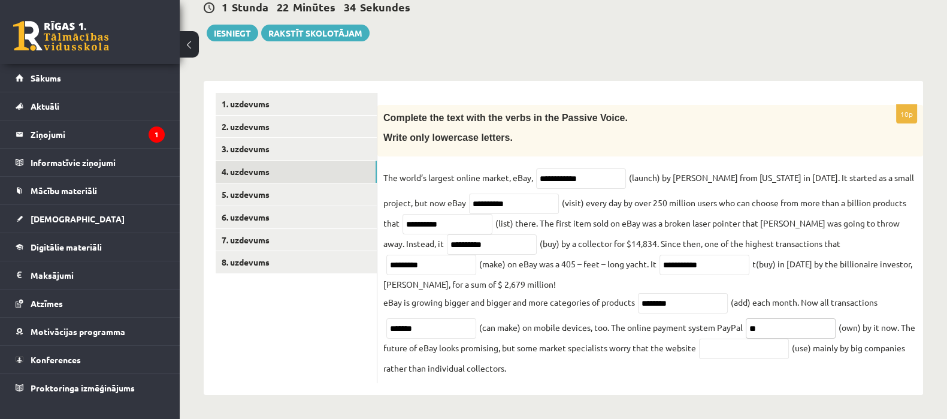
click at [739, 328] on fieldset "**********" at bounding box center [650, 272] width 534 height 209
click at [752, 329] on input "*******" at bounding box center [791, 328] width 90 height 20
type input "********"
click at [691, 304] on input "********" at bounding box center [683, 303] width 90 height 20
type input "*"
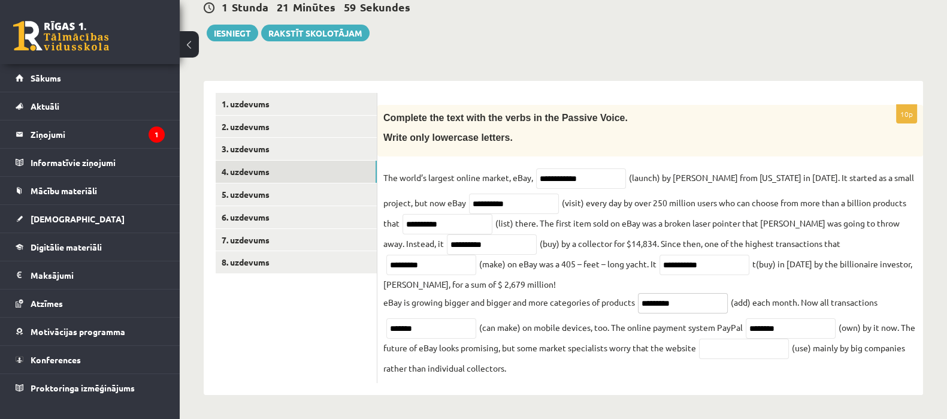
type input "*********"
drag, startPoint x: 444, startPoint y: 262, endPoint x: 379, endPoint y: 264, distance: 65.3
click at [379, 264] on div "**********" at bounding box center [650, 244] width 546 height 278
type input "********"
click at [766, 352] on input "text" at bounding box center [744, 349] width 90 height 20
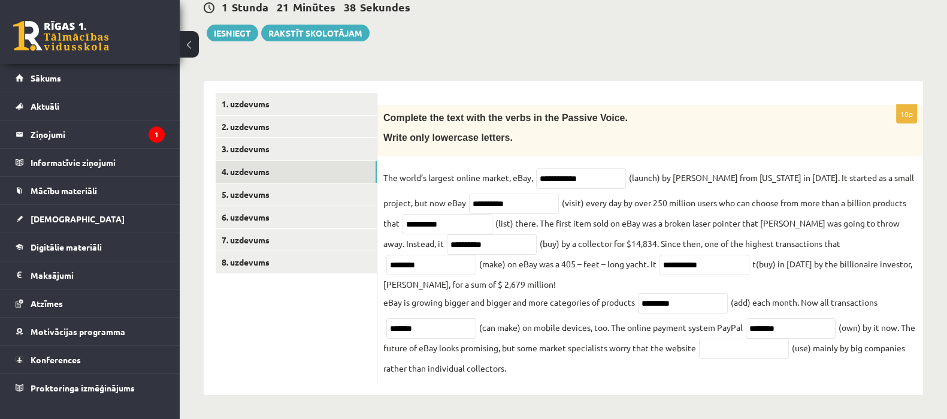
click at [749, 378] on div "**********" at bounding box center [650, 244] width 546 height 278
click at [736, 354] on input "text" at bounding box center [744, 349] width 90 height 20
type input "*******"
click at [720, 373] on fieldset "**********" at bounding box center [650, 272] width 534 height 209
click at [279, 202] on link "5. uzdevums" at bounding box center [296, 194] width 161 height 22
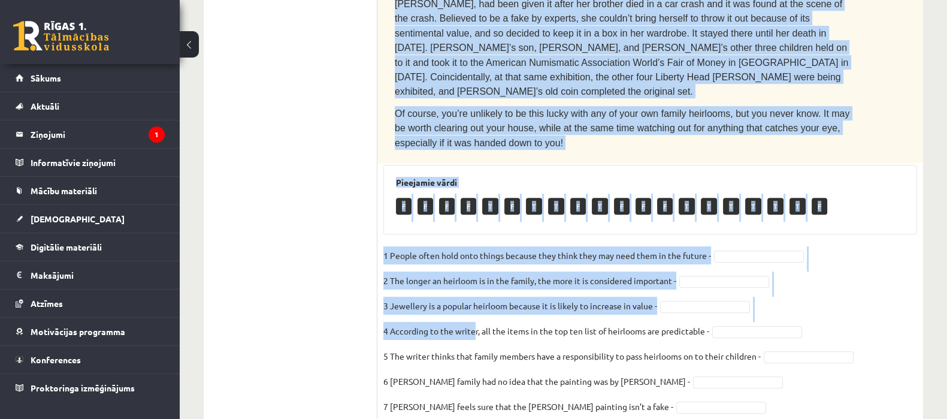
scroll to position [699, 0]
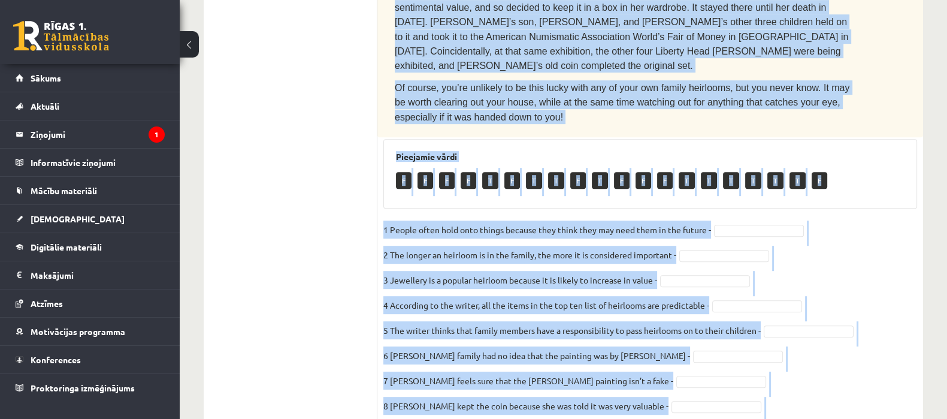
drag, startPoint x: 395, startPoint y: 122, endPoint x: 832, endPoint y: 385, distance: 509.4
copy div "Read the text. Are the sentences true (T) or false (F)? You can’t take it with …"
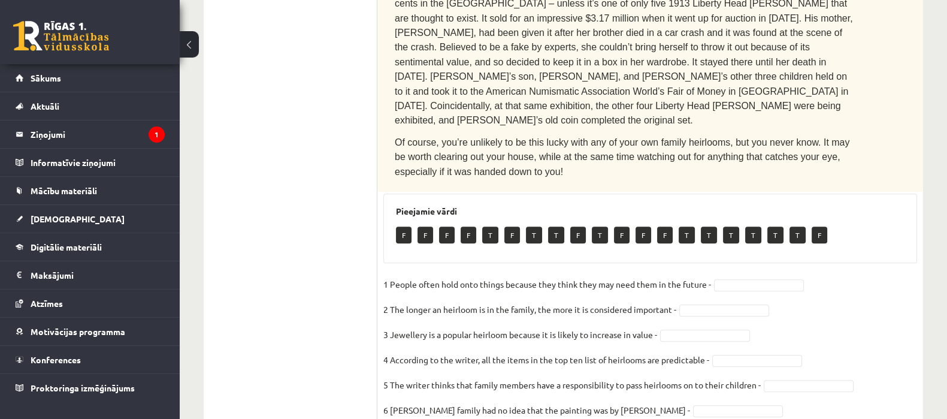
scroll to position [624, 0]
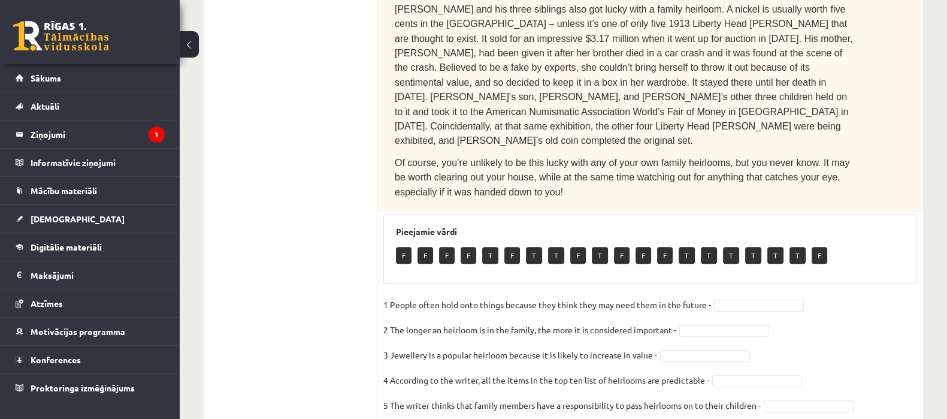
click at [709, 295] on p "1 People often hold onto things because they think they may need them in the fu…" at bounding box center [547, 304] width 328 height 18
click at [716, 295] on fieldset "1 People often hold onto things because they think they may need them in the fu…" at bounding box center [650, 421] width 534 height 252
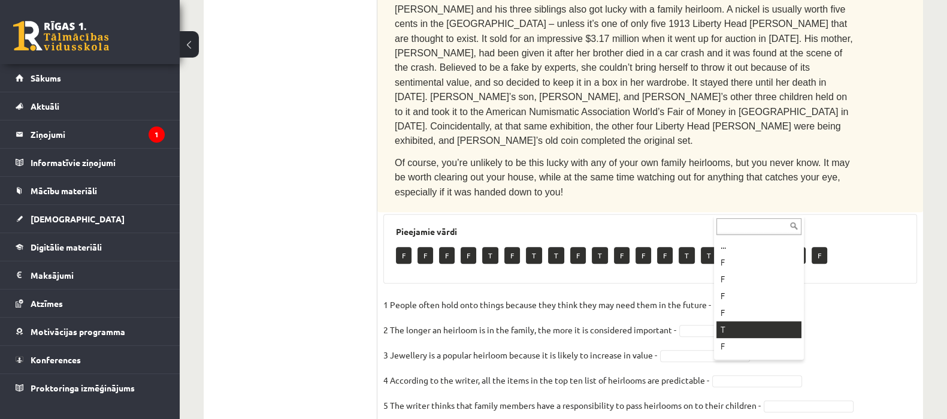
drag, startPoint x: 744, startPoint y: 322, endPoint x: 734, endPoint y: 281, distance: 41.9
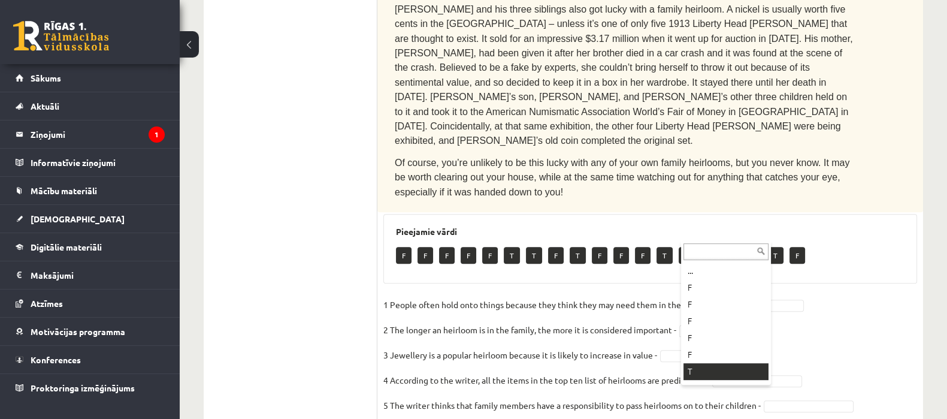
drag, startPoint x: 721, startPoint y: 361, endPoint x: 718, endPoint y: 370, distance: 9.5
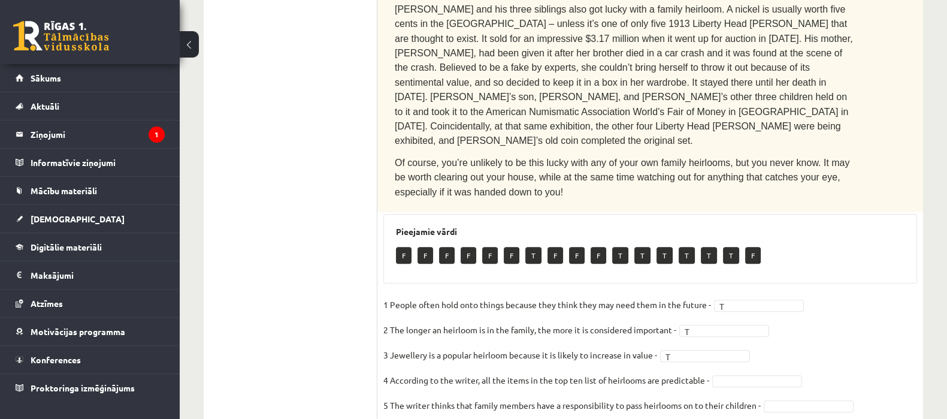
click at [753, 295] on fieldset "1 People often hold onto things because they think they may need them in the fu…" at bounding box center [650, 421] width 534 height 252
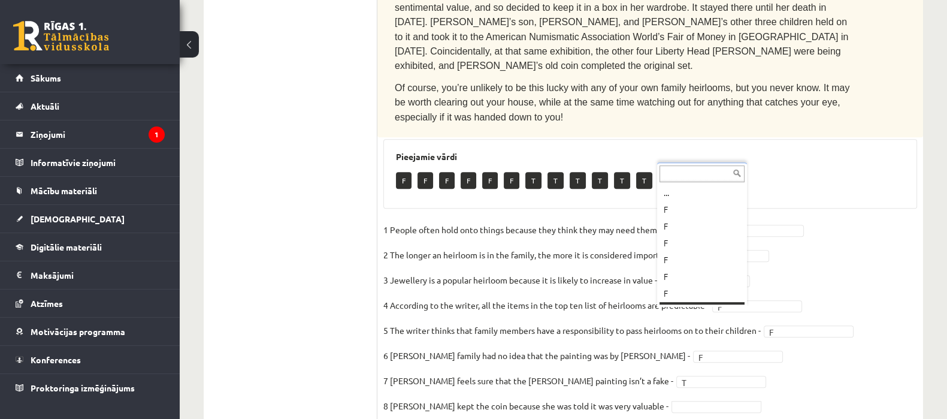
scroll to position [14, 0]
click at [677, 319] on fieldset "1 People often hold onto things because they think they may need them in the fu…" at bounding box center [650, 347] width 534 height 252
drag, startPoint x: 697, startPoint y: 371, endPoint x: 688, endPoint y: 365, distance: 11.3
click at [691, 367] on fieldset "1 People often hold onto things because they think they may need them in the fu…" at bounding box center [650, 347] width 534 height 252
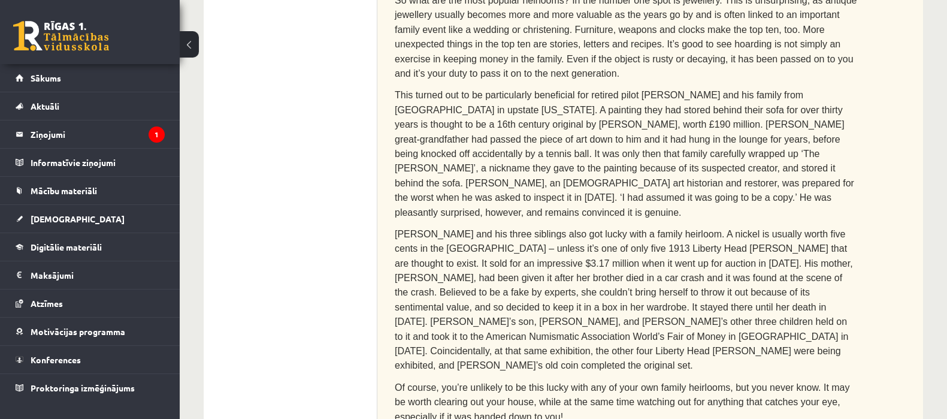
scroll to position [25, 0]
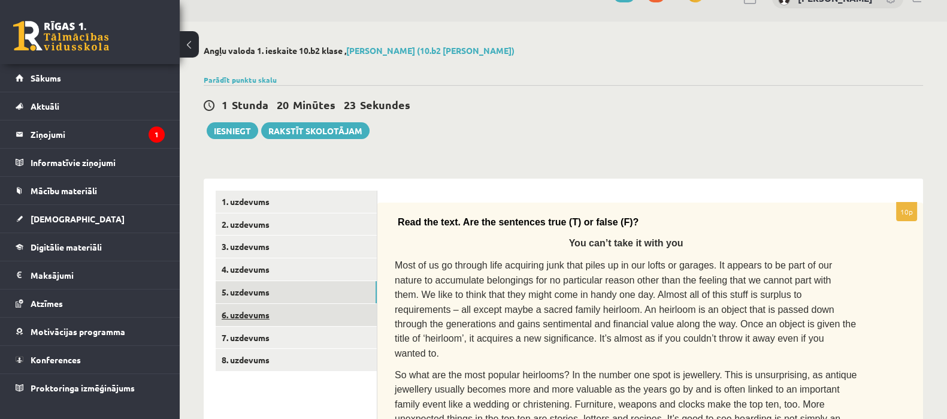
click at [226, 319] on link "6. uzdevums" at bounding box center [296, 315] width 161 height 22
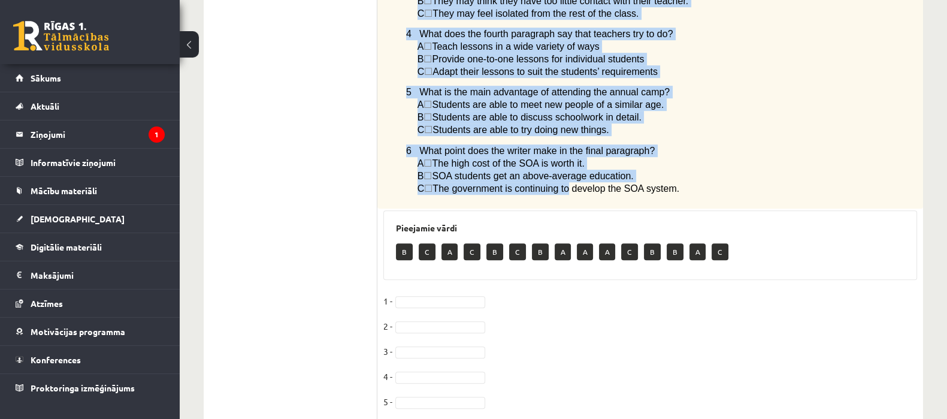
scroll to position [911, 0]
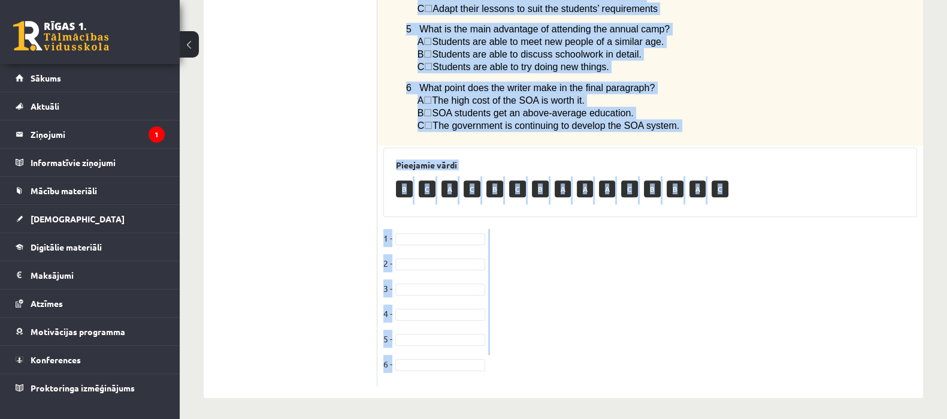
drag, startPoint x: 383, startPoint y: 59, endPoint x: 668, endPoint y: 373, distance: 423.3
copy div "Read the article about an Australian school system called The School of the Air…"
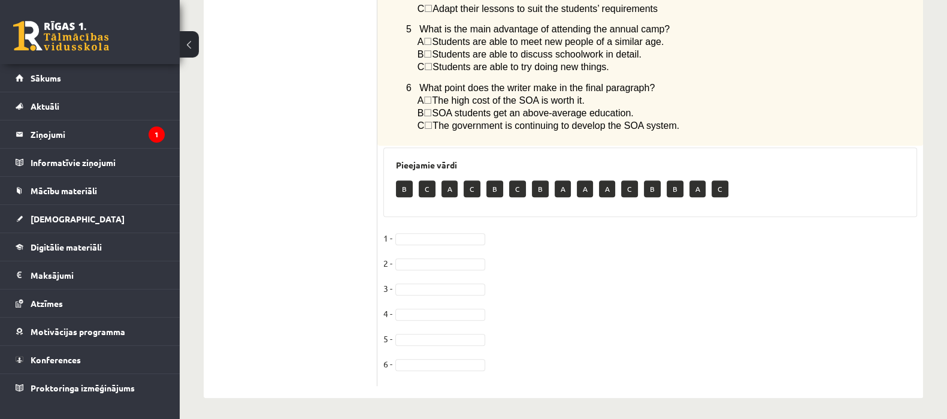
drag, startPoint x: 433, startPoint y: 294, endPoint x: 424, endPoint y: 281, distance: 16.0
click at [413, 280] on fieldset "1 - B * 2 - B * 3 - C * 4 - 5 - 6 -" at bounding box center [650, 304] width 534 height 151
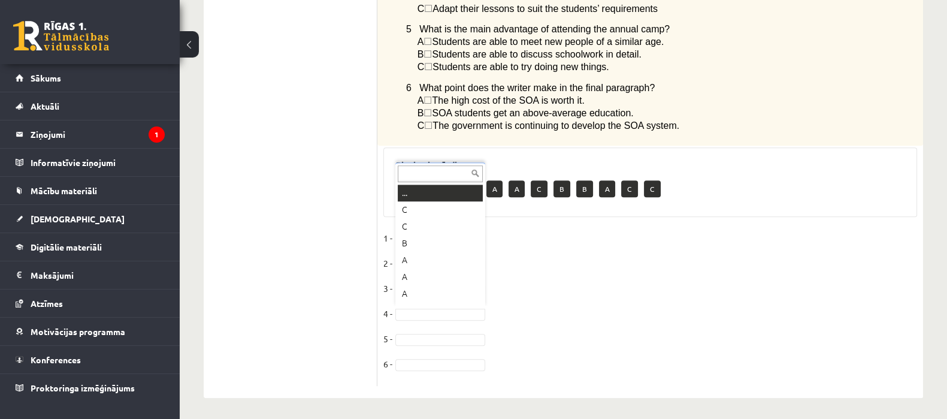
scroll to position [14, 0]
click at [429, 328] on fieldset "1 - B * 2 - B * 3 - A * 4 - C * 5 - 6 -" at bounding box center [650, 304] width 534 height 151
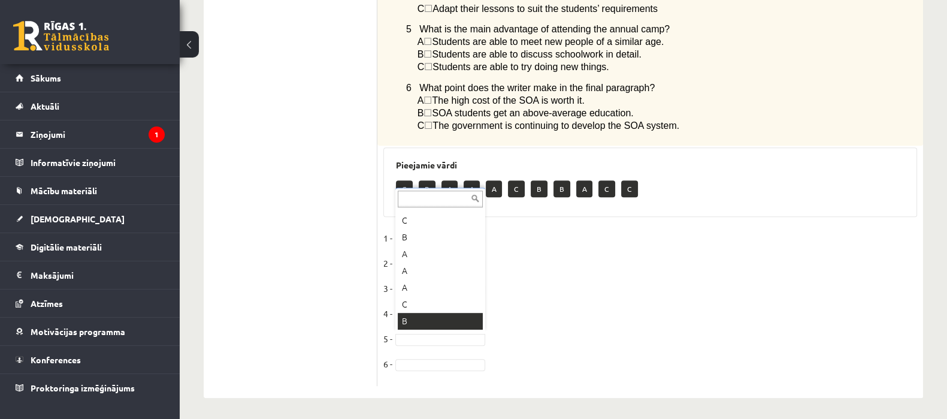
drag, startPoint x: 428, startPoint y: 314, endPoint x: 389, endPoint y: 13, distance: 303.4
click at [429, 370] on fieldset "1 - B * 2 - B * 3 - A * 4 - C * 5 - C * 6 -" at bounding box center [650, 304] width 534 height 151
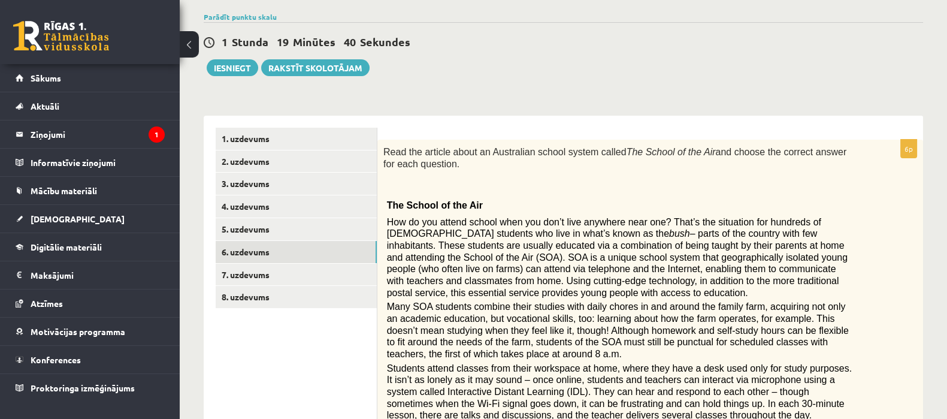
scroll to position [0, 0]
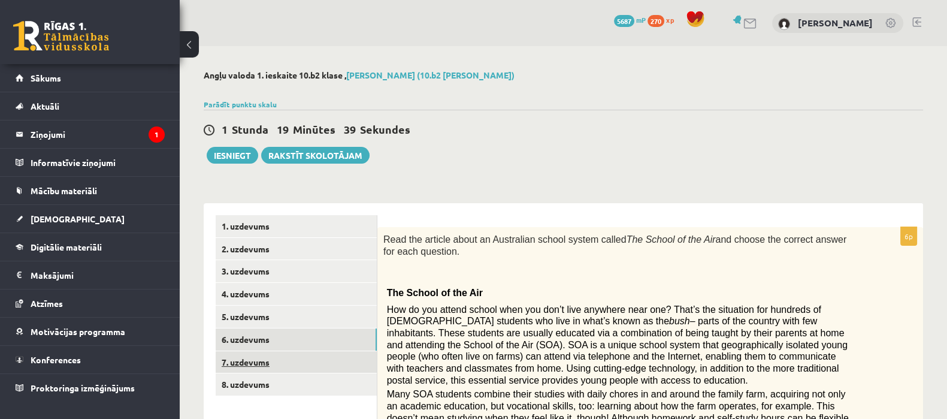
click at [313, 364] on link "7. uzdevums" at bounding box center [296, 362] width 161 height 22
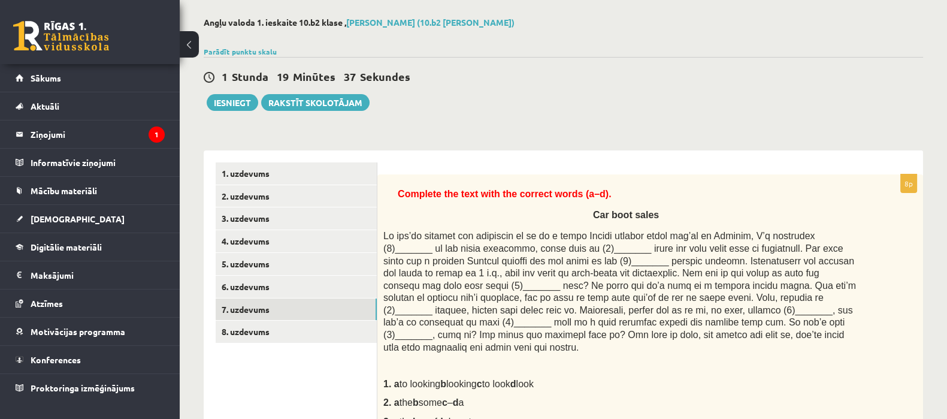
scroll to position [74, 0]
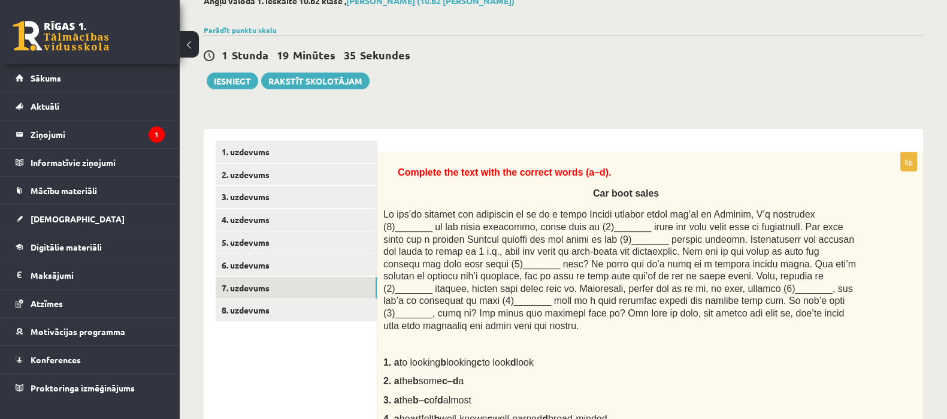
click at [401, 167] on span "Complete the text with the correct words (a–d)." at bounding box center [505, 172] width 214 height 10
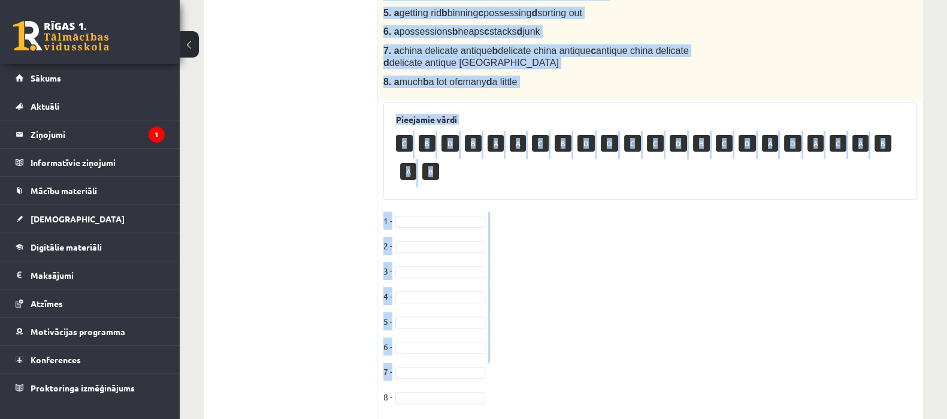
scroll to position [520, 0]
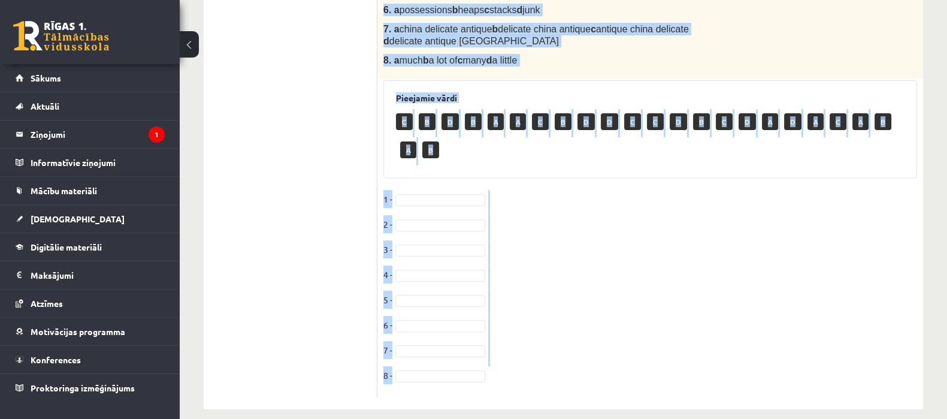
drag, startPoint x: 398, startPoint y: 167, endPoint x: 600, endPoint y: 367, distance: 283.9
click at [600, 367] on div "8p Complete the text with the correct words (a–d). Car boot sales 1. a to looki…" at bounding box center [650, 52] width 546 height 690
copy div "Complete the text with the correct words (a–d). Car boot sales If you’re lookin…"
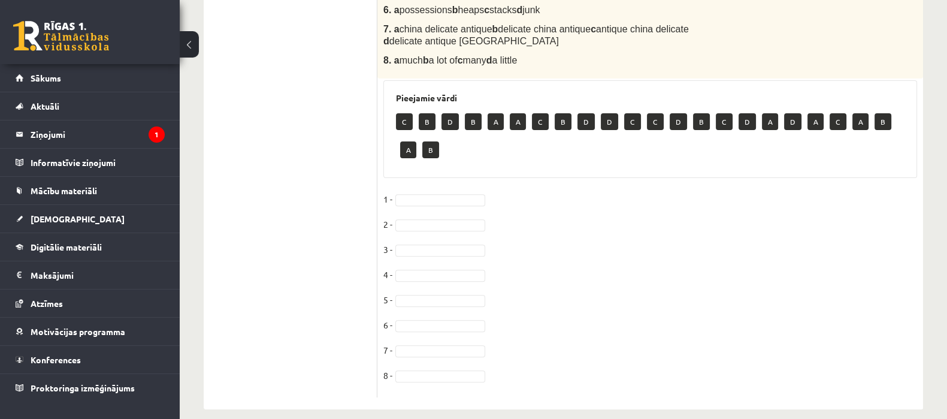
click at [280, 271] on ul "1. uzdevums 2. uzdevums 3. uzdevums 4. uzdevums 5. uzdevums 6. uzdevums 7. uzde…" at bounding box center [297, 46] width 162 height 702
click at [413, 204] on fieldset "1 - B * 2 - 3 - 4 - 5 - 6 - 7 - 8 -" at bounding box center [650, 290] width 534 height 201
click at [413, 222] on fieldset "1 - B * 2 - 3 - 4 - 5 - 6 - 7 - 8 -" at bounding box center [650, 290] width 534 height 201
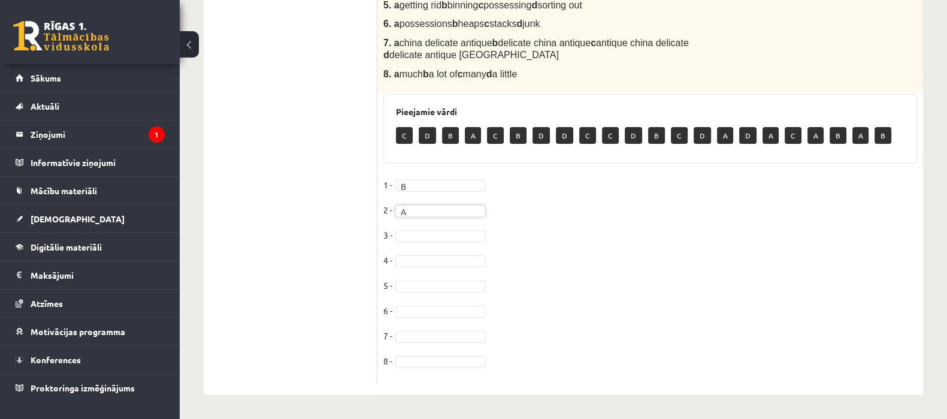
scroll to position [492, 0]
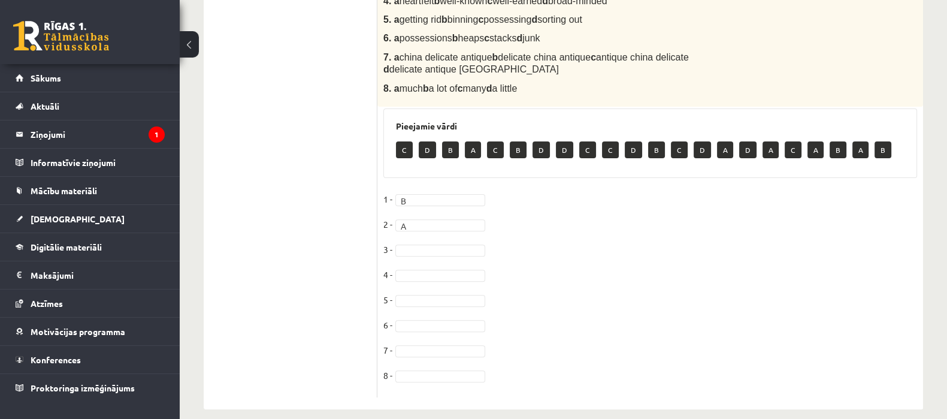
click at [404, 241] on fieldset "1 - B * 2 - A * 3 - 4 - 5 - 6 - 7 - 8 -" at bounding box center [650, 290] width 534 height 201
drag, startPoint x: 399, startPoint y: 305, endPoint x: 428, endPoint y: 209, distance: 100.3
drag, startPoint x: 436, startPoint y: 297, endPoint x: 431, endPoint y: 286, distance: 12.1
click at [434, 293] on fieldset "1 - B * 2 - A * 3 - D * 4 - C * 5 - 6 - 7 - 8 -" at bounding box center [650, 290] width 534 height 201
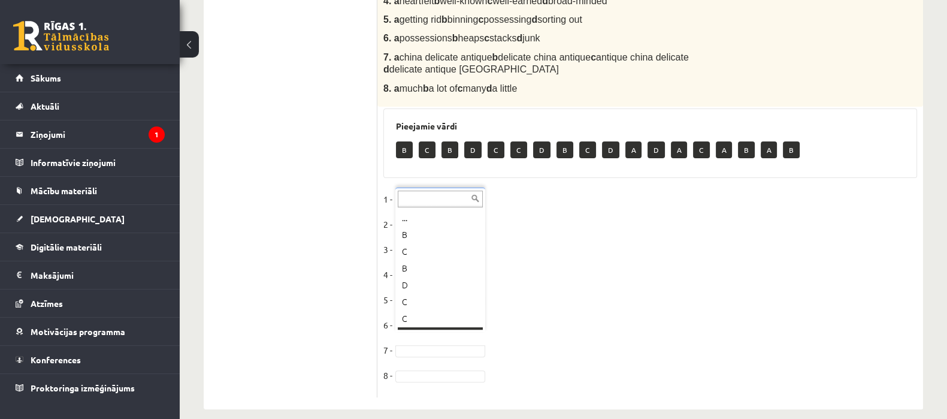
scroll to position [14, 0]
click at [404, 348] on fieldset "1 - B * 2 - A * 3 - D * 4 - C * 5 - A * 6 - D * 7 - D * 8 -" at bounding box center [650, 290] width 534 height 201
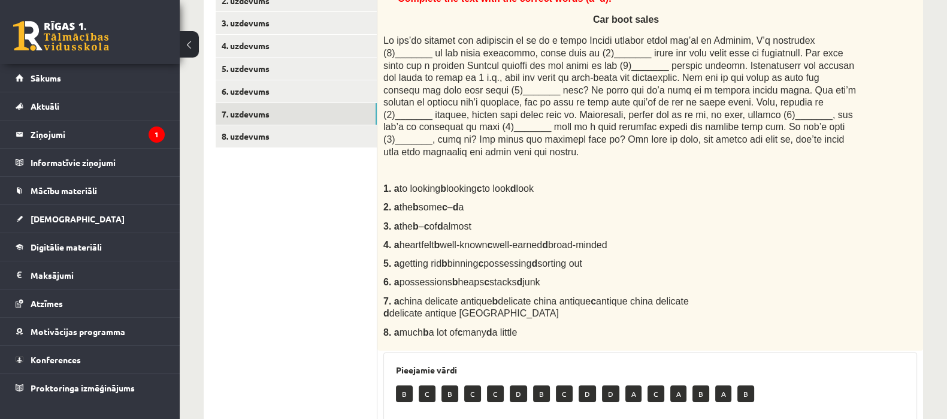
scroll to position [192, 0]
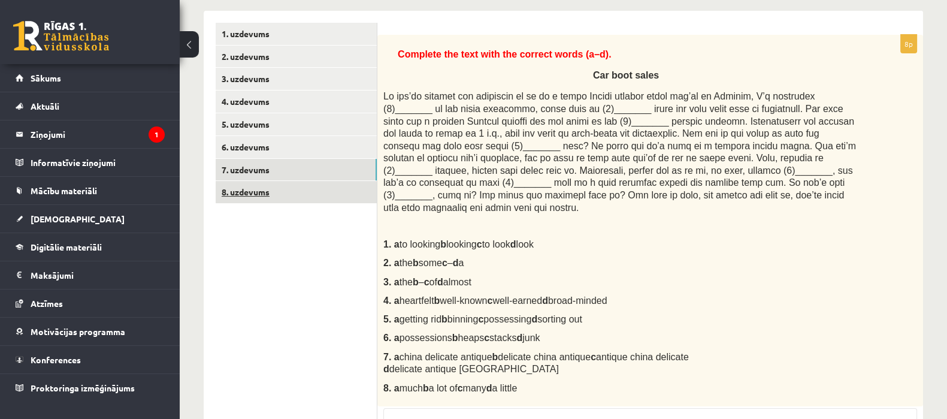
click at [271, 185] on link "8. uzdevums" at bounding box center [296, 192] width 161 height 22
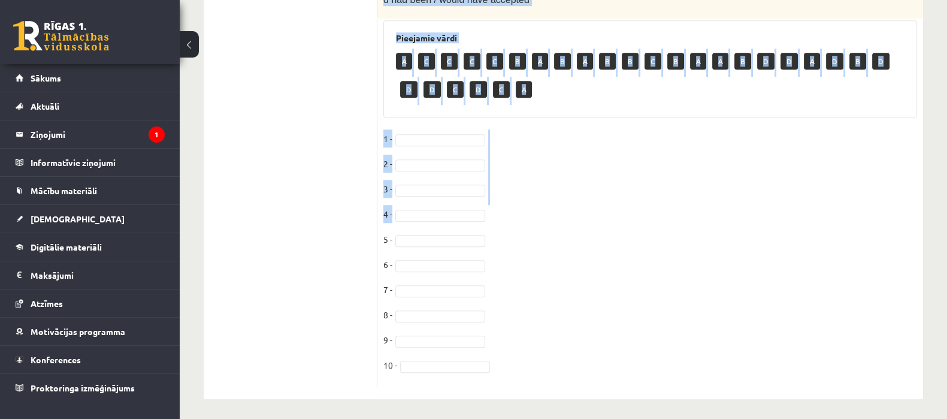
scroll to position [1180, 0]
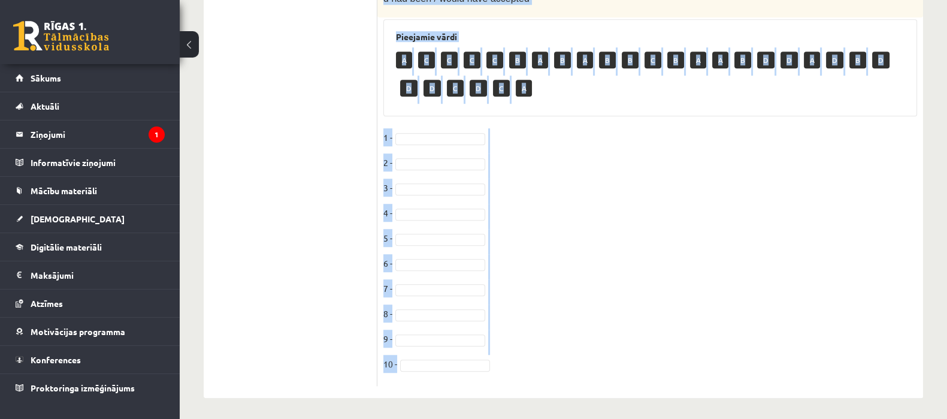
drag, startPoint x: 381, startPoint y: 41, endPoint x: 614, endPoint y: 360, distance: 394.9
copy div "Choose the correct answer in the sentences with Conditionals Structures. 1. If …"
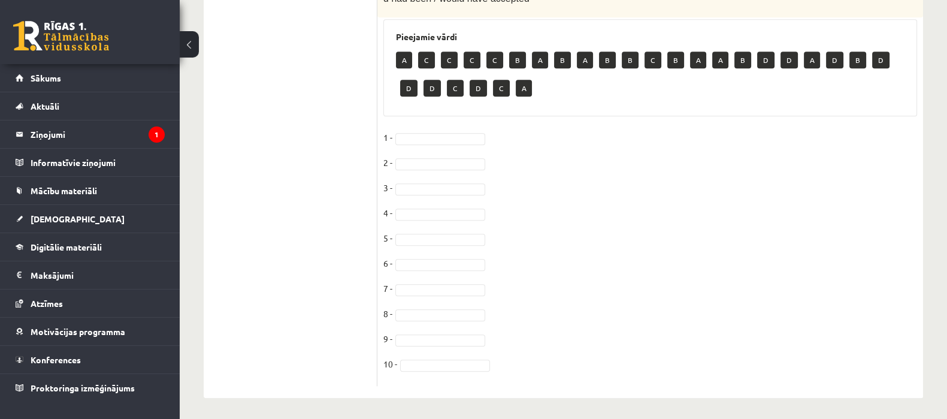
drag, startPoint x: 300, startPoint y: 259, endPoint x: 298, endPoint y: 180, distance: 78.5
click at [439, 201] on fieldset "1 - A * 2 - A * 3 - C * 4 - 5 - 6 - 7 - 8 - 9 - 10 -" at bounding box center [650, 254] width 534 height 252
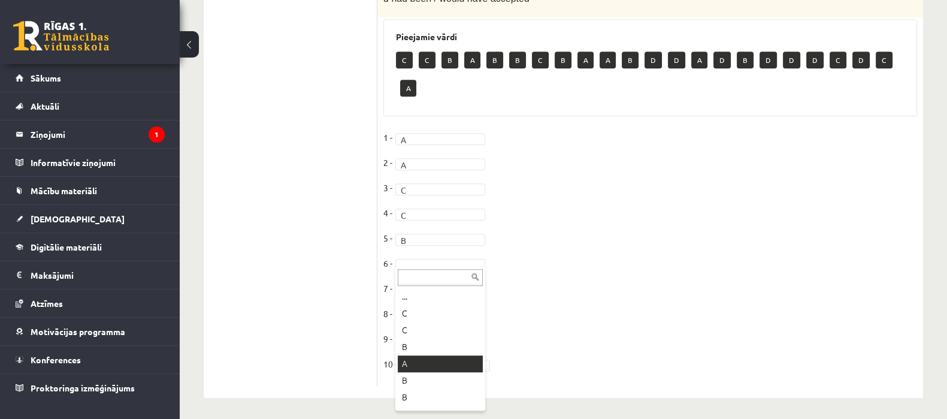
drag, startPoint x: 406, startPoint y: 363, endPoint x: 429, endPoint y: 96, distance: 268.2
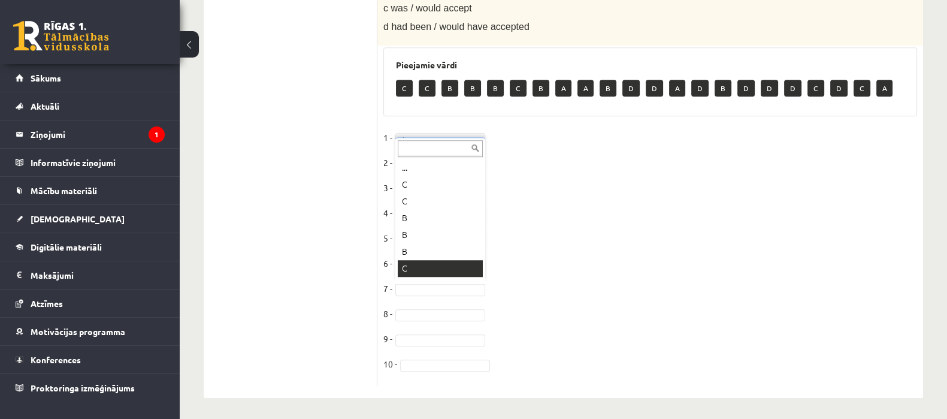
scroll to position [14, 0]
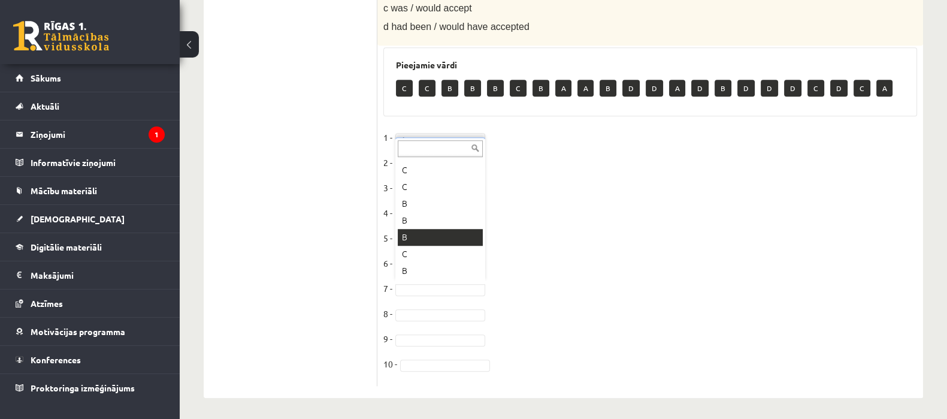
drag, startPoint x: 437, startPoint y: 247, endPoint x: 437, endPoint y: 226, distance: 21.0
click at [434, 316] on fieldset "1 - A * 2 - A * 3 - C * 4 - C * 5 - B * 6 - A * 7 - B * 8 - 9 - 10 -" at bounding box center [650, 254] width 534 height 252
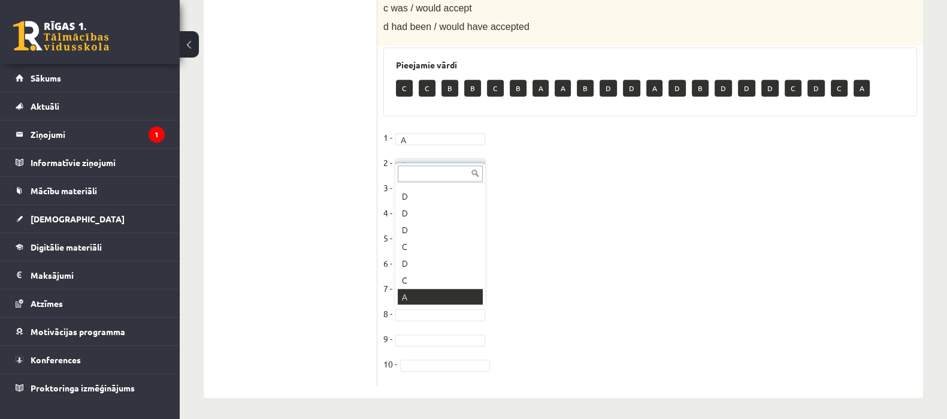
scroll to position [249, 0]
drag, startPoint x: 425, startPoint y: 286, endPoint x: 427, endPoint y: 294, distance: 7.4
click at [425, 328] on fieldset "1 - A * 2 - A * 3 - C * 4 - C * 5 - B * 6 - A * 7 - B * 8 - A * 9 - 10 -" at bounding box center [650, 254] width 534 height 252
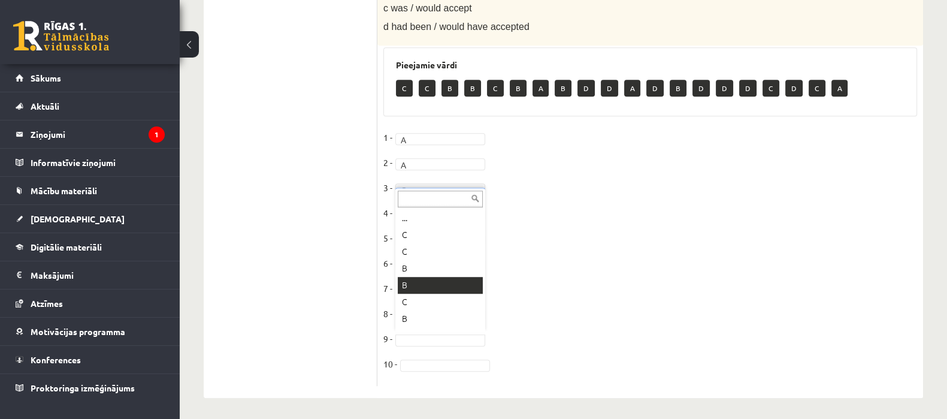
scroll to position [232, 0]
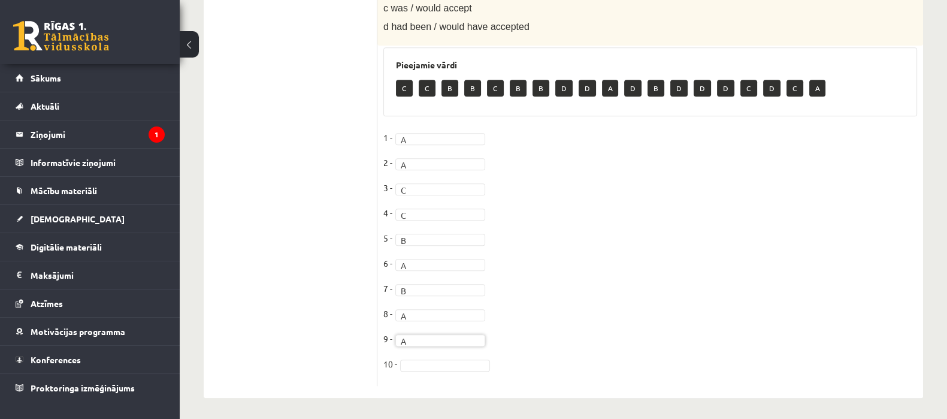
click at [419, 355] on fieldset "1 - A * 2 - A * 3 - C * 4 - C * 5 - B * 6 - A * 7 - B * 8 - A * 9 - A * 10 -" at bounding box center [650, 254] width 534 height 252
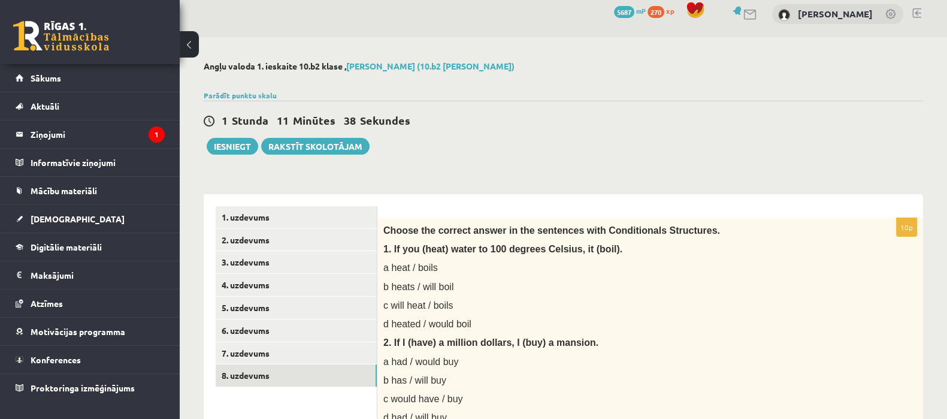
scroll to position [0, 0]
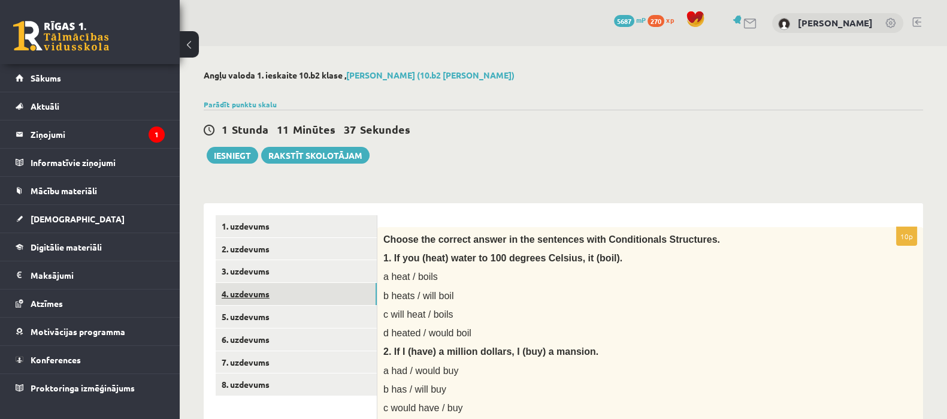
click at [297, 288] on link "4. uzdevums" at bounding box center [296, 294] width 161 height 22
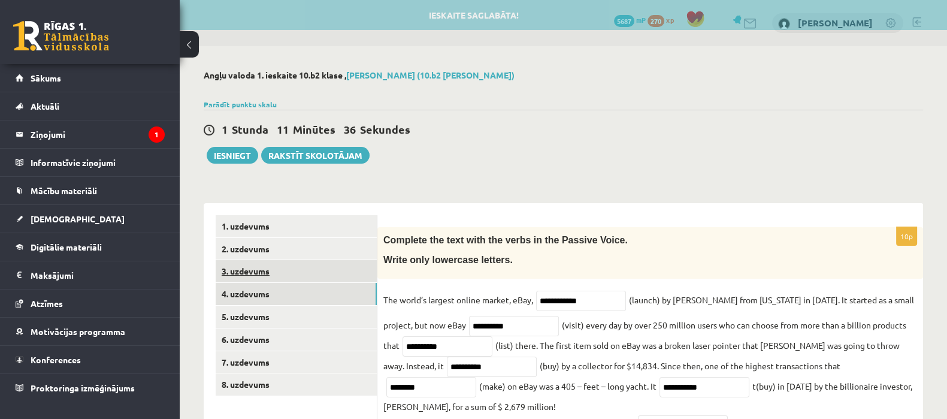
click at [297, 267] on link "3. uzdevums" at bounding box center [296, 271] width 161 height 22
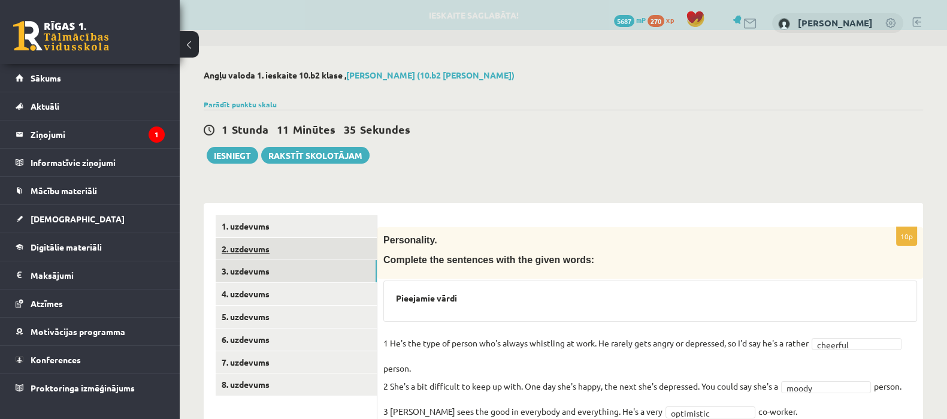
click at [297, 249] on link "2. uzdevums" at bounding box center [296, 249] width 161 height 22
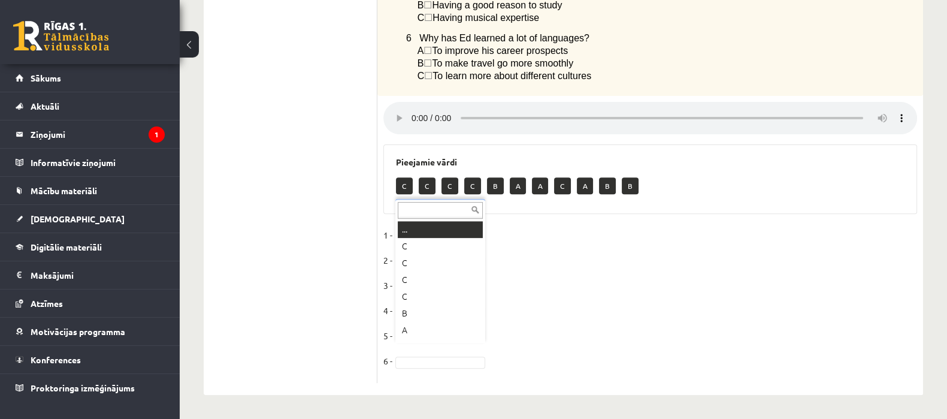
scroll to position [14, 0]
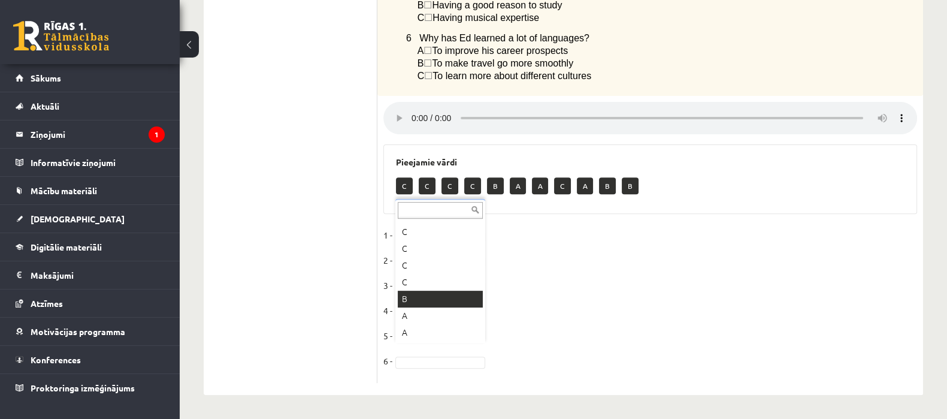
drag, startPoint x: 420, startPoint y: 301, endPoint x: 418, endPoint y: 282, distance: 18.7
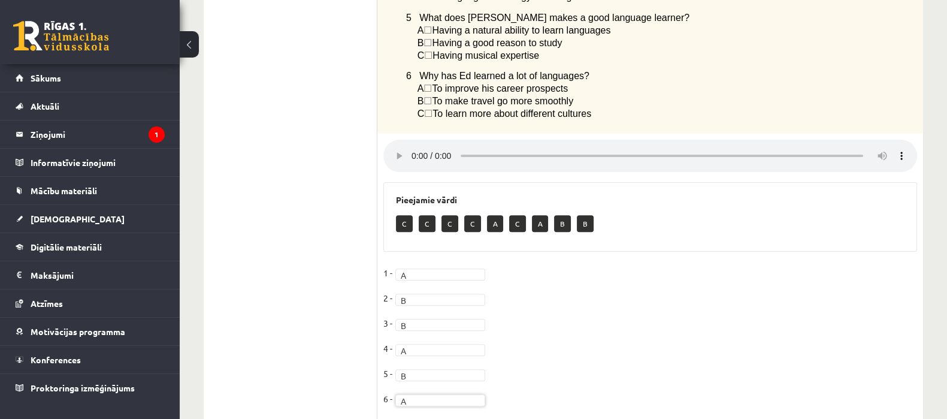
scroll to position [548, 0]
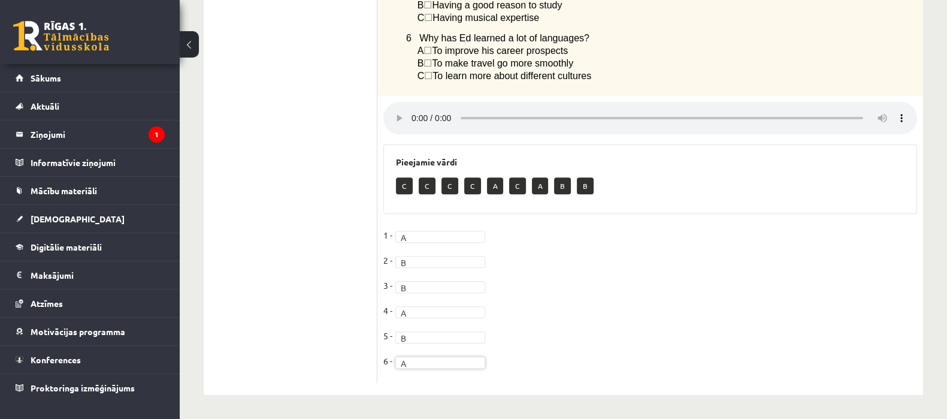
click at [406, 352] on fieldset "1 - A * 2 - B * 3 - B * 4 - A * 5 - B * 6 - A *" at bounding box center [650, 301] width 534 height 151
click at [409, 370] on fieldset "1 - A * 2 - B * 3 - B * 4 - A * 5 - B * 6 - A *" at bounding box center [650, 301] width 534 height 151
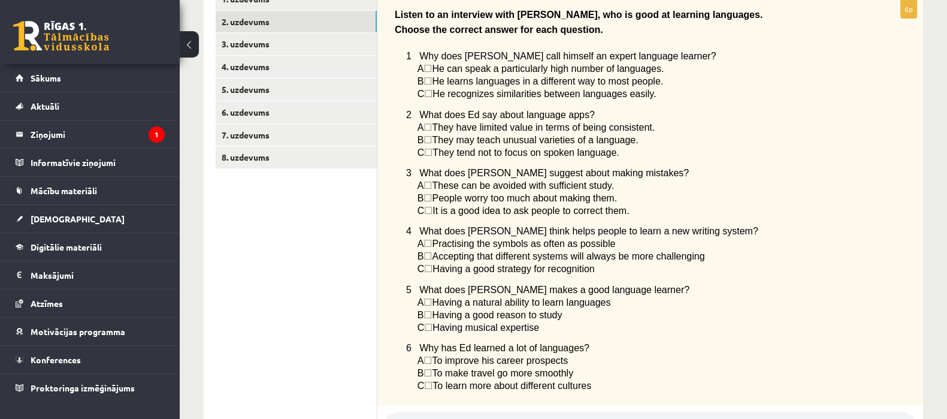
scroll to position [99, 0]
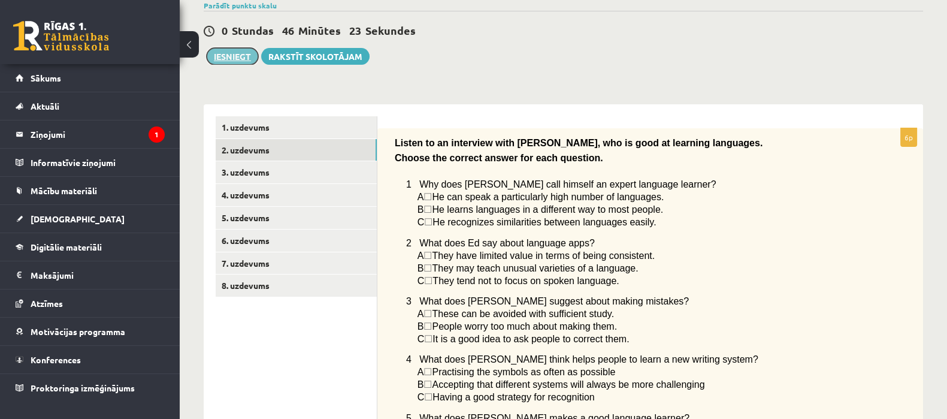
click at [229, 54] on button "Iesniegt" at bounding box center [233, 56] width 52 height 17
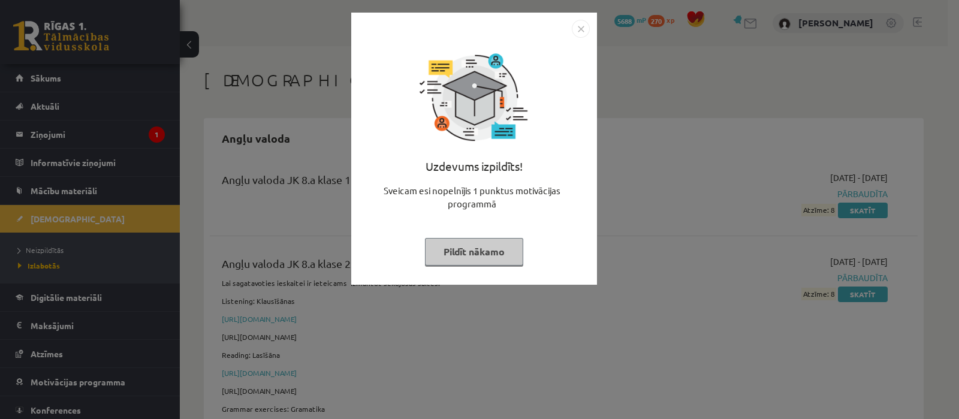
click at [454, 247] on button "Pildīt nākamo" at bounding box center [474, 252] width 98 height 28
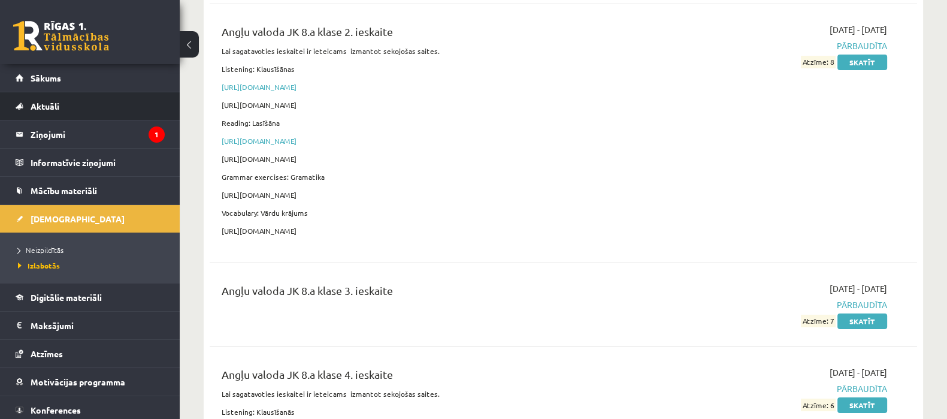
scroll to position [149, 0]
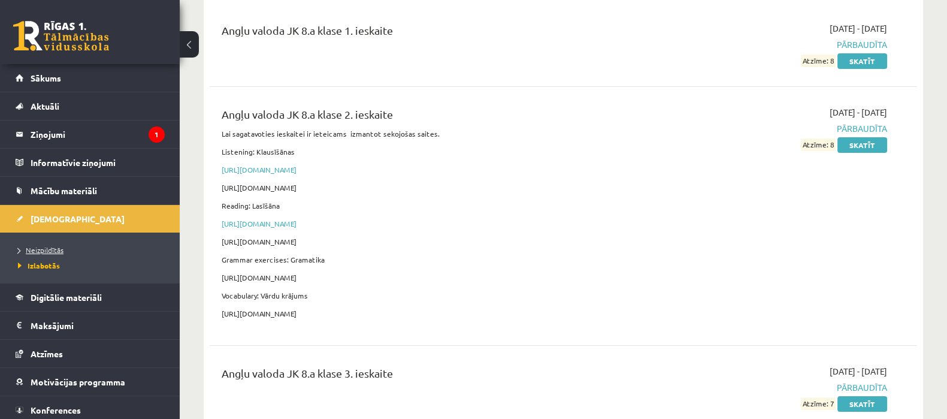
click at [25, 246] on span "Neizpildītās" at bounding box center [41, 250] width 46 height 10
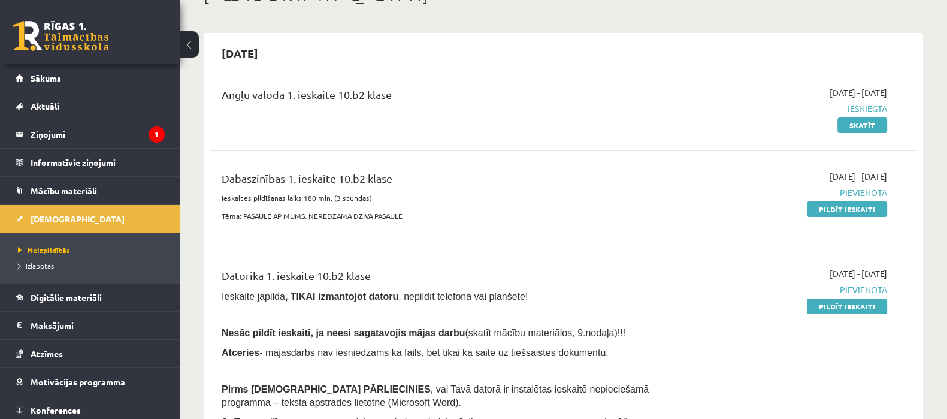
scroll to position [149, 0]
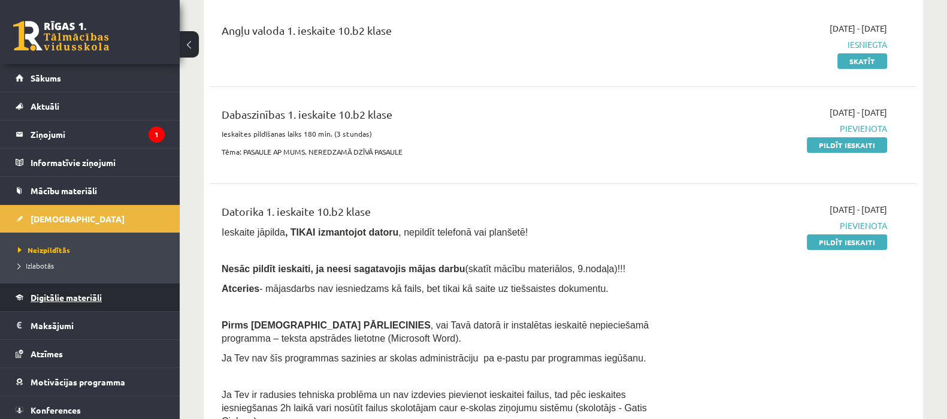
click at [77, 294] on span "Digitālie materiāli" at bounding box center [66, 297] width 71 height 11
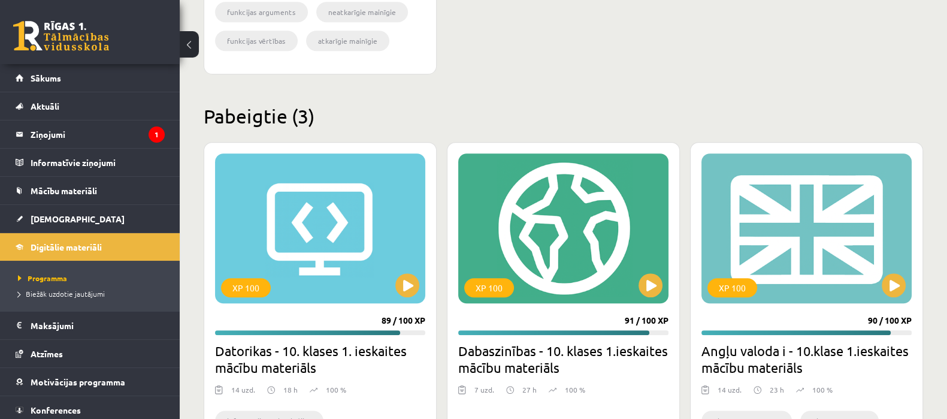
scroll to position [1132, 0]
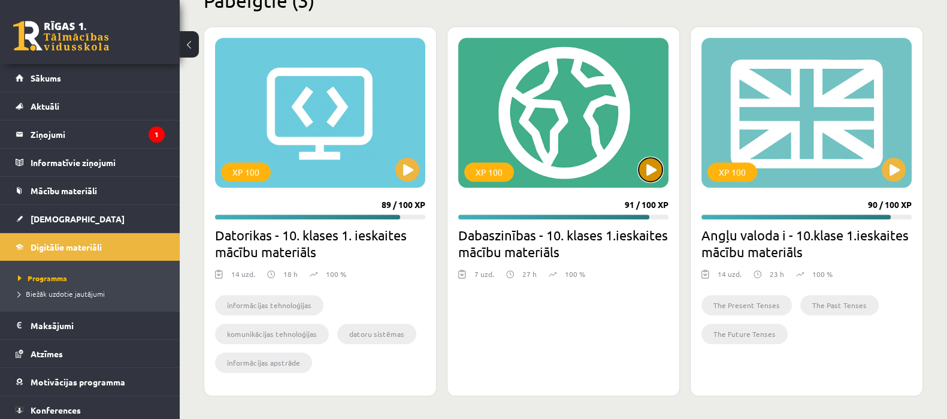
click at [650, 165] on button at bounding box center [651, 170] width 24 height 24
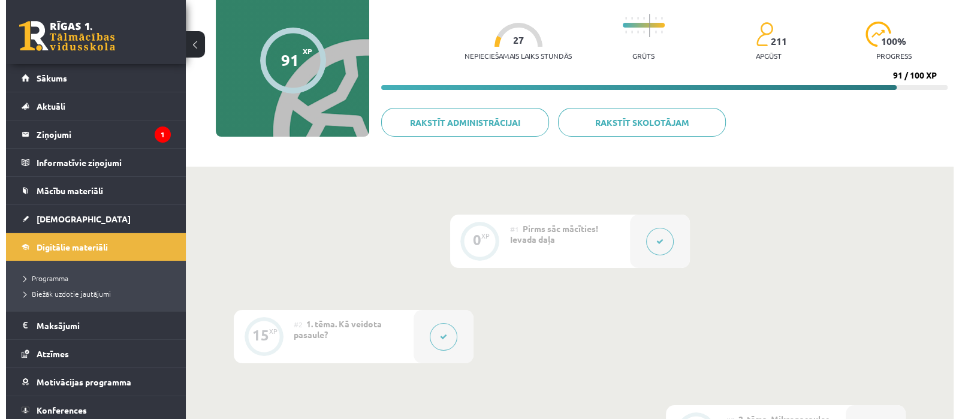
scroll to position [149, 0]
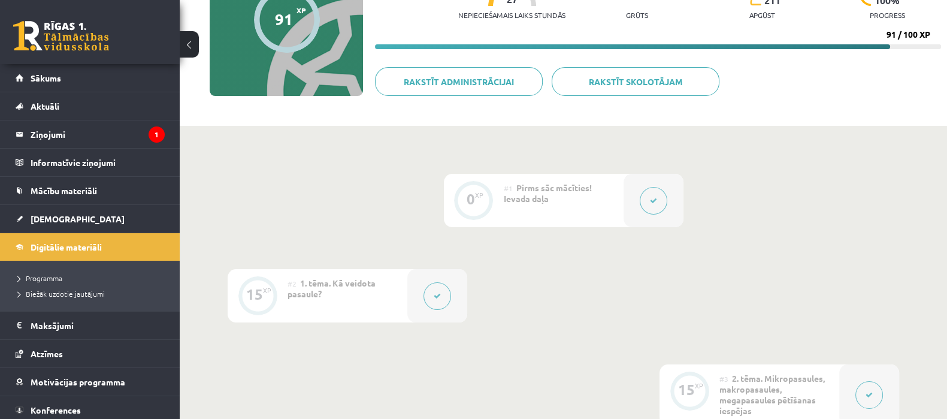
click at [437, 295] on icon at bounding box center [437, 295] width 7 height 7
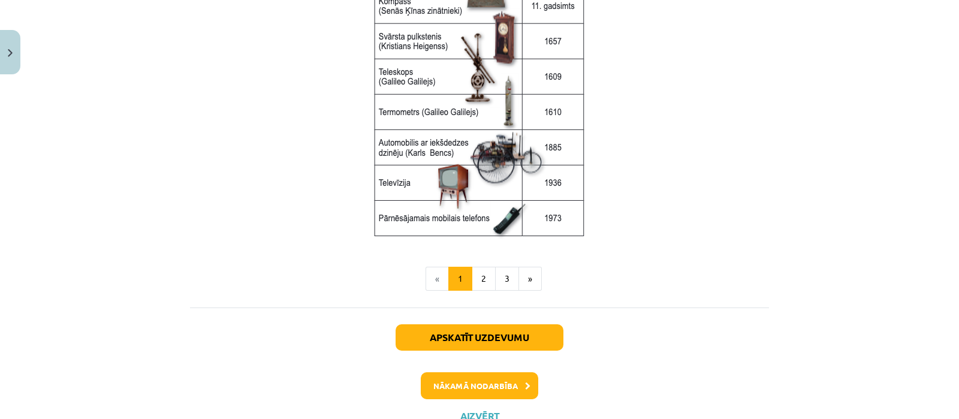
scroll to position [1670, 0]
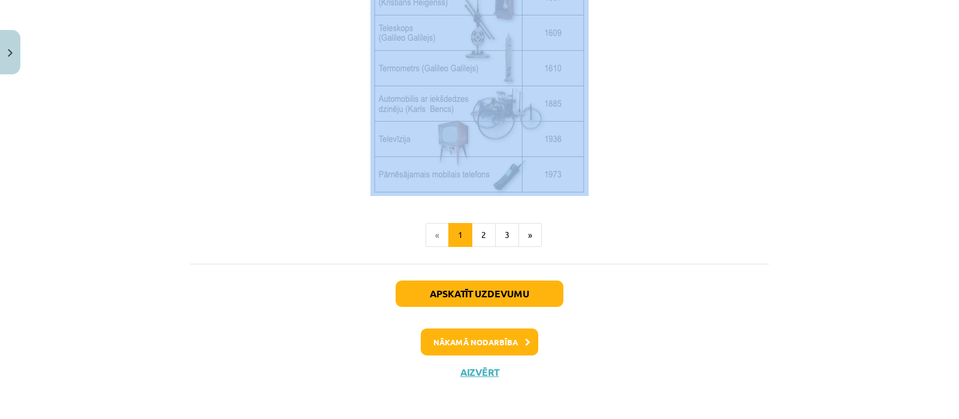
drag, startPoint x: 188, startPoint y: 178, endPoint x: 618, endPoint y: 188, distance: 430.3
copy div "Loremip dolorsi Ametcon ad elit, sed do ei temp — incid, utlab, etdo, magn, ali…"
click at [480, 229] on button "2" at bounding box center [484, 235] width 24 height 24
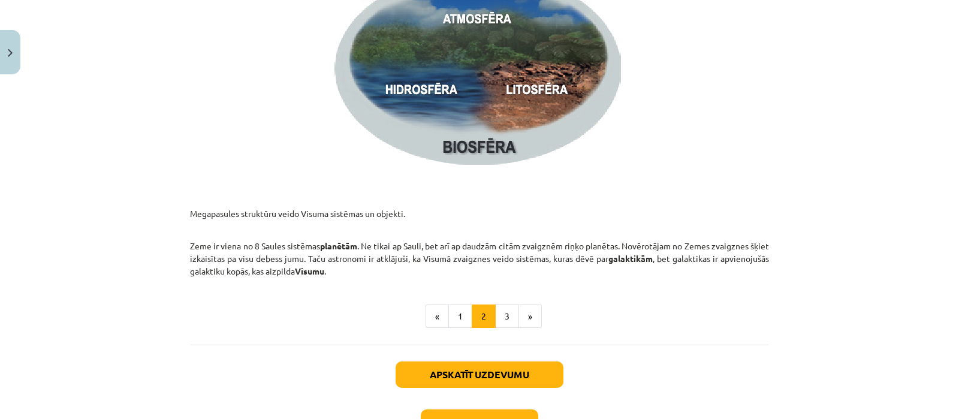
scroll to position [1875, 0]
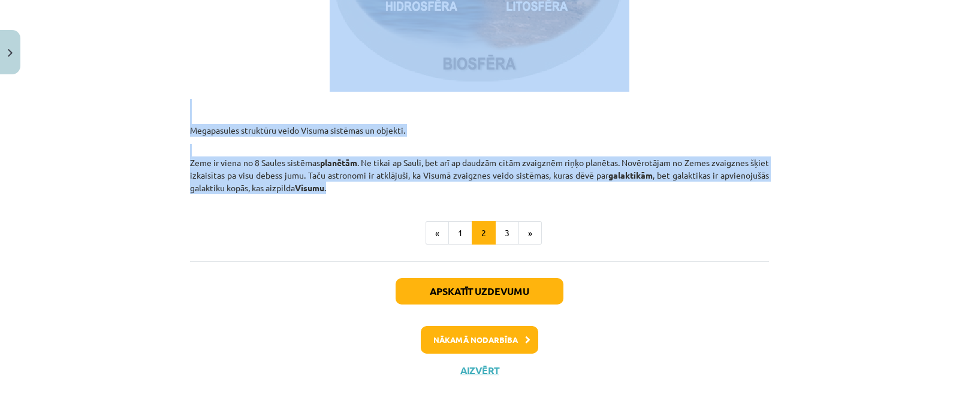
drag, startPoint x: 183, startPoint y: 297, endPoint x: 422, endPoint y: 184, distance: 264.0
copy div "Lo ip dolo sitame co adipiscinge seddo eiusmo tempo incidid ut lab etdol ma ali…"
click at [500, 228] on button "3" at bounding box center [507, 233] width 24 height 24
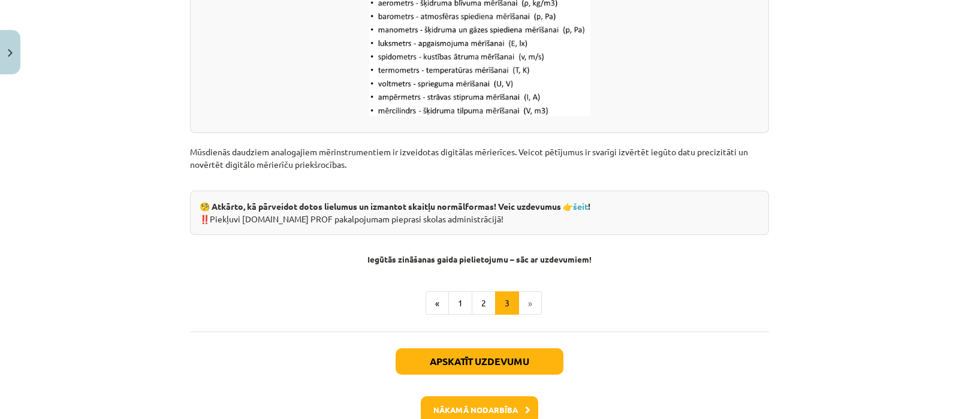
scroll to position [1636, 0]
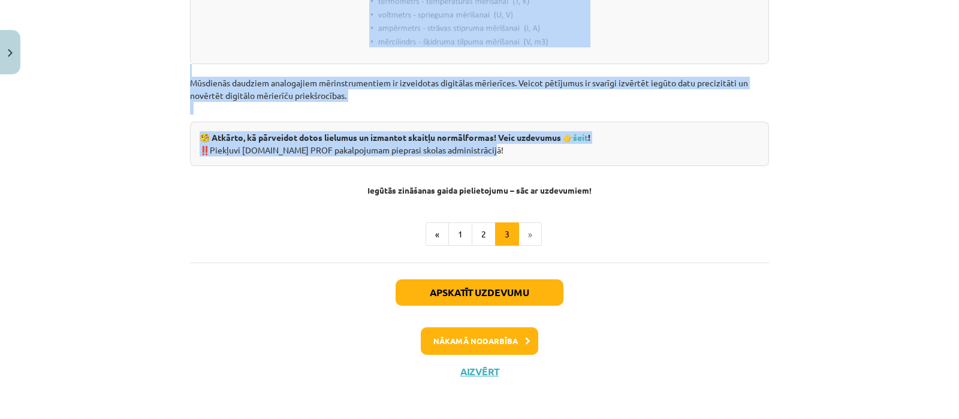
drag, startPoint x: 184, startPoint y: 330, endPoint x: 566, endPoint y: 160, distance: 418.5
copy div "Loremi dolorsita consecte adipisc elits doeiusmodte incidid, utlaboreet, dolore…"
click at [484, 337] on button "Nākamā nodarbība" at bounding box center [479, 341] width 117 height 28
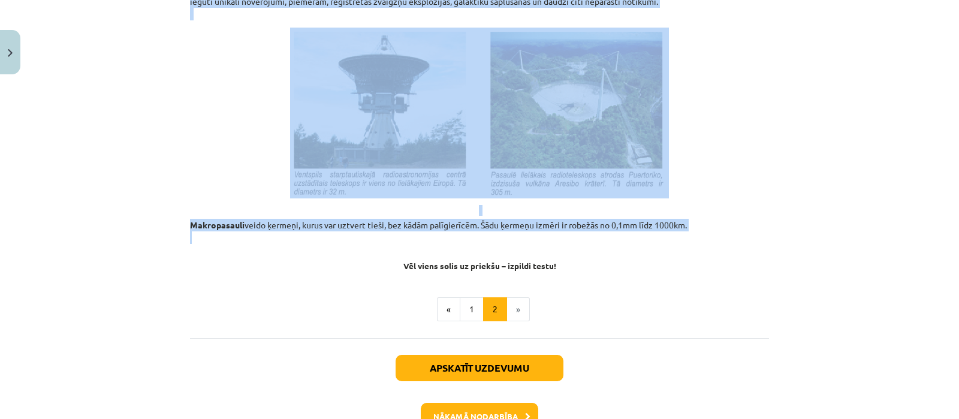
scroll to position [1380, 0]
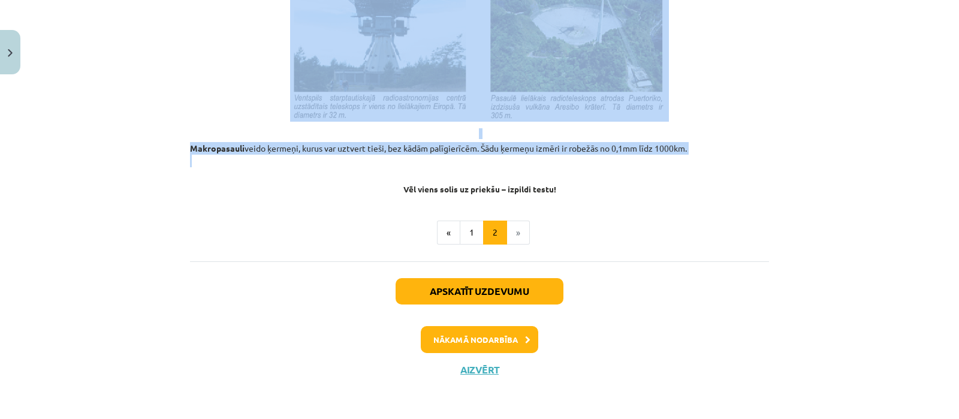
drag, startPoint x: 184, startPoint y: 199, endPoint x: 700, endPoint y: 151, distance: 518.7
copy div "Loremipsumd sitam consect, adi el seddoei tem 4547in (151u). Lab etdoloremagna …"
click at [467, 234] on button "1" at bounding box center [472, 233] width 24 height 24
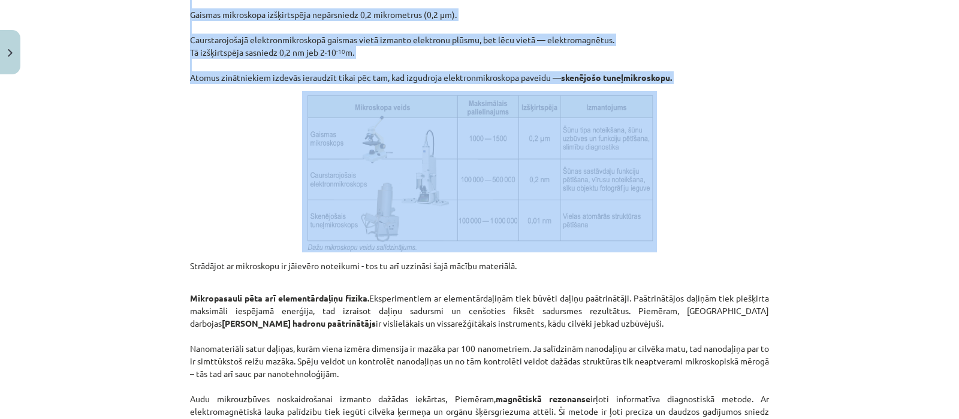
scroll to position [1057, 0]
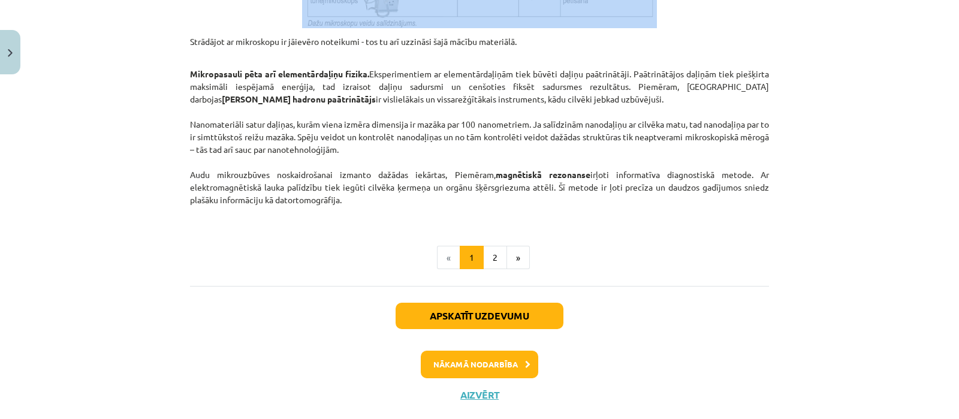
drag, startPoint x: 186, startPoint y: 172, endPoint x: 372, endPoint y: 196, distance: 187.9
copy div "Loremipsumdol sitamet con adipiscin el seddoeiusmo tem. Incididuntut laboreet d…"
click at [479, 361] on button "Nākamā nodarbība" at bounding box center [479, 365] width 117 height 28
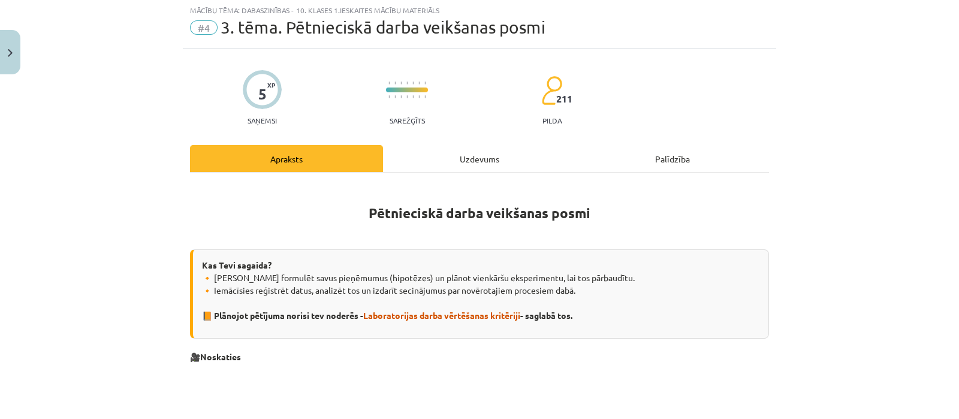
scroll to position [29, 0]
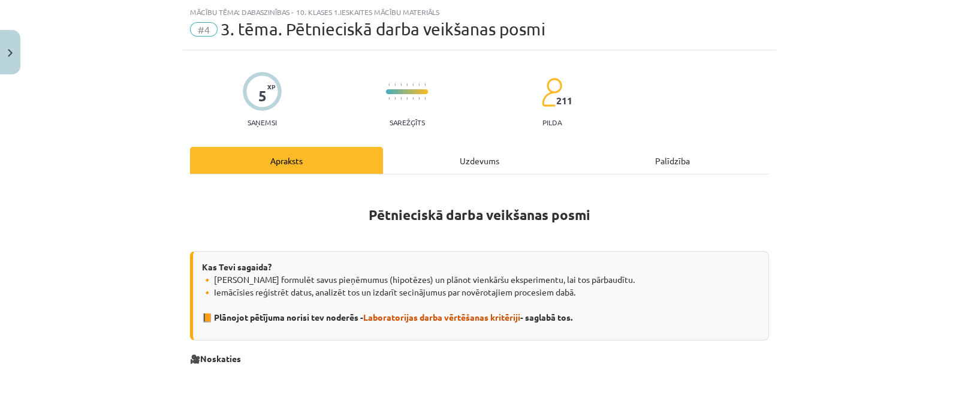
click at [369, 213] on strong "Pētnieciskā darba veikšanas posmi" at bounding box center [480, 214] width 222 height 17
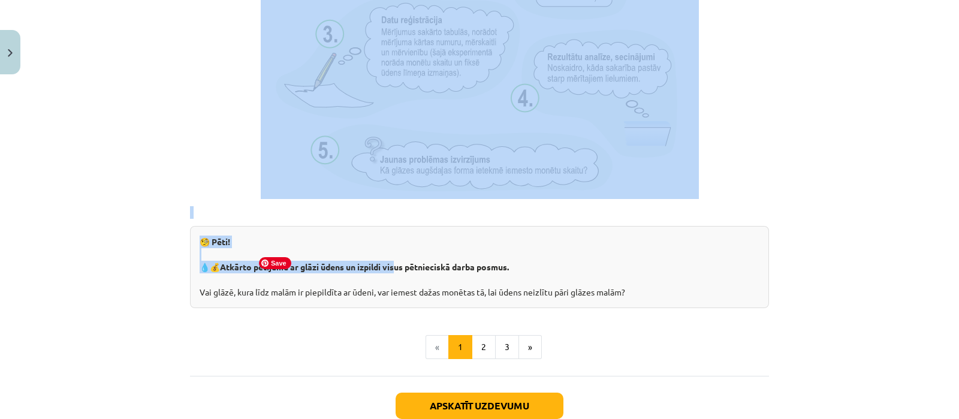
scroll to position [1228, 0]
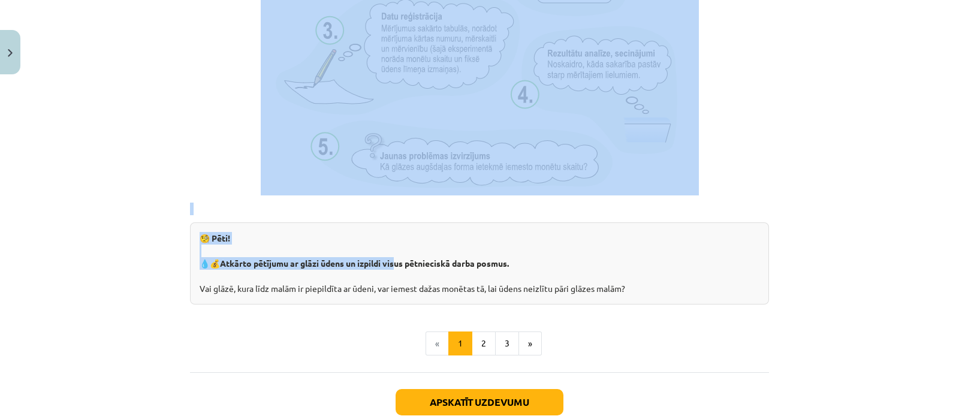
drag, startPoint x: 363, startPoint y: 211, endPoint x: 647, endPoint y: 286, distance: 294.5
copy div "Loremipsumd sitam consectet adipi Eli Sedd eiusmod? 🔸 Tempor incididu utlab etd…"
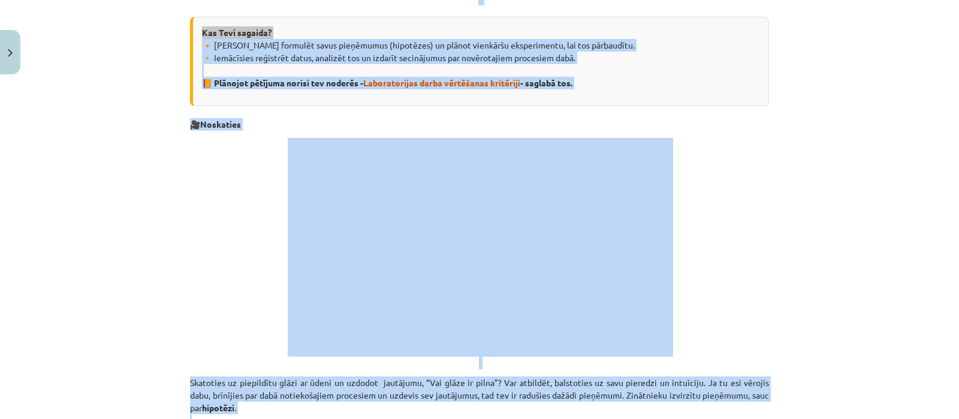
scroll to position [105, 0]
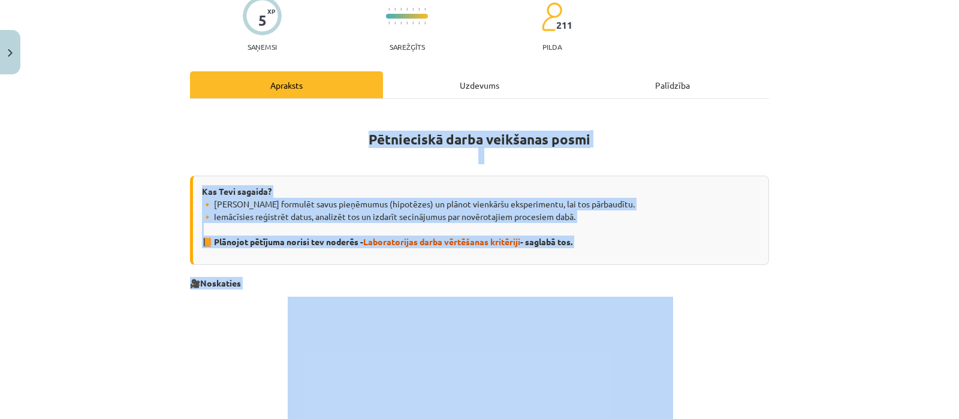
click at [386, 218] on p "🔸 [PERSON_NAME] formulēt savus pieņēmumus (hipotēzes) un plānot vienkāršu ekspe…" at bounding box center [480, 223] width 557 height 50
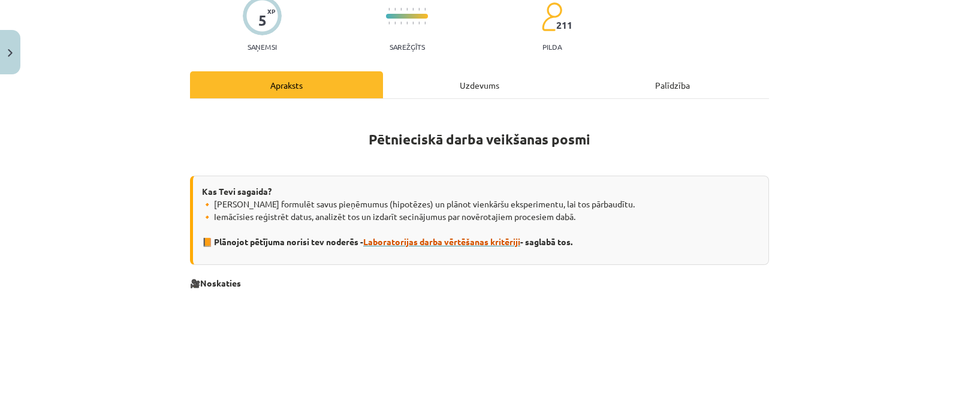
click at [398, 241] on span "Laboratorijas darba vērtēšanas kritēriji" at bounding box center [441, 241] width 157 height 11
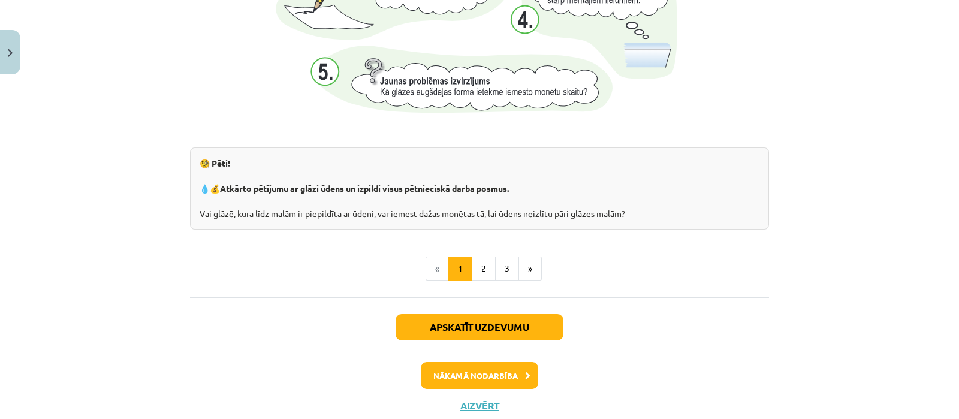
scroll to position [1338, 0]
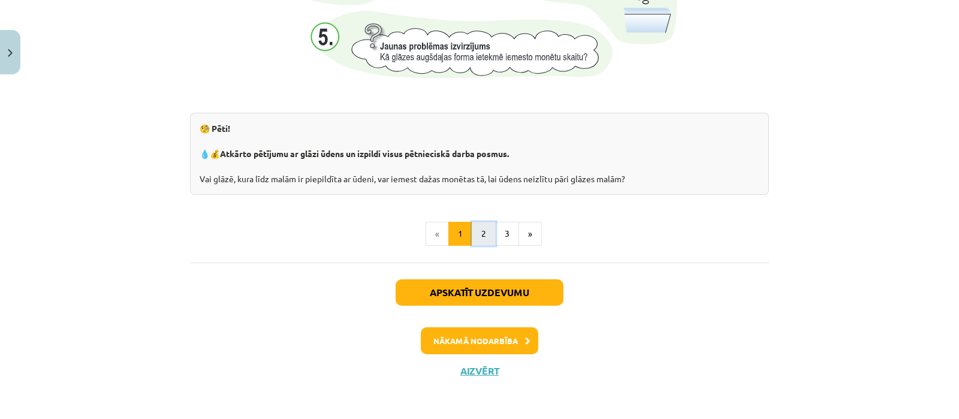
click at [478, 229] on button "2" at bounding box center [484, 234] width 24 height 24
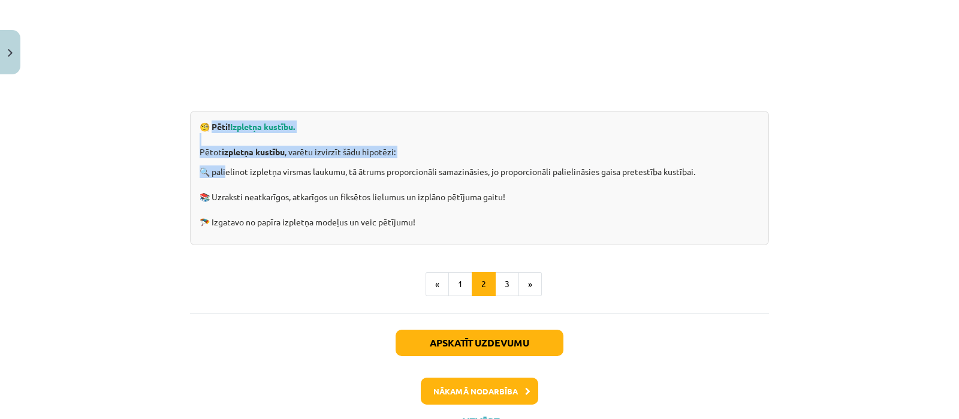
scroll to position [425, 0]
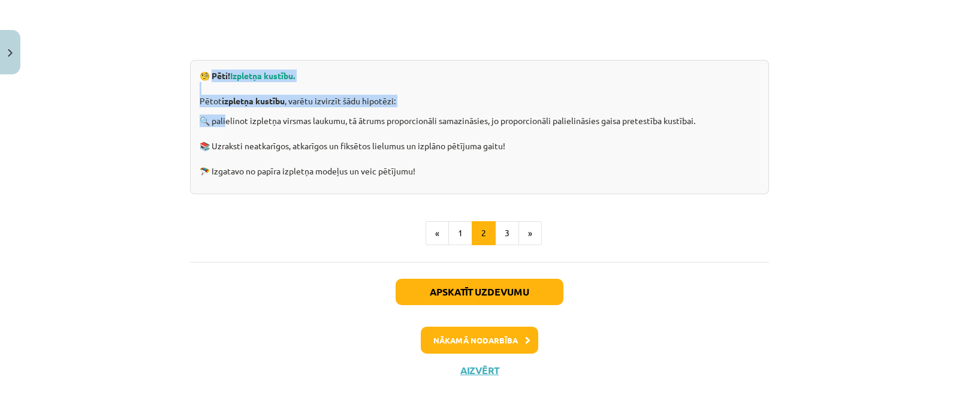
drag, startPoint x: 209, startPoint y: 124, endPoint x: 443, endPoint y: 171, distance: 239.6
click at [443, 171] on div "🧐 Pēti! Izpletņa kustību. Pētot izpletņa kustību , varētu izvirzīt šādu hipotēz…" at bounding box center [479, 127] width 579 height 134
copy div "ēti! Izpletņa kustību. Pētot izpletņa kustību , varētu izvirzīt šādu hipotēzi: …"
click at [503, 231] on button "3" at bounding box center [507, 233] width 24 height 24
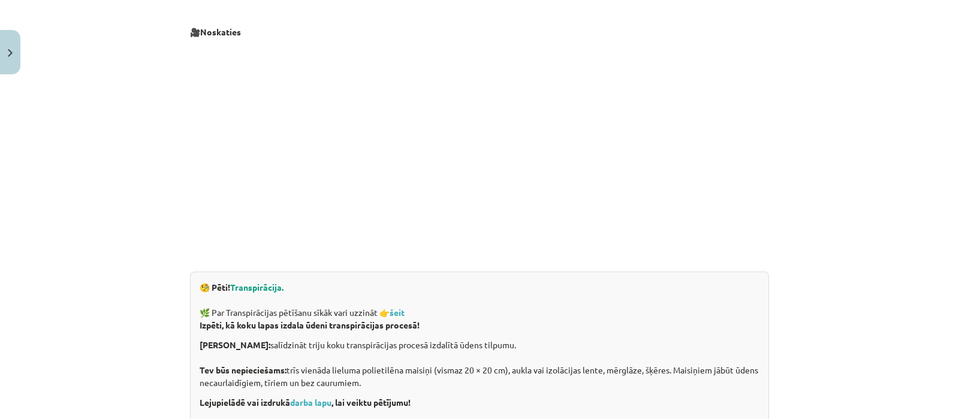
scroll to position [364, 0]
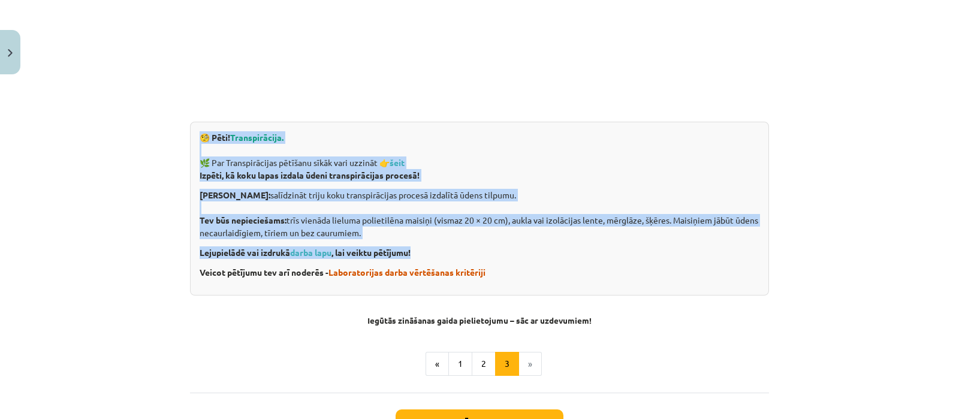
drag, startPoint x: 197, startPoint y: 135, endPoint x: 528, endPoint y: 256, distance: 353.1
click at [528, 256] on div "🧐 Pēti! Transpirācija. 🌿 Par Transpirācijas pētīšanu sīkāk vari uzzināt 👉 šeit …" at bounding box center [479, 209] width 579 height 174
copy div "🧐 Pēti! Transpirācija. 🌿 Par Transpirācijas pētīšanu sīkāk vari uzzināt 👉 šeit …"
click at [254, 232] on p "Darba mērķis: salīdzināt triju koku transpirācijas procesā izdalītā ūdens tilpu…" at bounding box center [480, 214] width 560 height 50
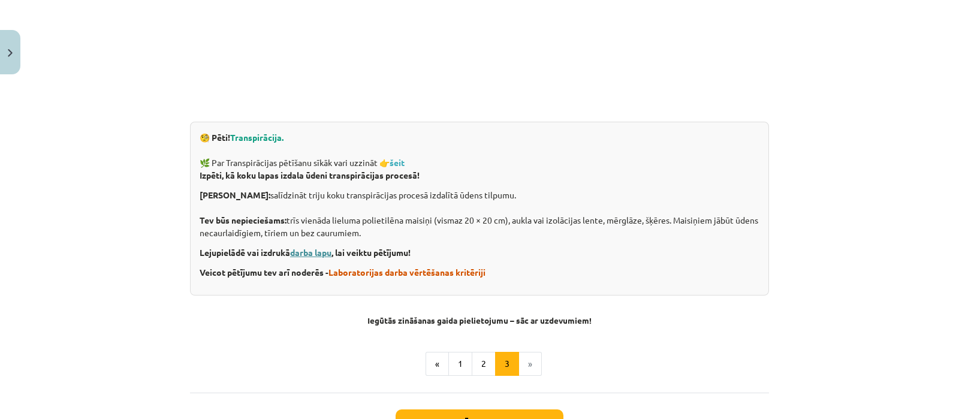
click at [303, 250] on link "darba lapu" at bounding box center [310, 252] width 41 height 11
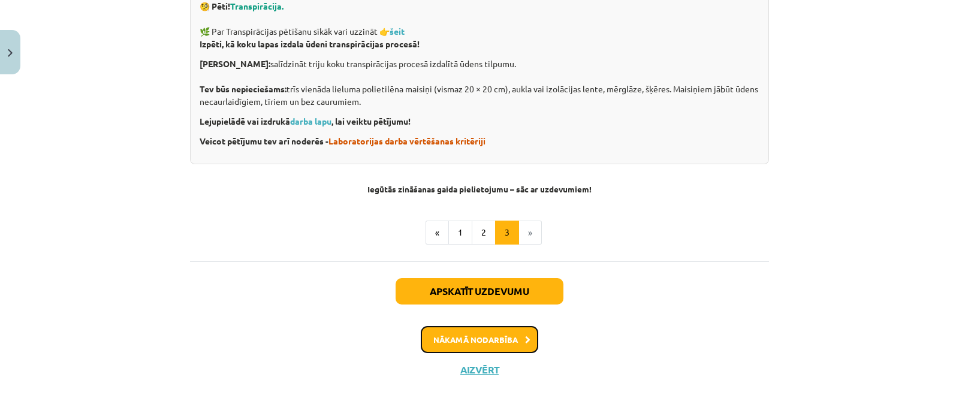
click at [491, 336] on button "Nākamā nodarbība" at bounding box center [479, 340] width 117 height 28
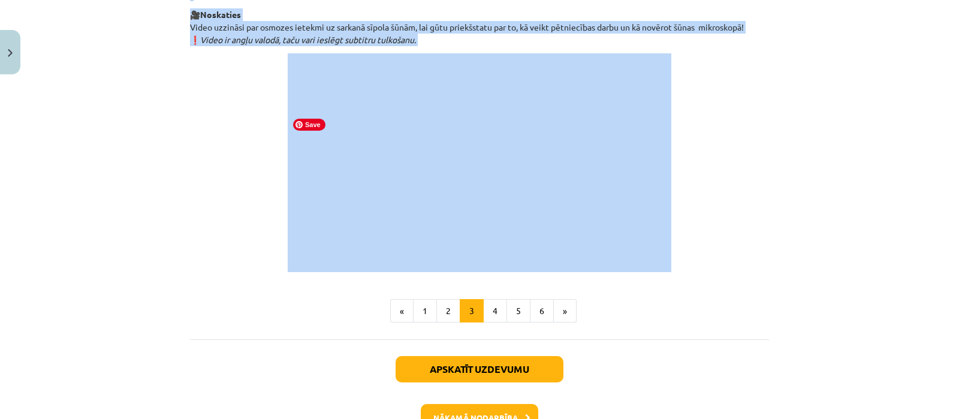
scroll to position [1378, 0]
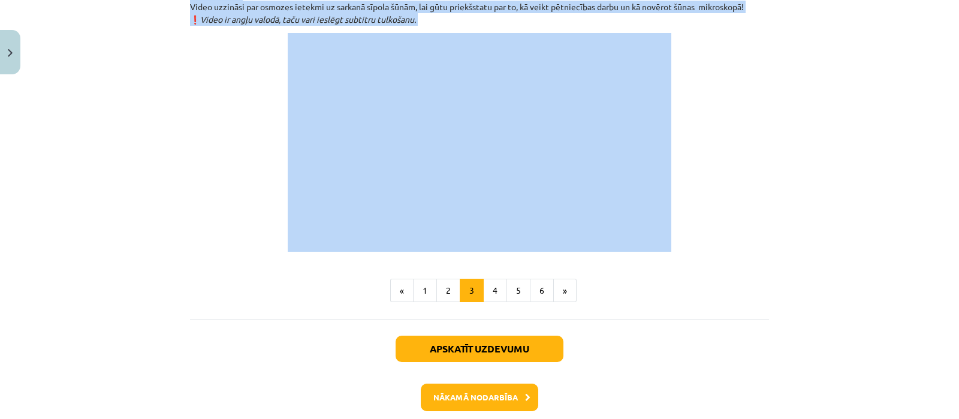
drag, startPoint x: 418, startPoint y: 204, endPoint x: 678, endPoint y: 265, distance: 267.0
copy div "Loremips dolorsi ametc Adip elitseddo eiusmodte Incid utlaboree dolor ma aliqua…"
click at [421, 303] on button "1" at bounding box center [425, 291] width 24 height 24
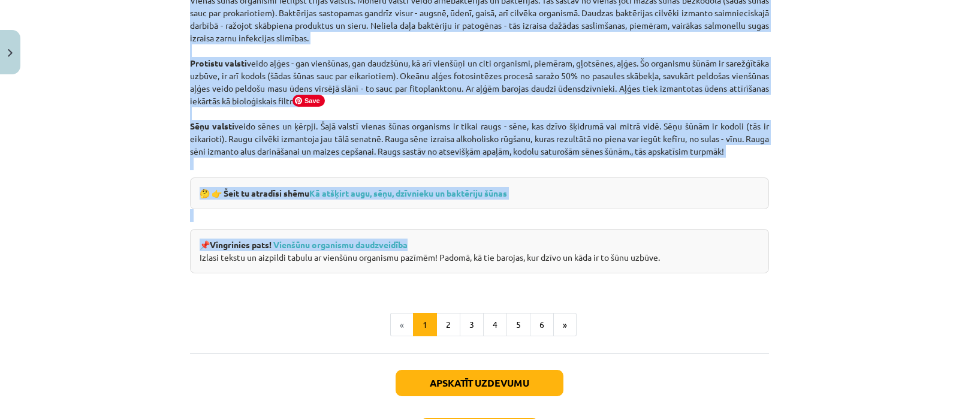
scroll to position [1182, 0]
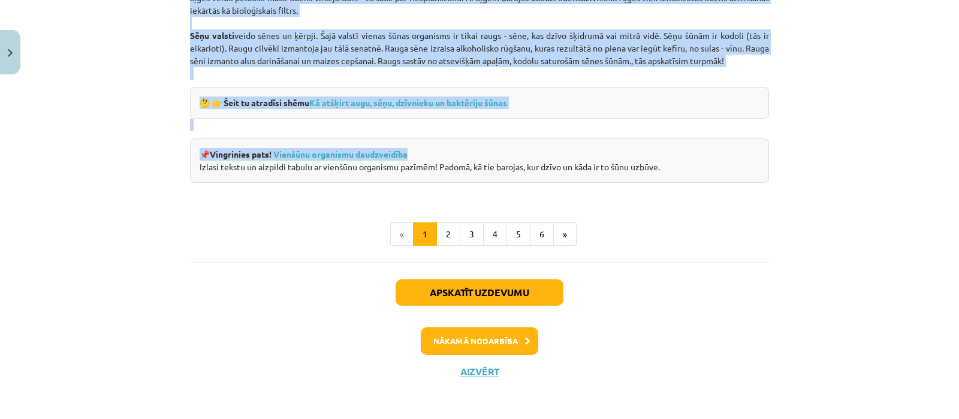
drag, startPoint x: 407, startPoint y: 89, endPoint x: 698, endPoint y: 169, distance: 301.9
copy div "Loremipsu dolor sitamet Conse adipis el sed doeiusmodtem in utlabor etdo magnaa…"
click at [446, 226] on button "2" at bounding box center [448, 234] width 24 height 24
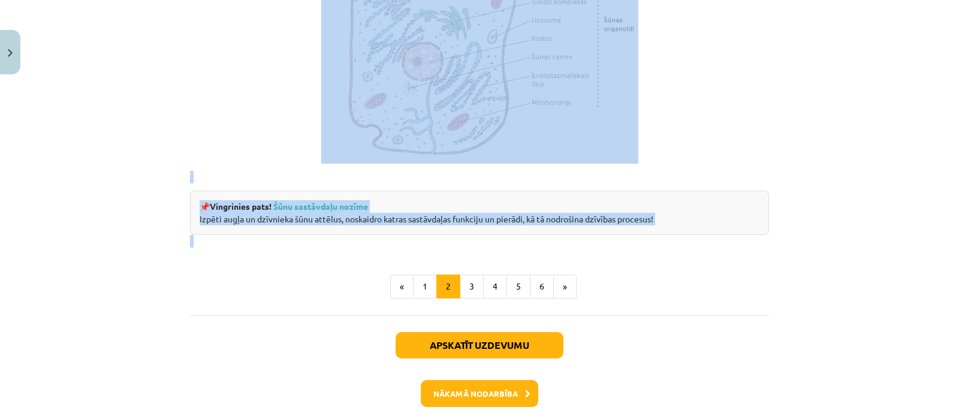
scroll to position [1487, 0]
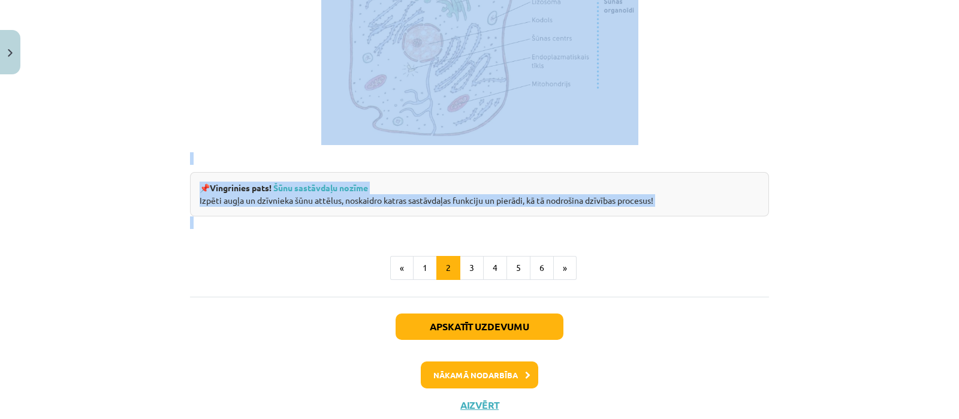
drag, startPoint x: 185, startPoint y: 295, endPoint x: 708, endPoint y: 238, distance: 525.6
click at [491, 280] on button "4" at bounding box center [495, 268] width 24 height 24
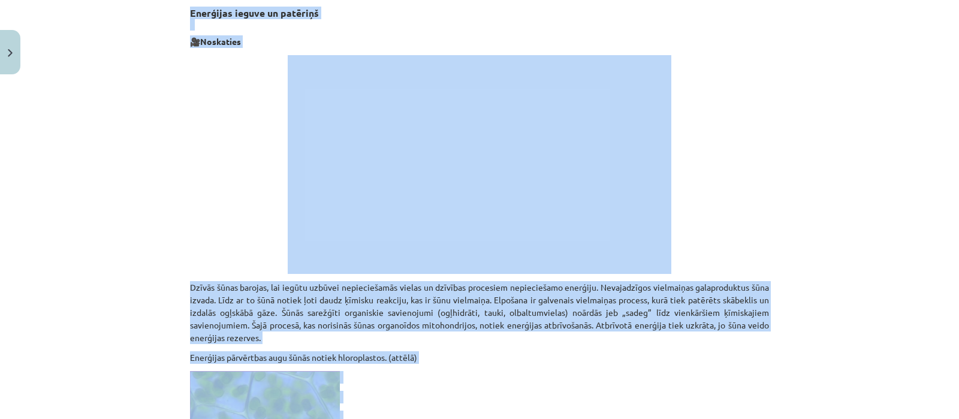
scroll to position [214, 0]
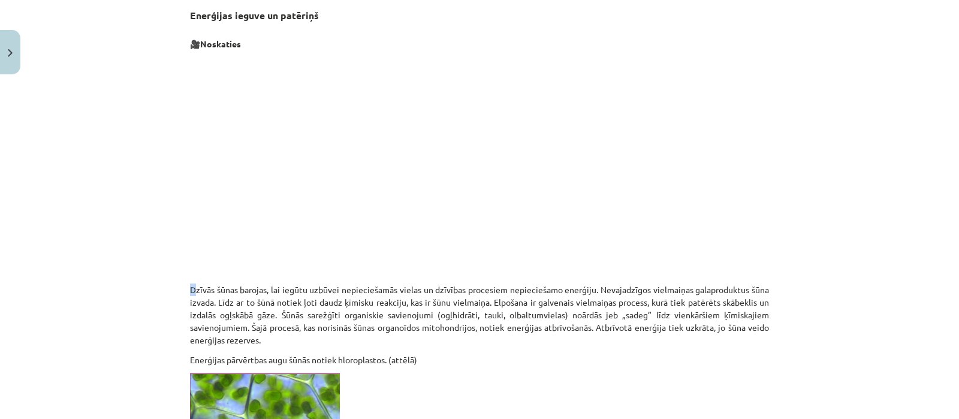
click at [190, 285] on p "Dzīvās šūnas barojas, lai iegūtu uzbūvei nepieciešamās vielas un dzīvības proce…" at bounding box center [479, 314] width 579 height 63
click at [190, 287] on p "Dzīvās šūnas barojas, lai iegūtu uzbūvei nepieciešamās vielas un dzīvības proce…" at bounding box center [479, 314] width 579 height 63
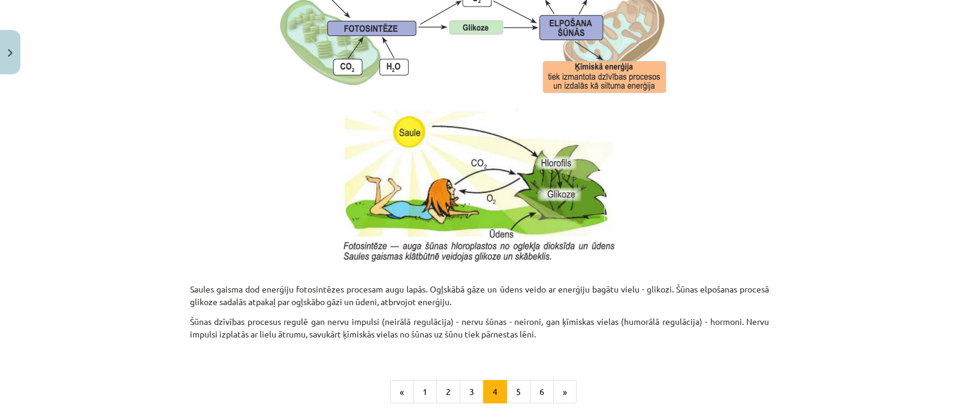
scroll to position [1301, 0]
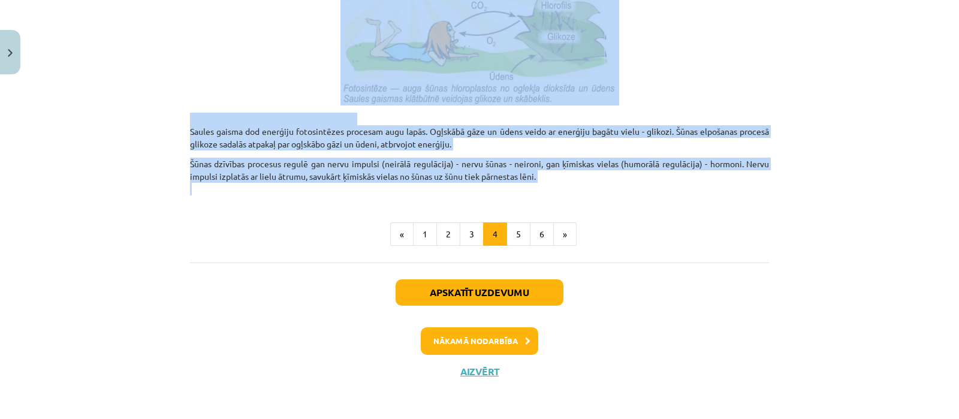
drag, startPoint x: 185, startPoint y: 286, endPoint x: 561, endPoint y: 186, distance: 389.2
click at [515, 232] on button "5" at bounding box center [518, 234] width 24 height 24
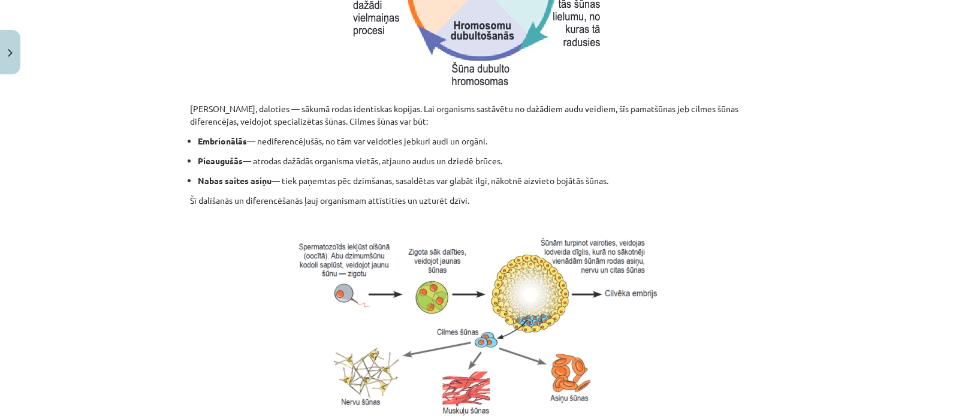
scroll to position [611, 0]
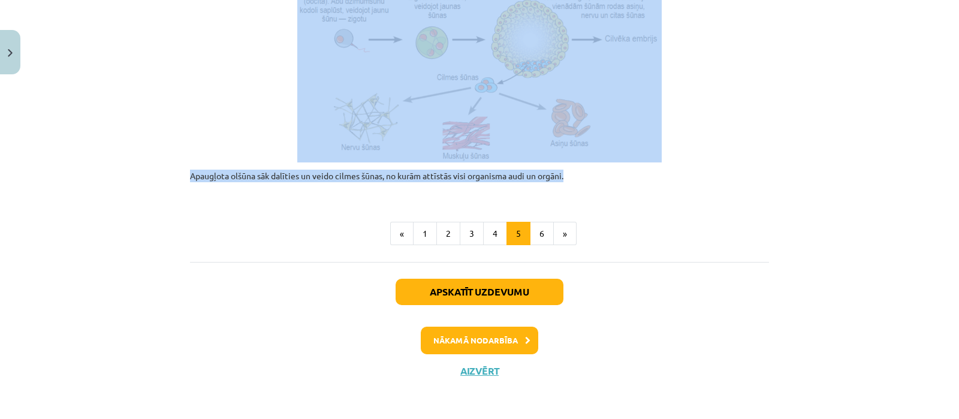
drag, startPoint x: 186, startPoint y: 165, endPoint x: 590, endPoint y: 175, distance: 404.0
click at [535, 232] on button "6" at bounding box center [542, 234] width 24 height 24
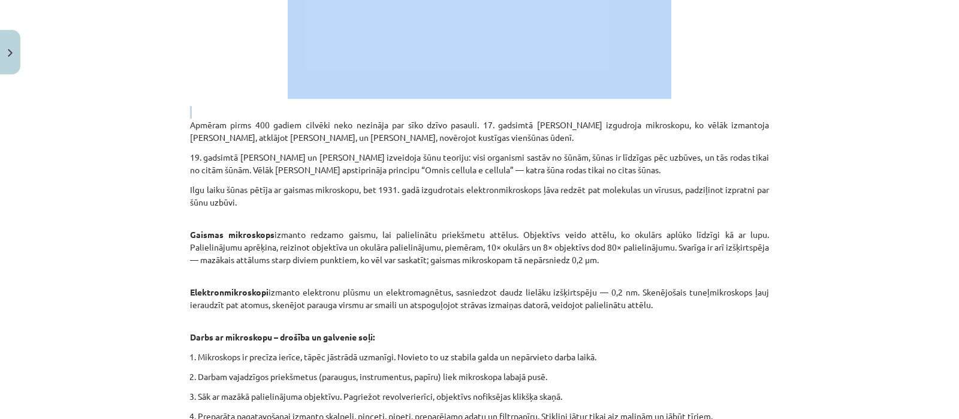
scroll to position [766, 0]
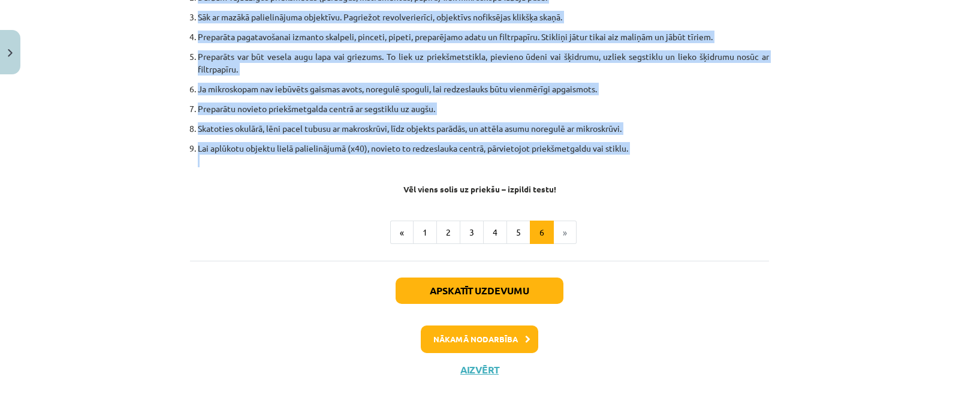
drag, startPoint x: 185, startPoint y: 296, endPoint x: 620, endPoint y: 161, distance: 455.6
click at [468, 343] on button "Nākamā nodarbība" at bounding box center [479, 339] width 117 height 28
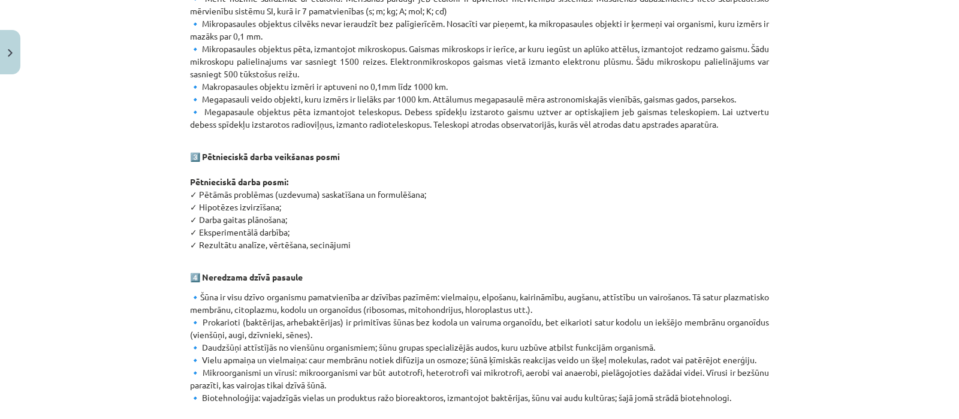
scroll to position [770, 0]
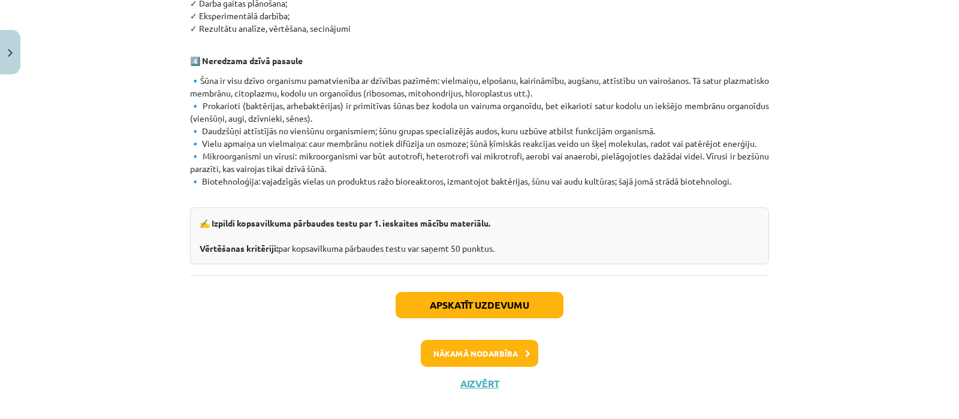
drag, startPoint x: 365, startPoint y: 212, endPoint x: 569, endPoint y: 232, distance: 205.3
click at [560, 210] on div "✍️ Izpildi kopsavilkuma pārbaudes testu par 1. ieskaites mācību materiālu. Vērt…" at bounding box center [479, 235] width 579 height 57
click at [476, 340] on button "Nākamā nodarbība" at bounding box center [479, 354] width 117 height 28
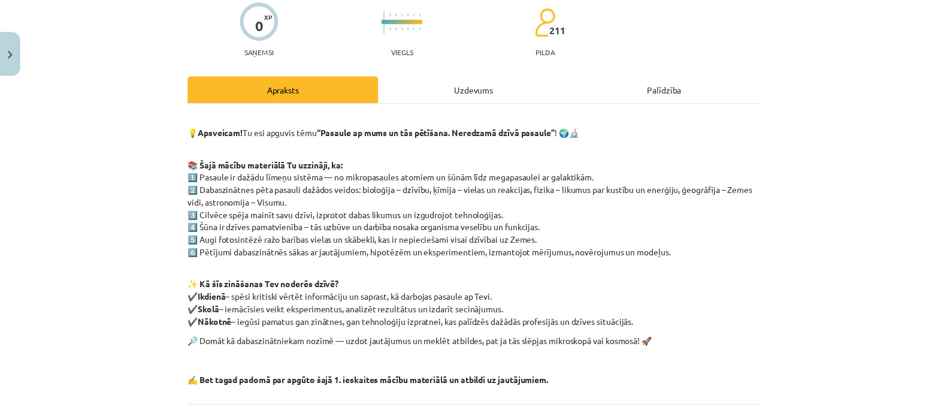
scroll to position [209, 0]
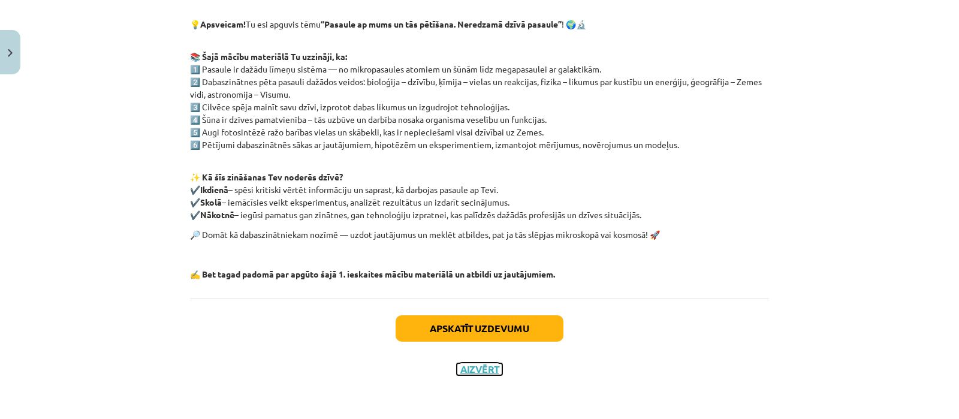
click at [473, 367] on button "Aizvērt" at bounding box center [480, 369] width 46 height 12
